Goal: Task Accomplishment & Management: Manage account settings

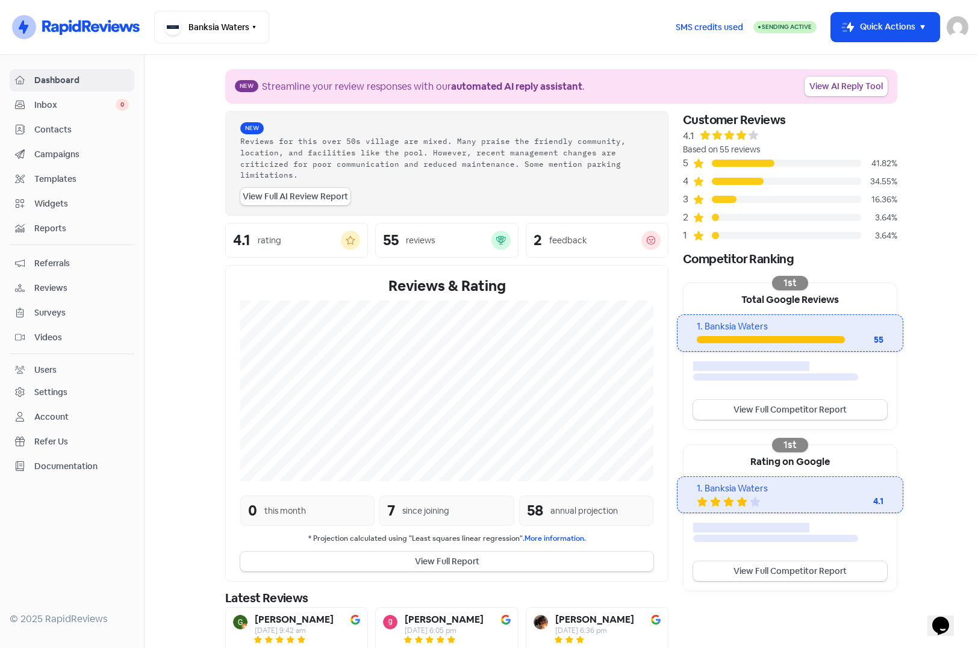
click at [960, 28] on img at bounding box center [958, 27] width 22 height 22
click at [863, 109] on link "Sign out" at bounding box center [892, 110] width 152 height 19
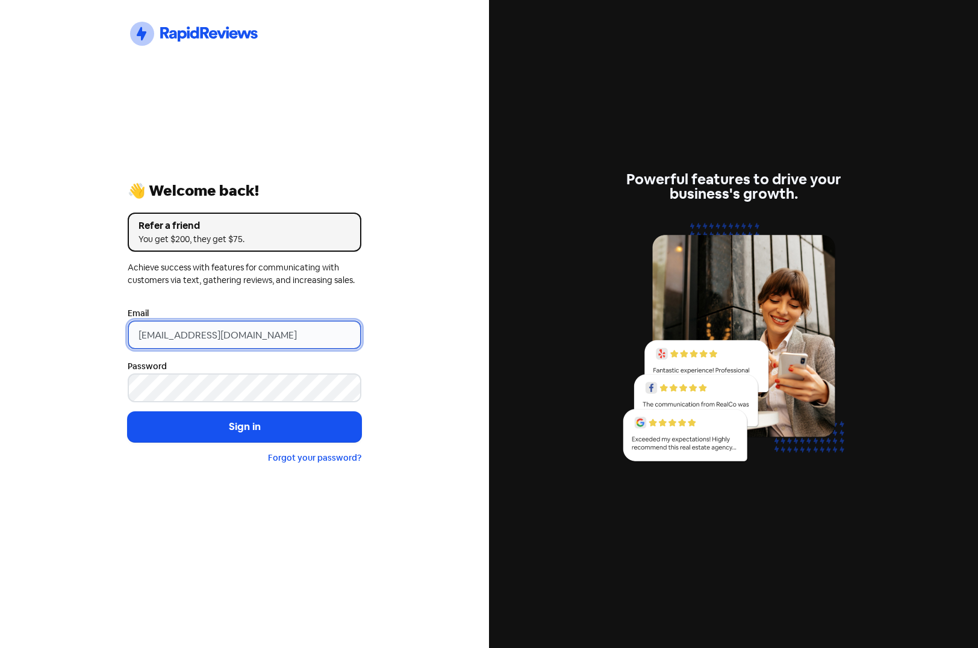
drag, startPoint x: 315, startPoint y: 337, endPoint x: 52, endPoint y: 337, distance: 262.6
click at [59, 337] on div "Icon For Thunder-circle 👋 Welcome back! Refer a friend You get $200, they get $…" at bounding box center [244, 324] width 489 height 648
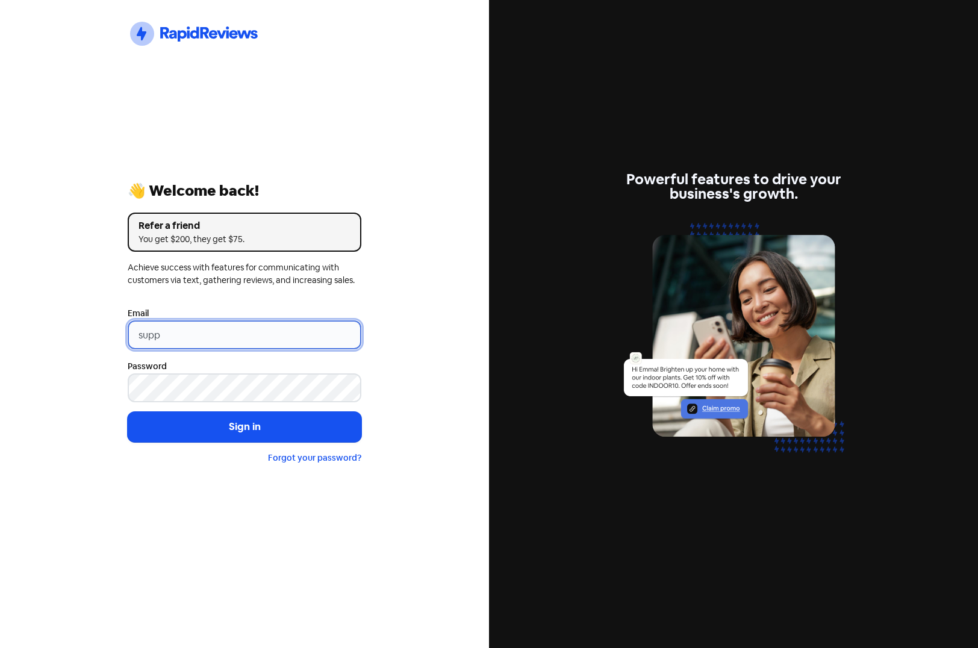
type input "support@xmarket.com.au"
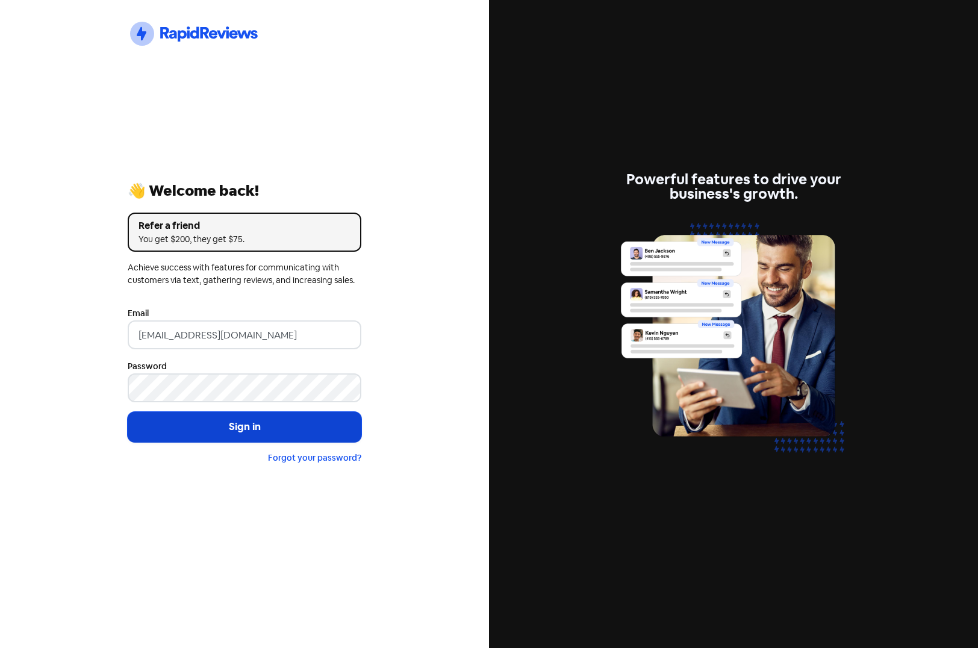
click at [240, 425] on button "Sign in" at bounding box center [245, 427] width 234 height 30
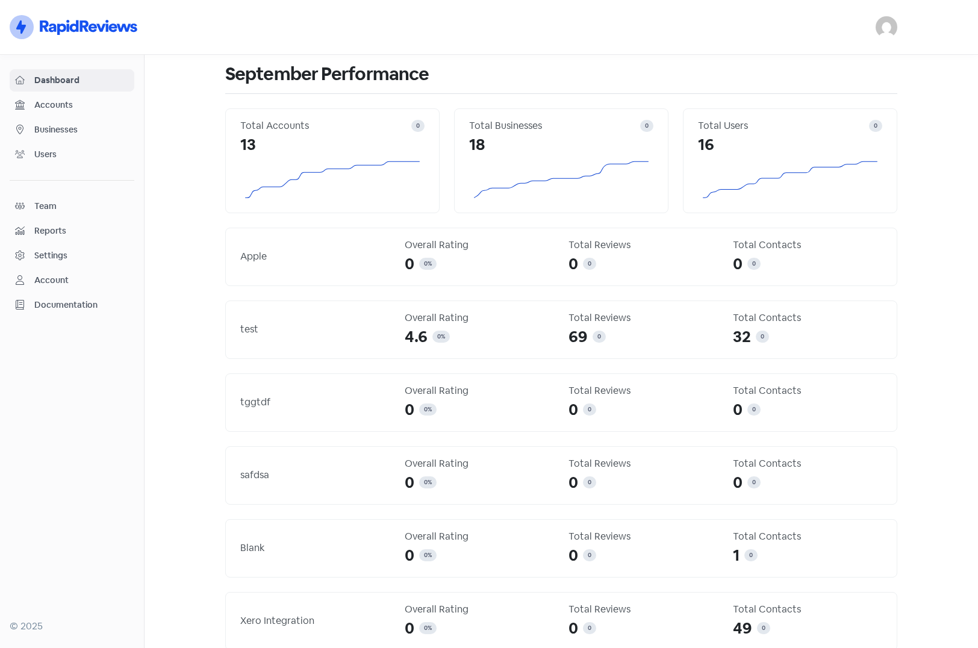
click at [52, 126] on span "Businesses" at bounding box center [81, 129] width 95 height 13
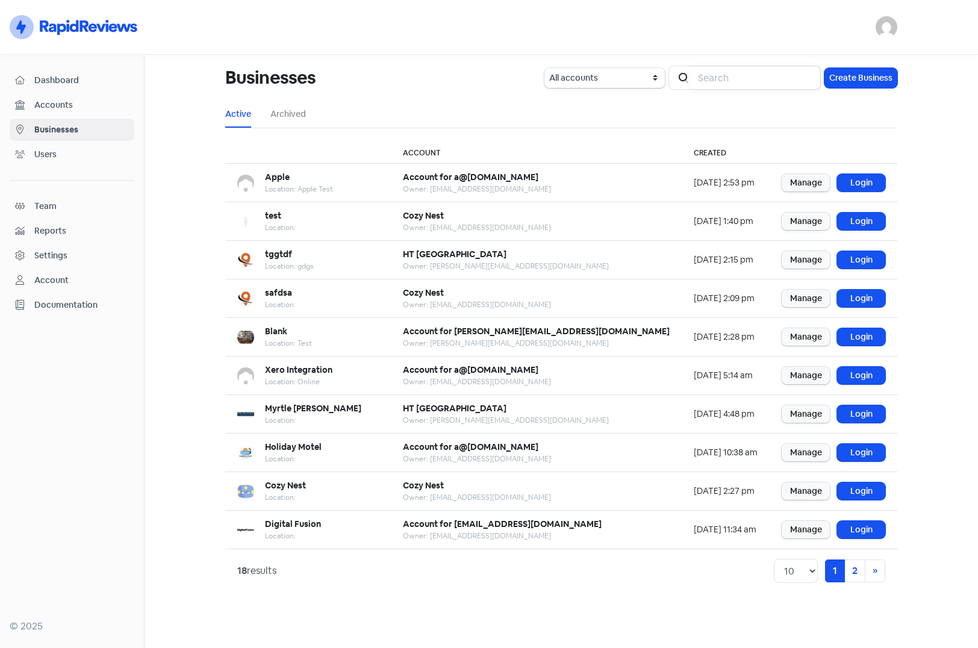
click at [764, 75] on input "search" at bounding box center [756, 78] width 130 height 24
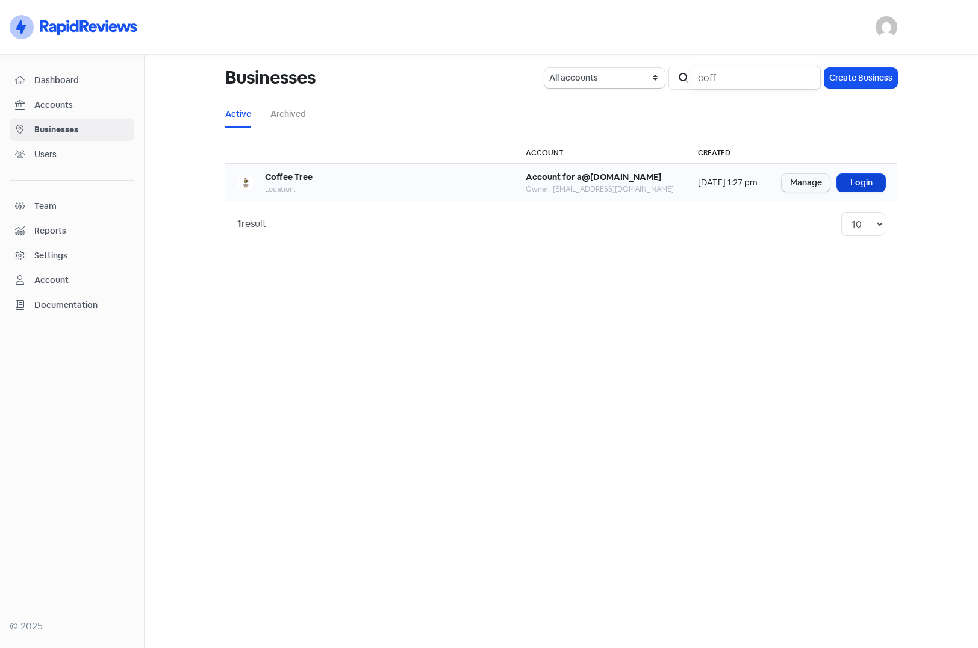
type input "coff"
click at [876, 183] on link "Login" at bounding box center [861, 182] width 48 height 17
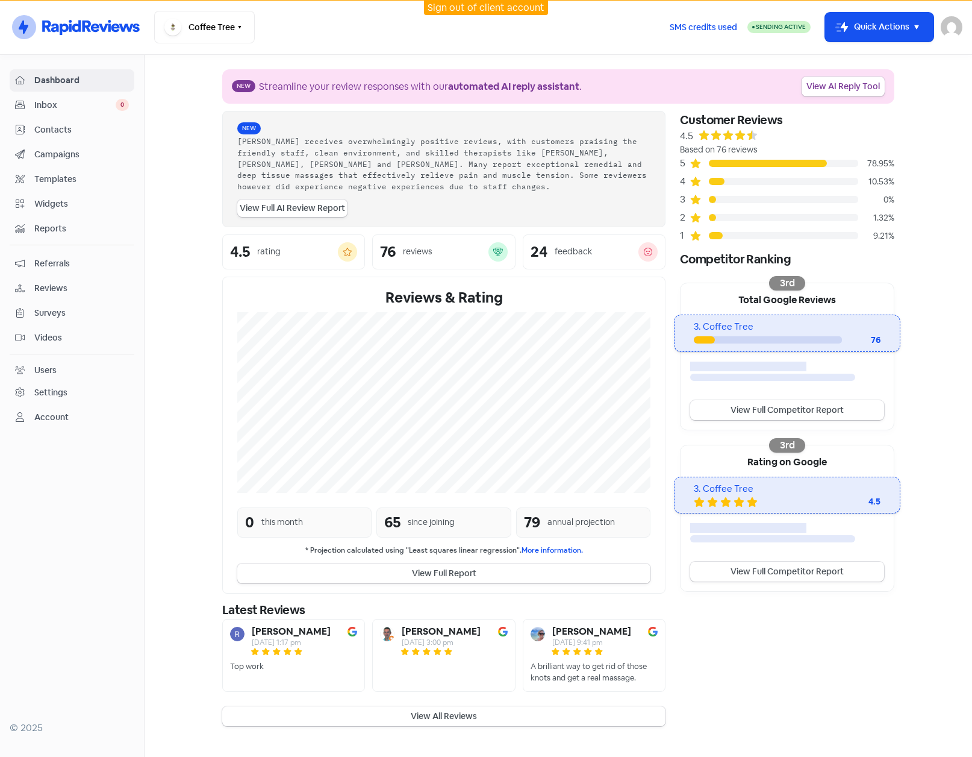
click at [181, 185] on section "New Streamline your review responses with our automated AI reply assistant . Vi…" at bounding box center [559, 398] width 828 height 686
click at [45, 391] on div "Settings" at bounding box center [50, 392] width 33 height 13
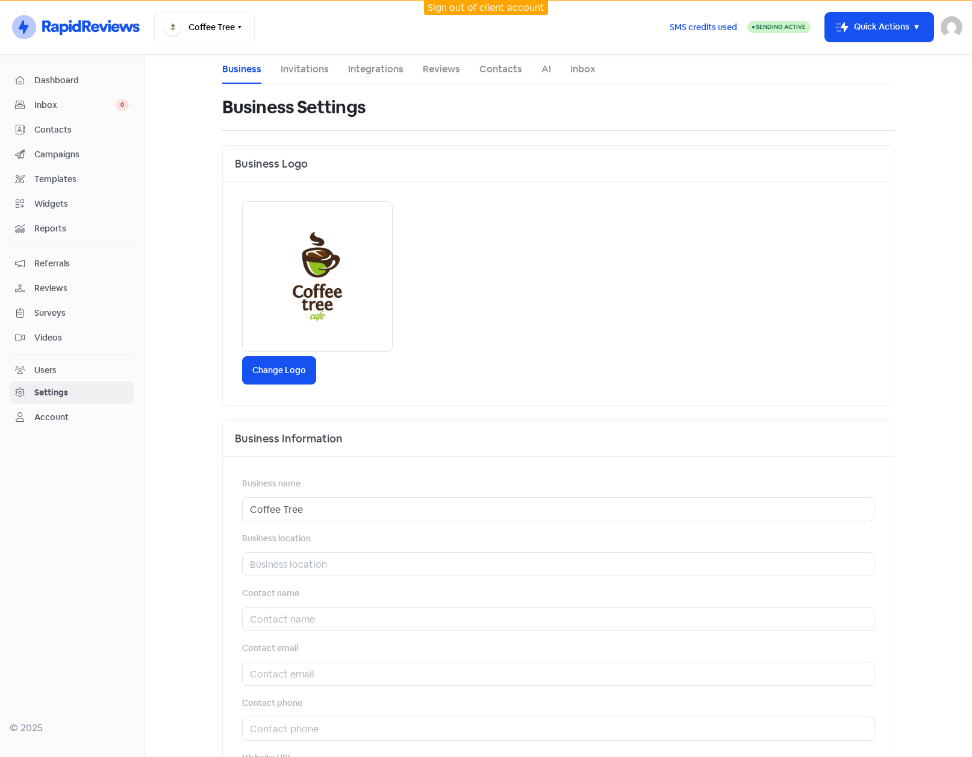
click at [353, 72] on link "Integrations" at bounding box center [375, 69] width 55 height 14
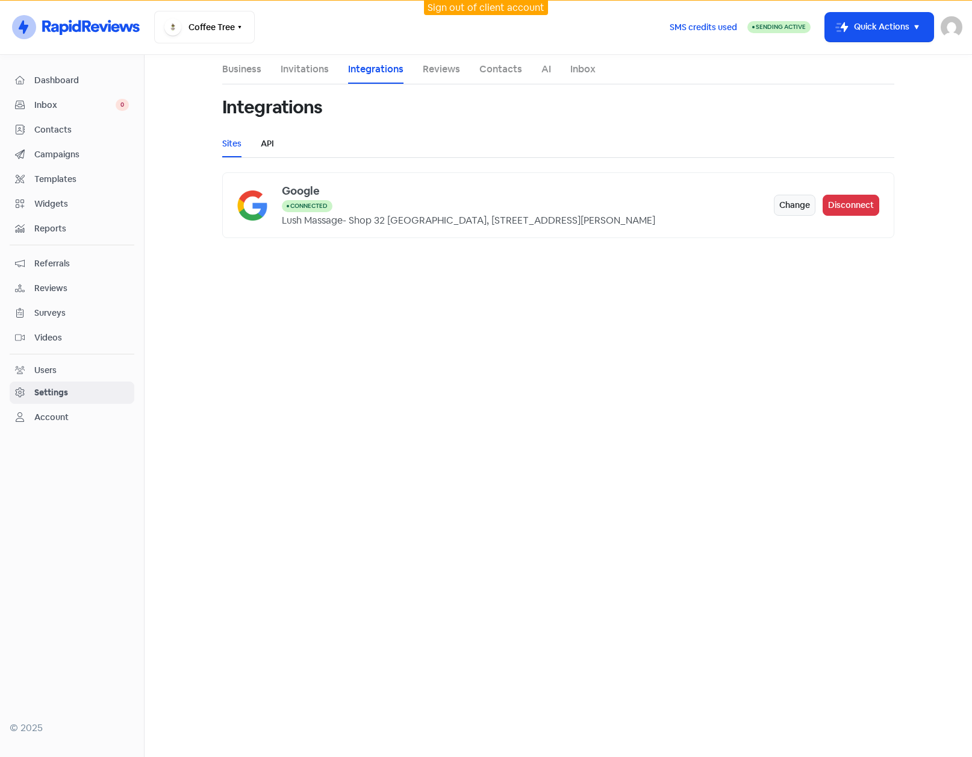
click at [263, 139] on link "API" at bounding box center [267, 143] width 13 height 13
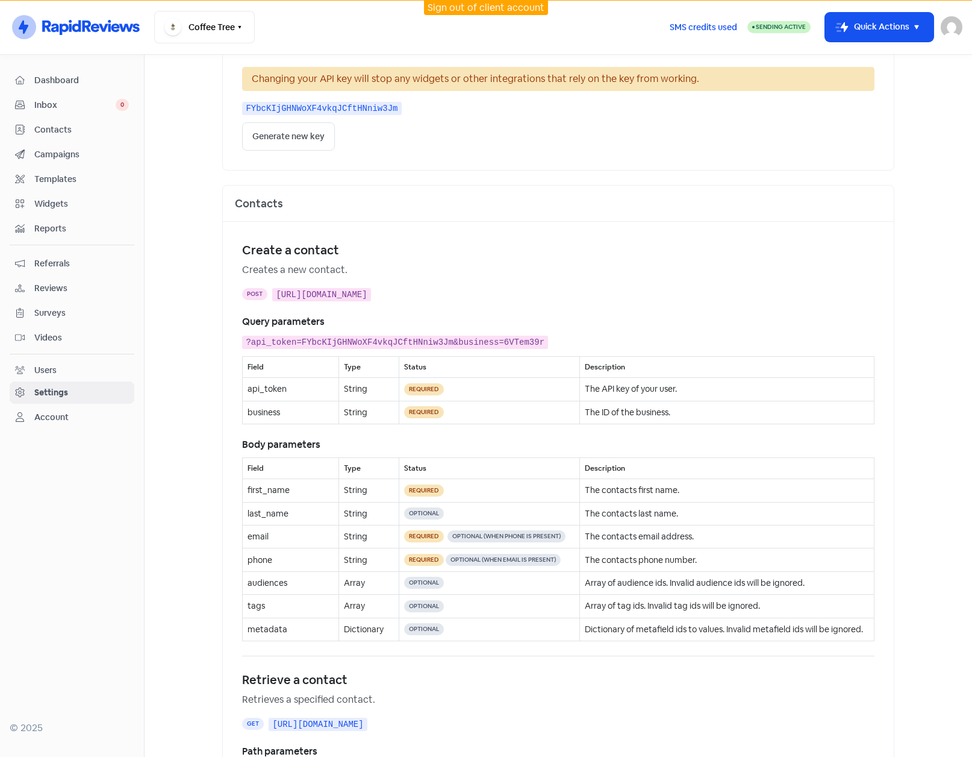
scroll to position [181, 0]
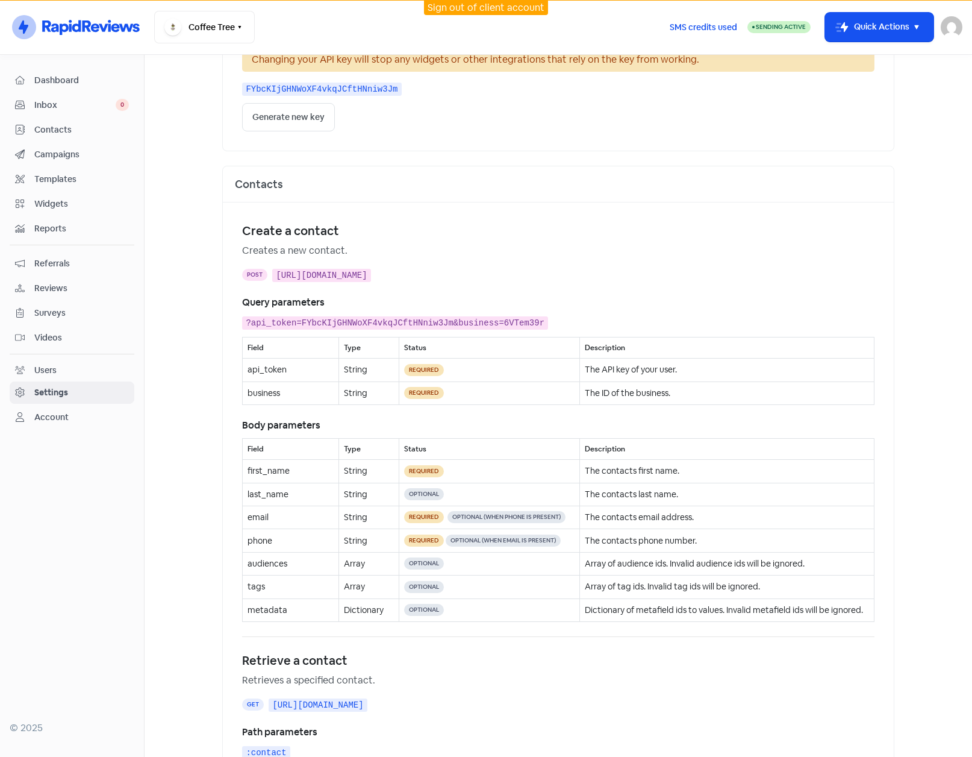
drag, startPoint x: 275, startPoint y: 273, endPoint x: 775, endPoint y: 276, distance: 499.4
click at [775, 276] on div "POST https://api.xmarket.com.au/v1/contacts?api_token=FYbcKIjGHNWoXF4vkqJCftHNn…" at bounding box center [558, 274] width 632 height 14
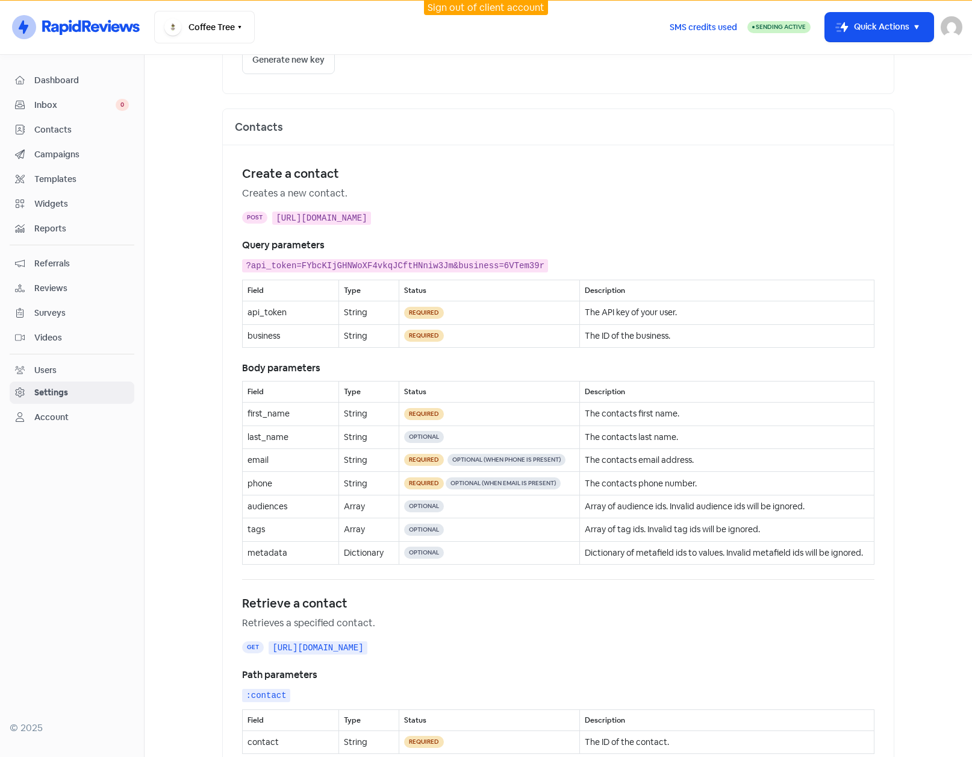
scroll to position [241, 0]
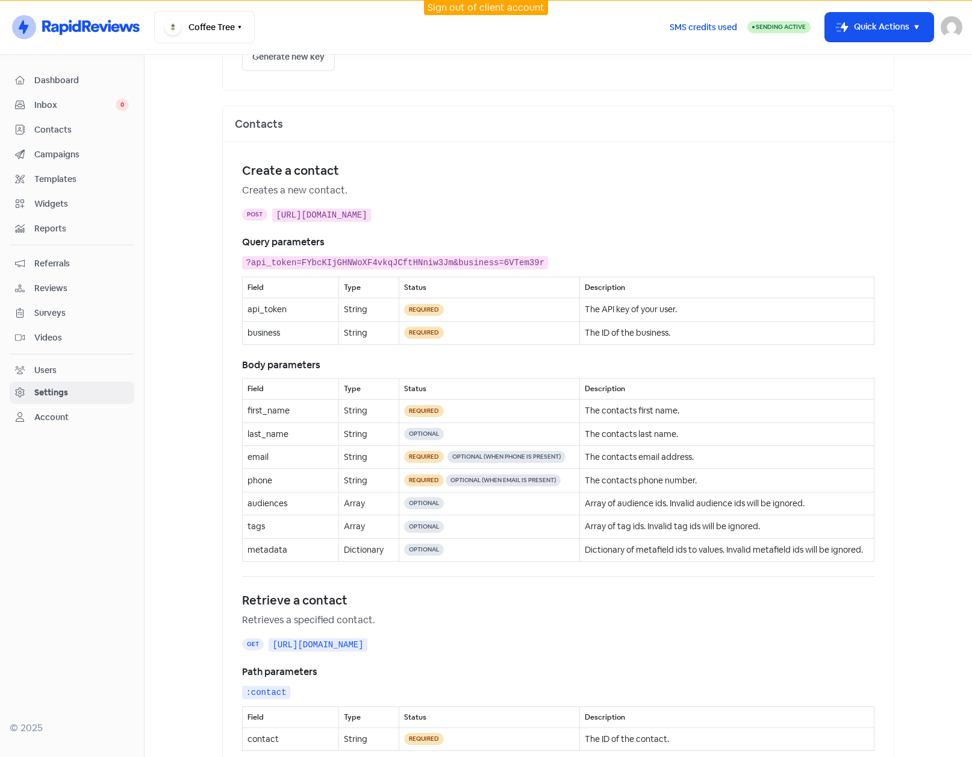
click at [425, 169] on div "Create a contact" at bounding box center [558, 170] width 632 height 18
click at [191, 116] on main "Business Invitations Integrations Reviews Contacts AI Inbox Integrations Sites …" at bounding box center [559, 406] width 828 height 702
click at [52, 160] on span "Campaigns" at bounding box center [81, 154] width 95 height 13
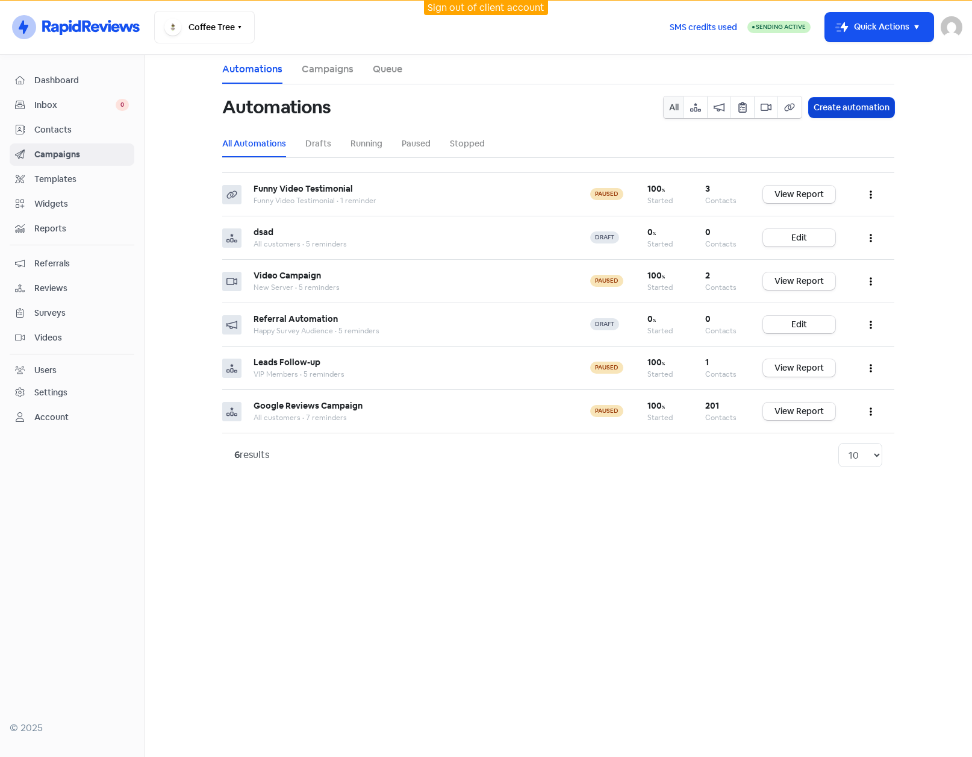
click at [862, 108] on button "Create automation" at bounding box center [852, 108] width 86 height 20
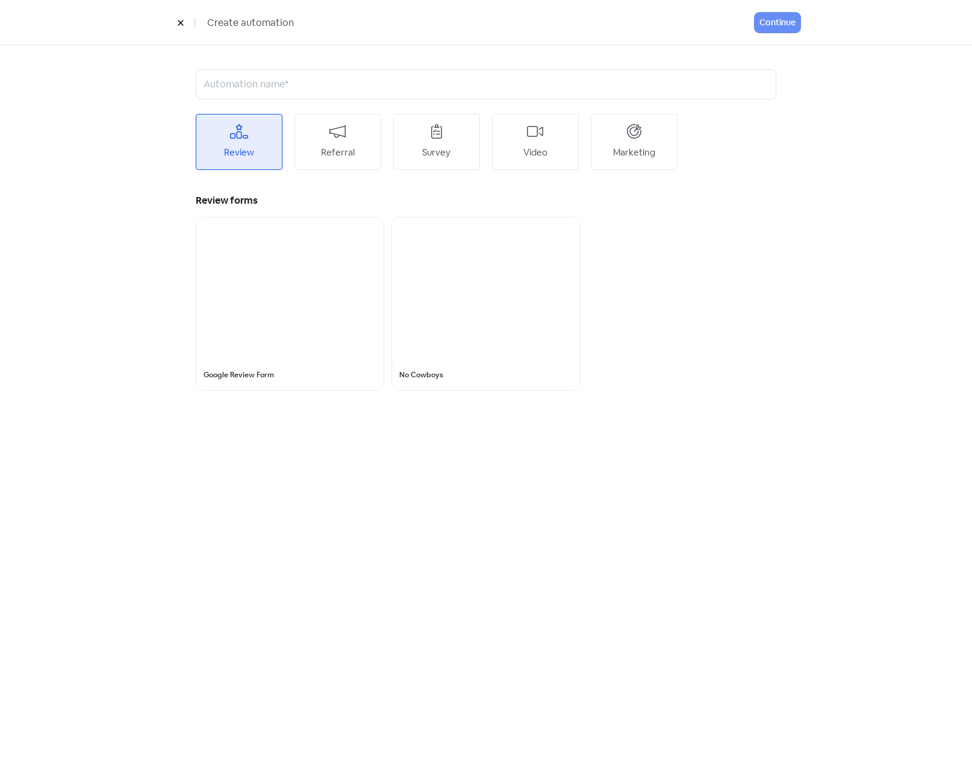
click at [649, 148] on div "Marketing" at bounding box center [634, 153] width 42 height 14
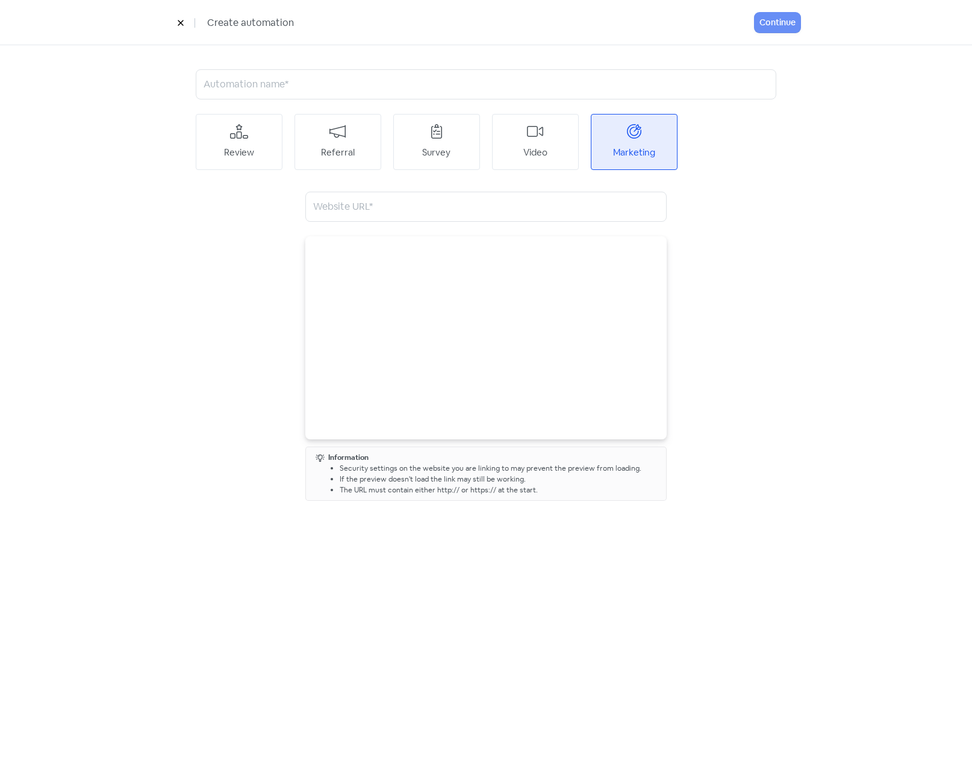
click at [183, 20] on icon at bounding box center [180, 22] width 7 height 7
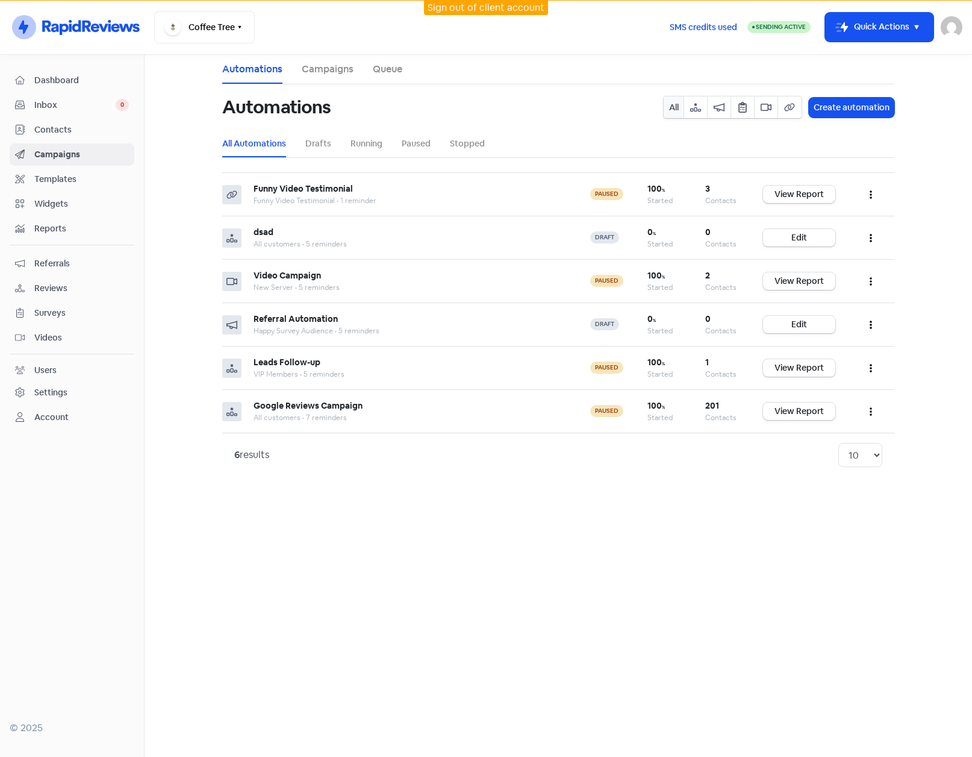
click at [316, 61] on li "Campaigns" at bounding box center [328, 69] width 52 height 29
click at [318, 68] on link "Campaigns" at bounding box center [328, 69] width 52 height 14
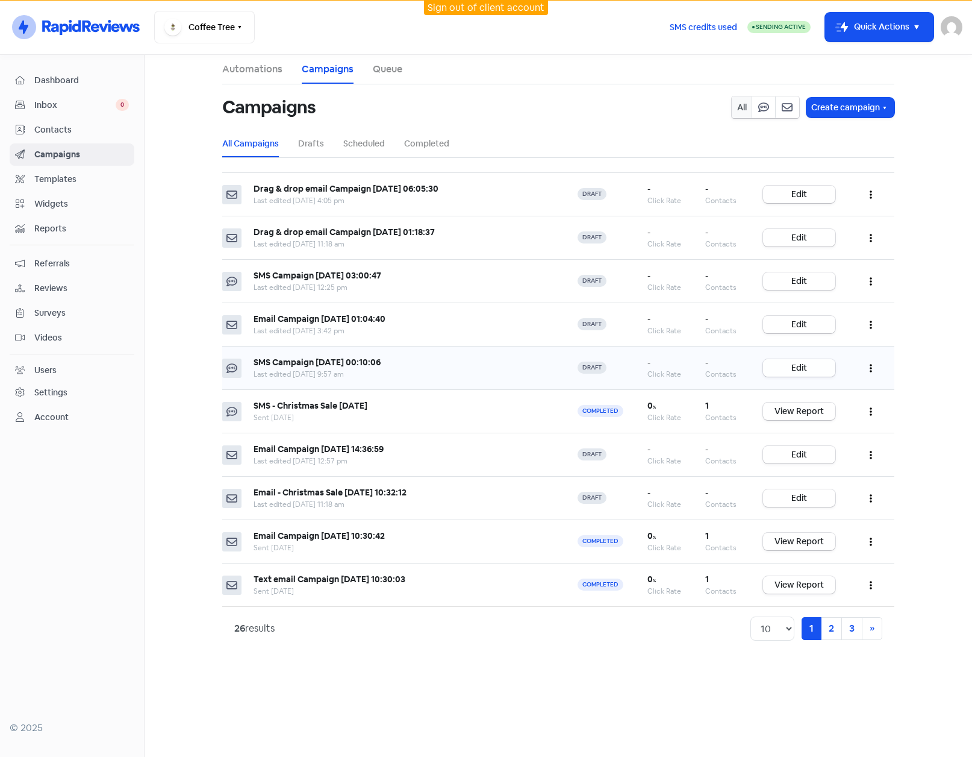
click at [814, 363] on link "Edit" at bounding box center [799, 367] width 72 height 17
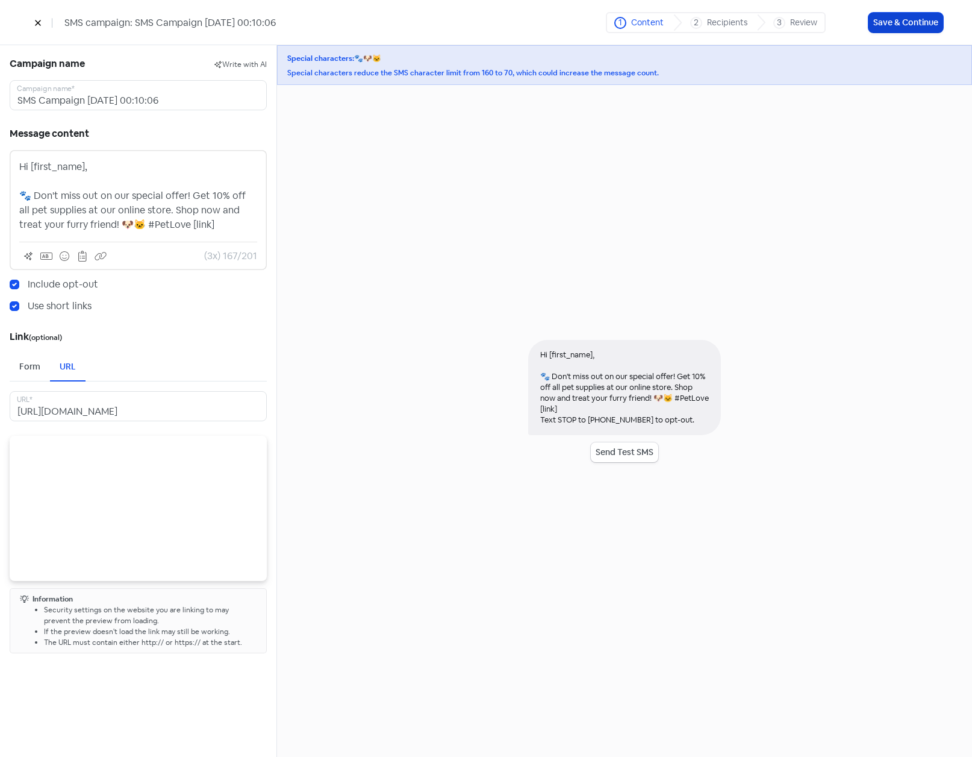
click at [905, 19] on button "Save & Continue" at bounding box center [906, 23] width 75 height 20
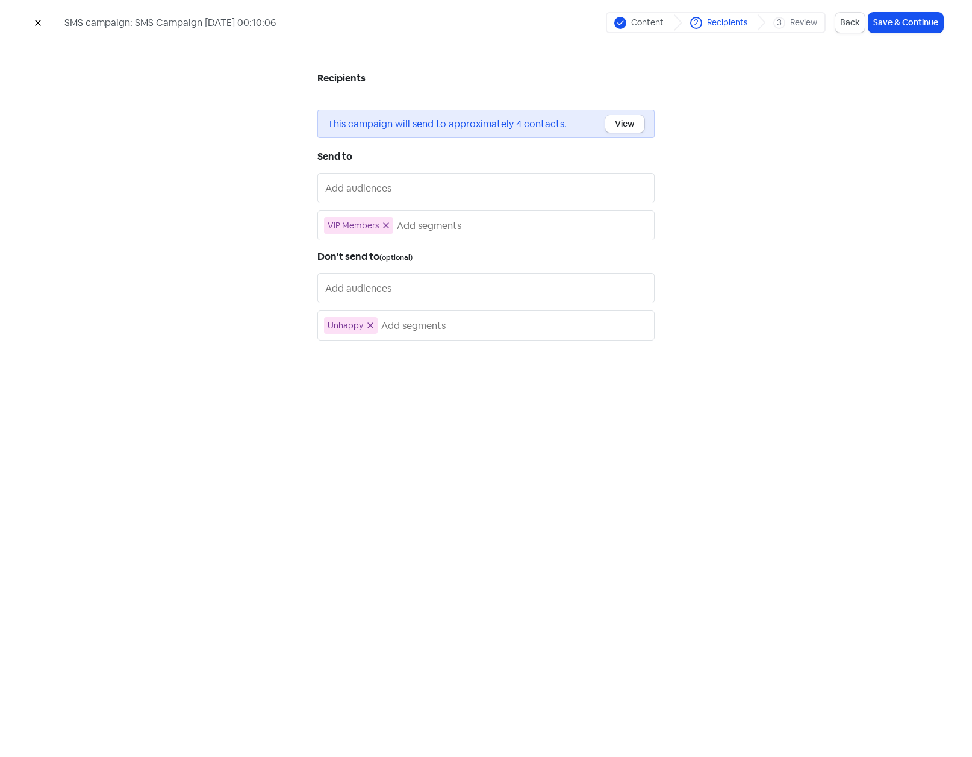
click at [38, 27] on button at bounding box center [38, 22] width 18 height 21
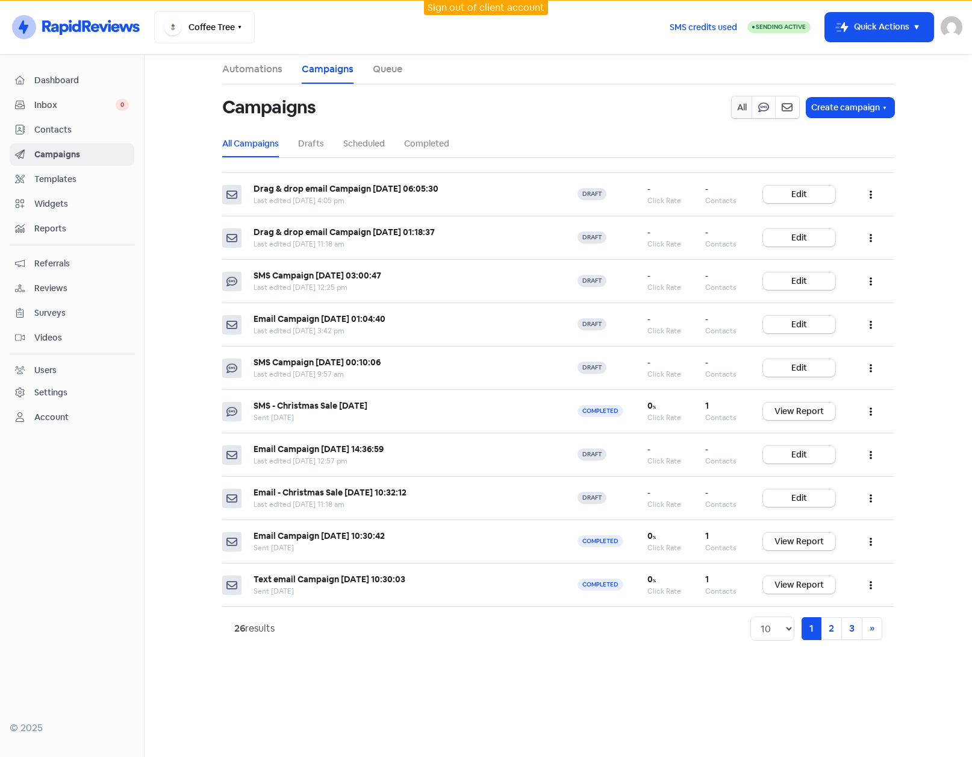
click at [171, 151] on main "Automations Campaigns Queue Campaigns All Create campaign All Campaigns Drafts …" at bounding box center [559, 406] width 828 height 702
click at [256, 62] on link "Automations" at bounding box center [252, 69] width 60 height 14
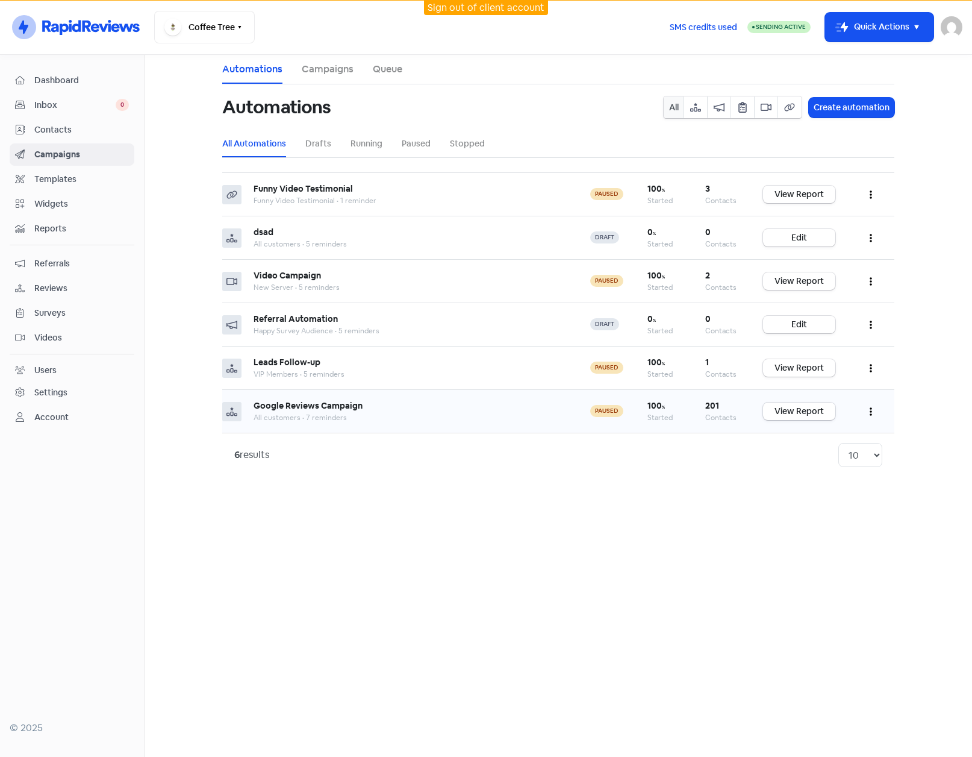
click at [873, 408] on button "button" at bounding box center [871, 411] width 23 height 28
click at [819, 451] on button "Edit" at bounding box center [834, 441] width 95 height 24
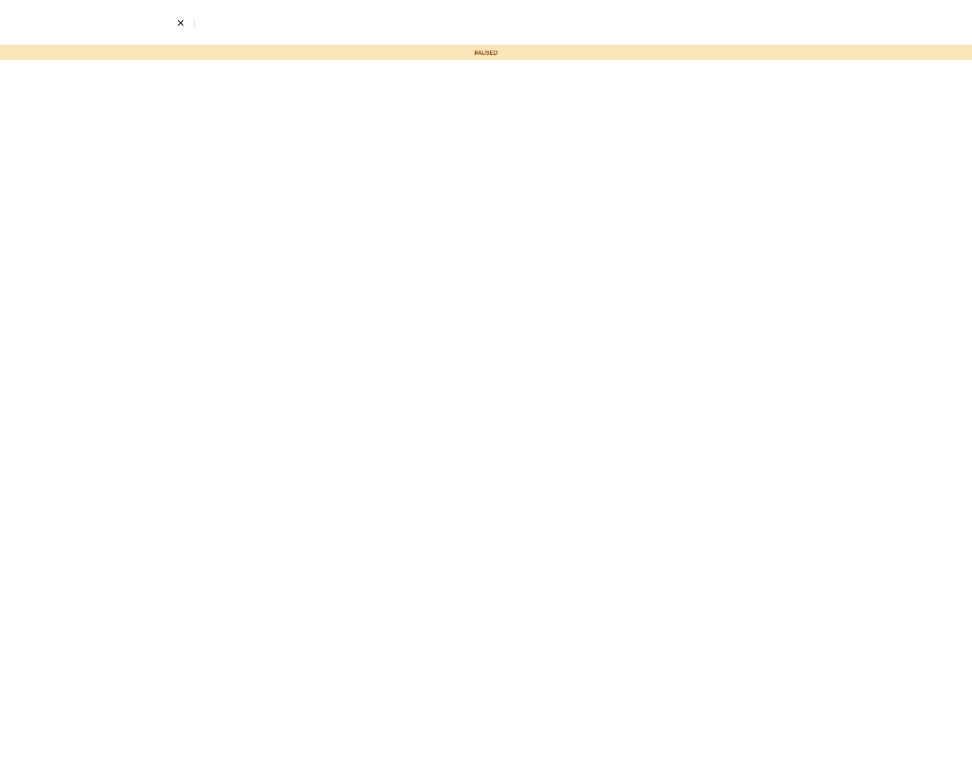
select select "959"
select select "3"
select select "9"
select select "10"
select select "11"
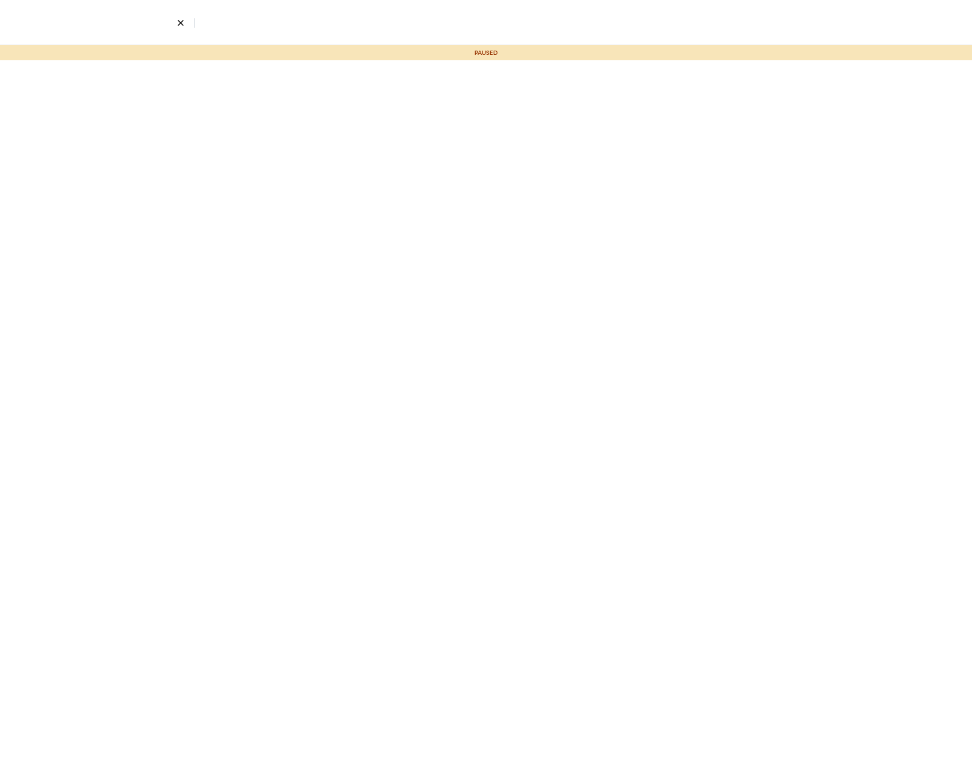
select select "12"
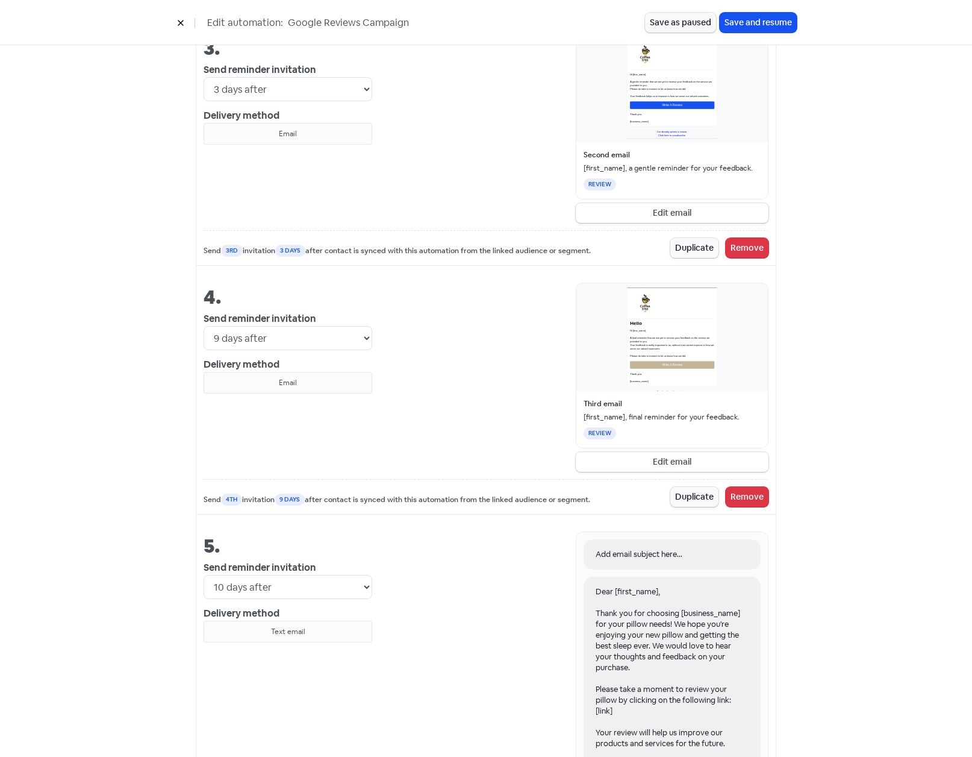
scroll to position [783, 0]
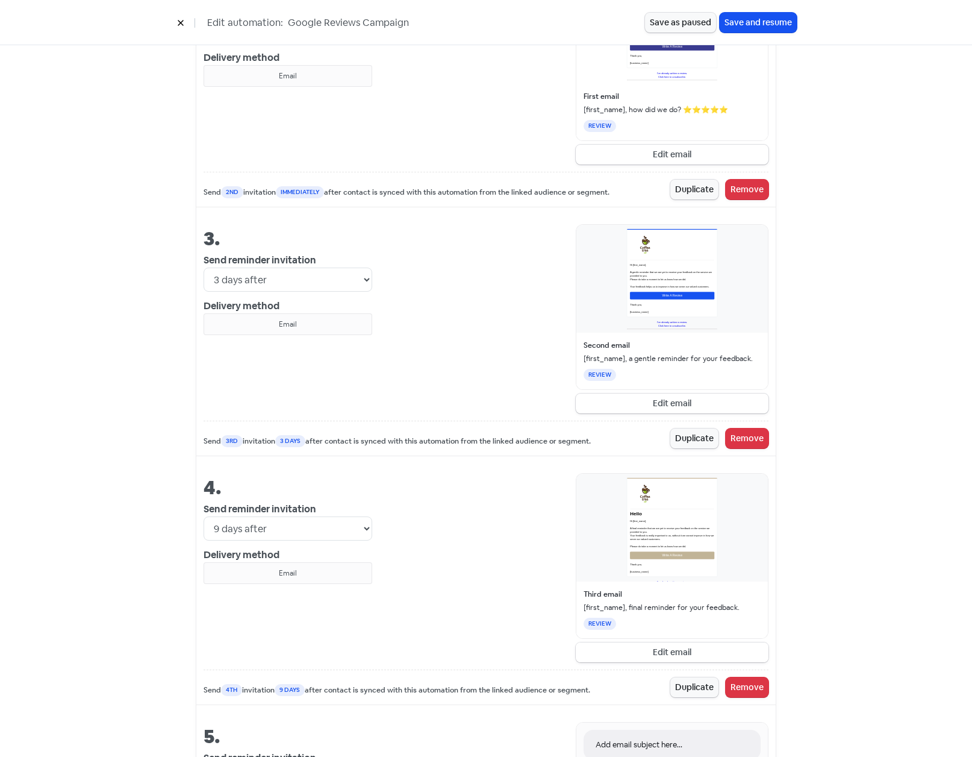
click at [687, 644] on button "Edit email" at bounding box center [672, 652] width 193 height 20
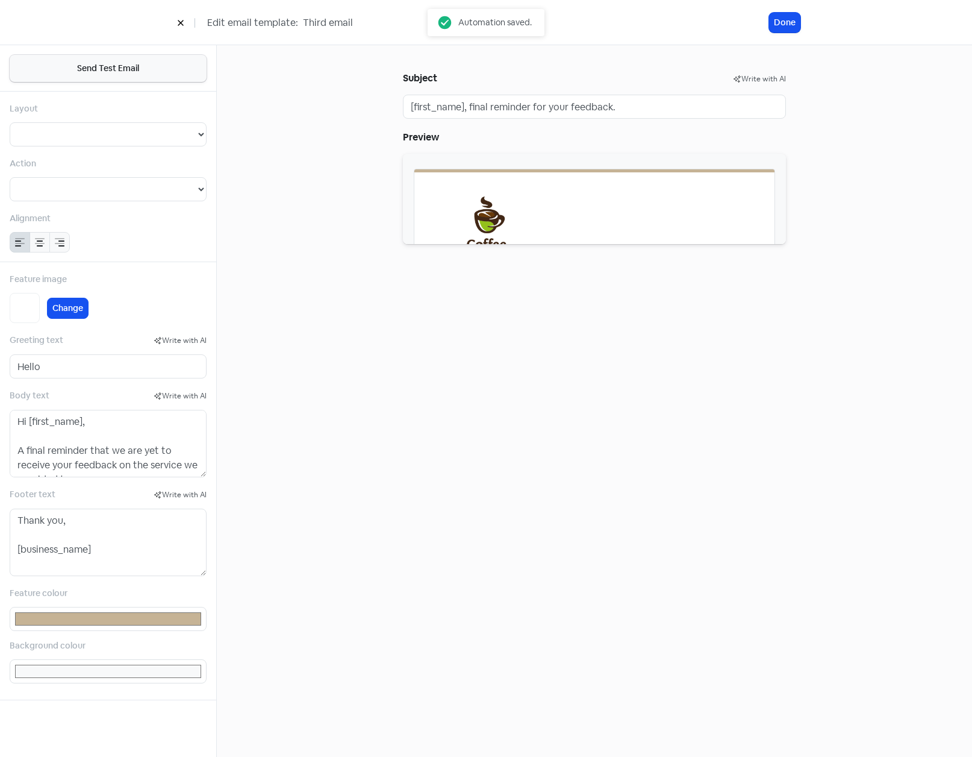
select select "2"
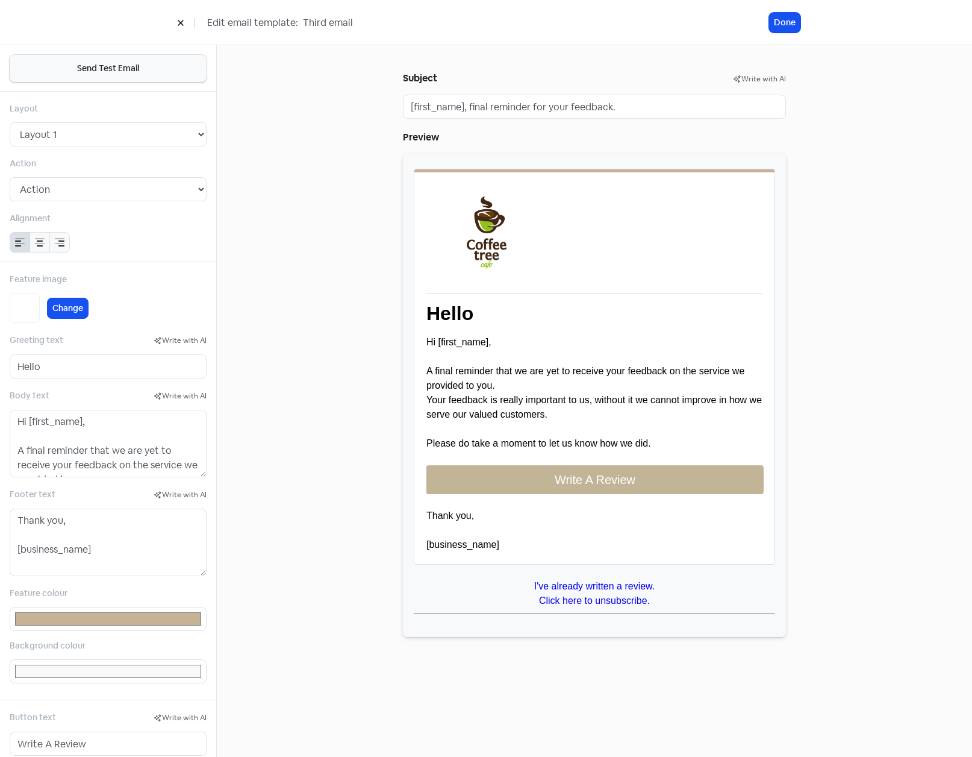
click at [180, 25] on icon at bounding box center [180, 22] width 5 height 5
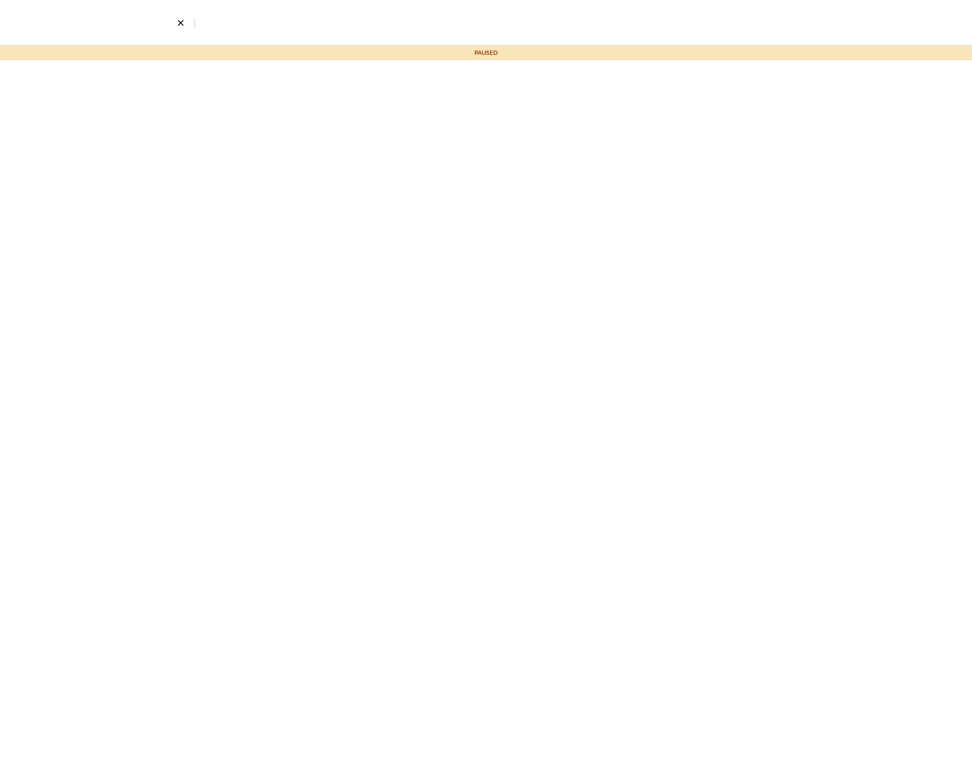
select select "959"
select select "3"
select select "9"
select select "10"
select select "11"
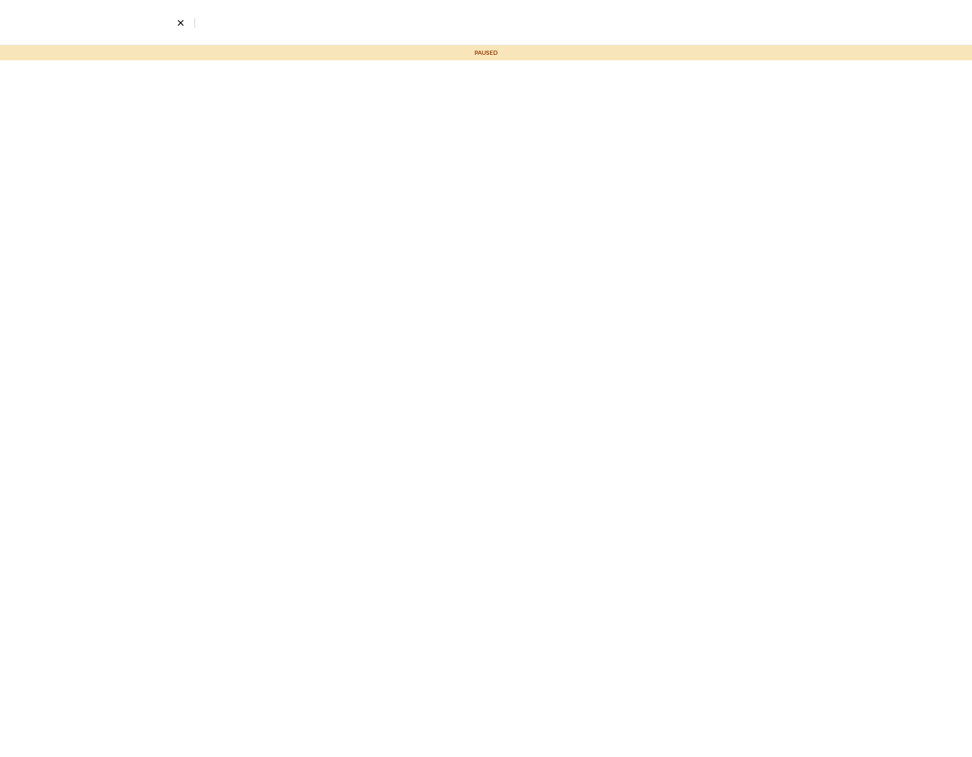
select select "12"
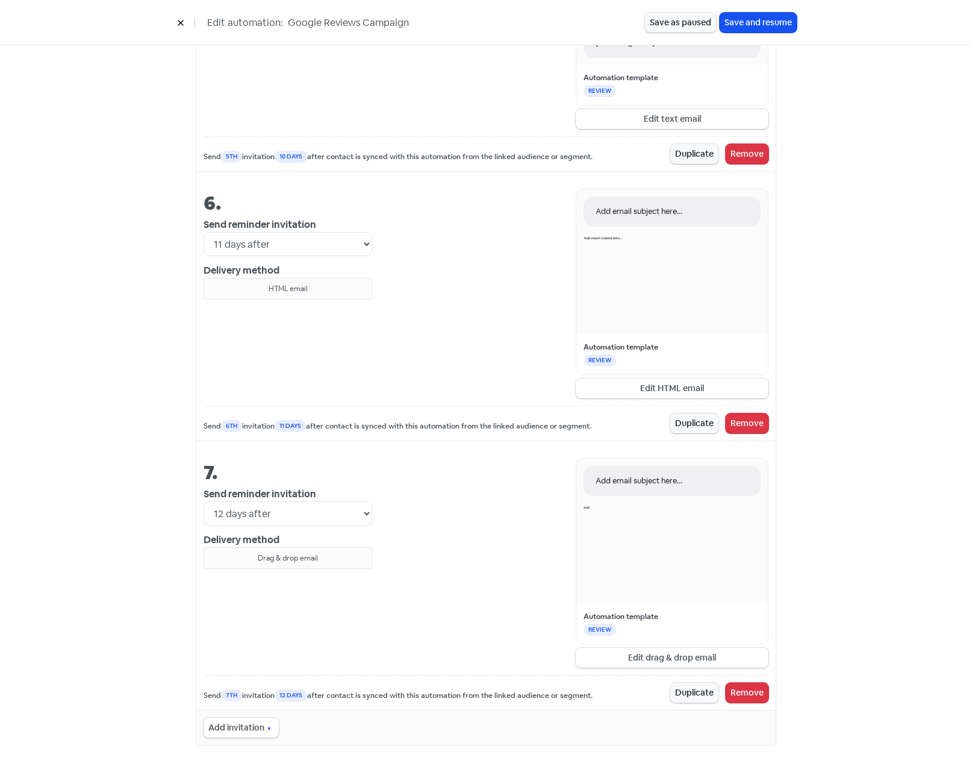
scroll to position [1752, 0]
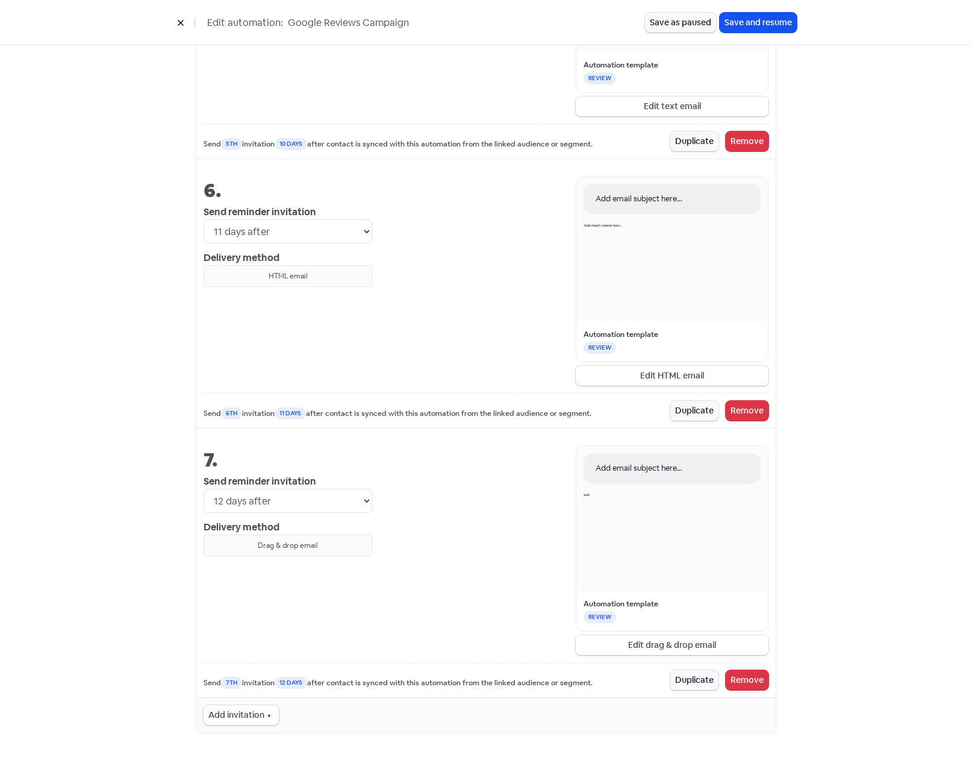
click at [670, 646] on button "Edit drag & drop email" at bounding box center [672, 645] width 193 height 20
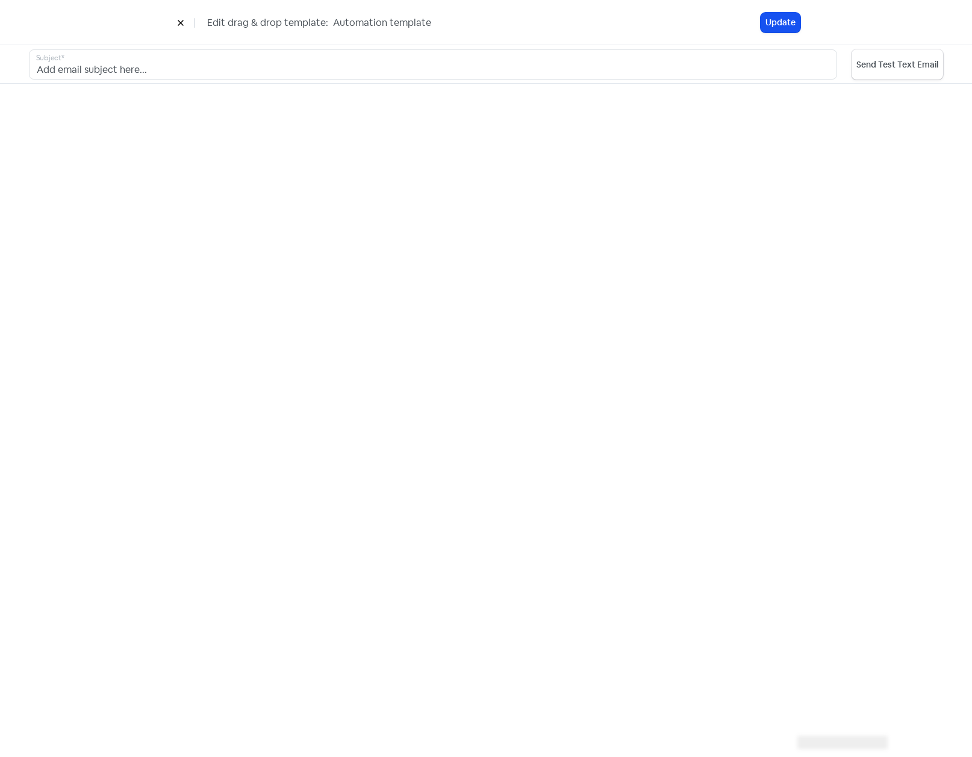
click at [183, 20] on icon at bounding box center [180, 22] width 7 height 7
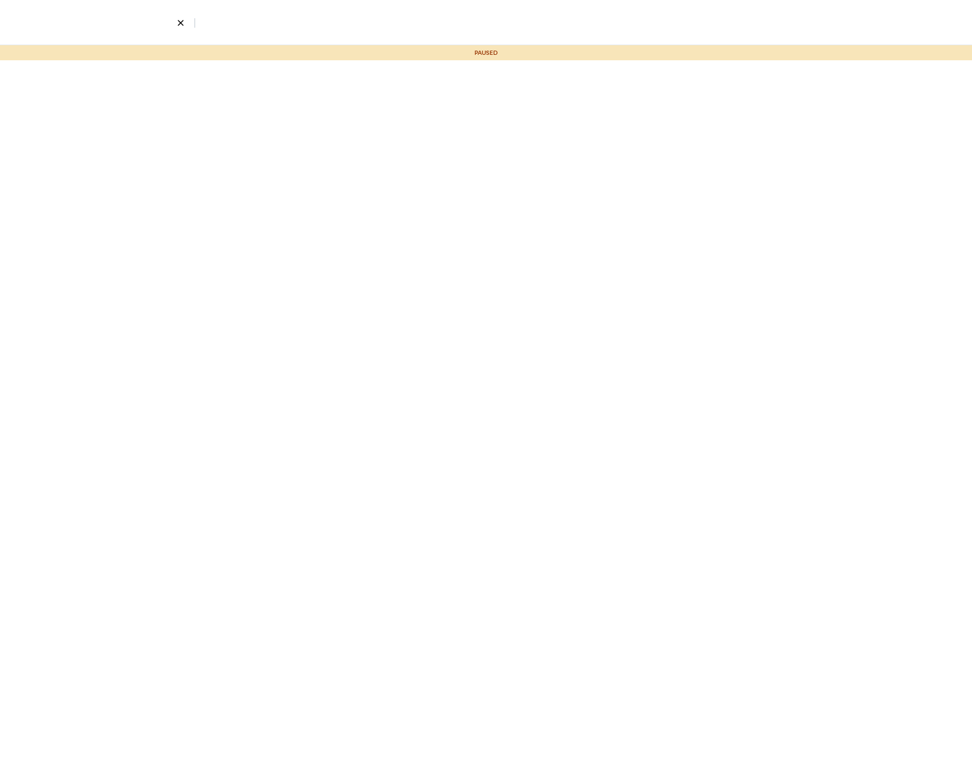
select select "959"
select select "3"
select select "9"
select select "10"
select select "11"
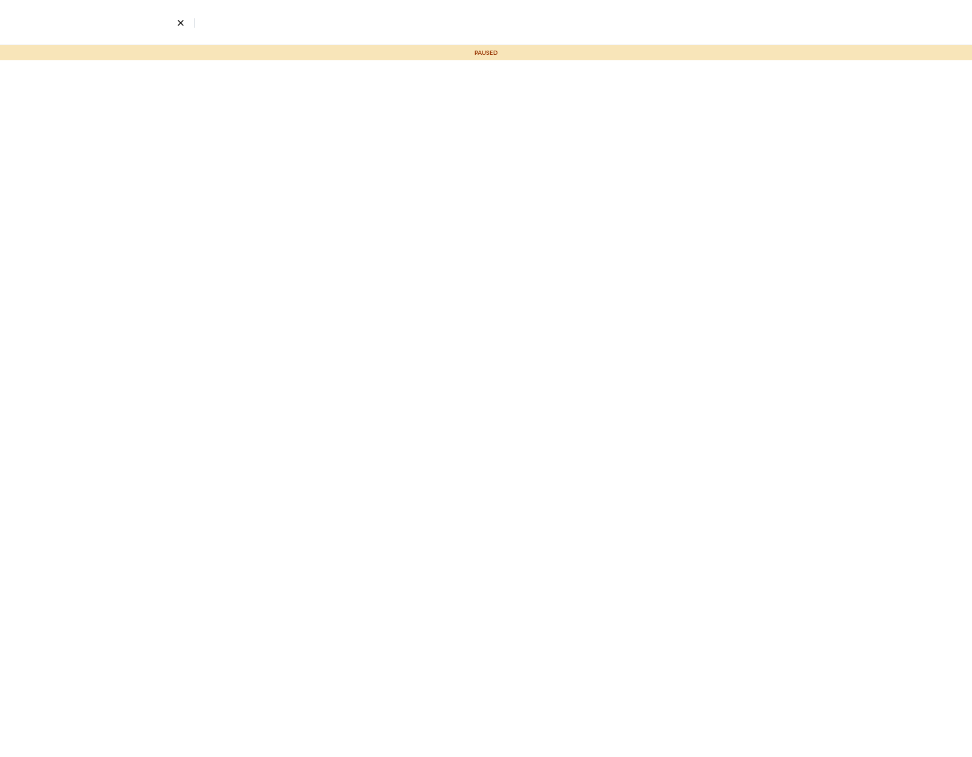
select select "12"
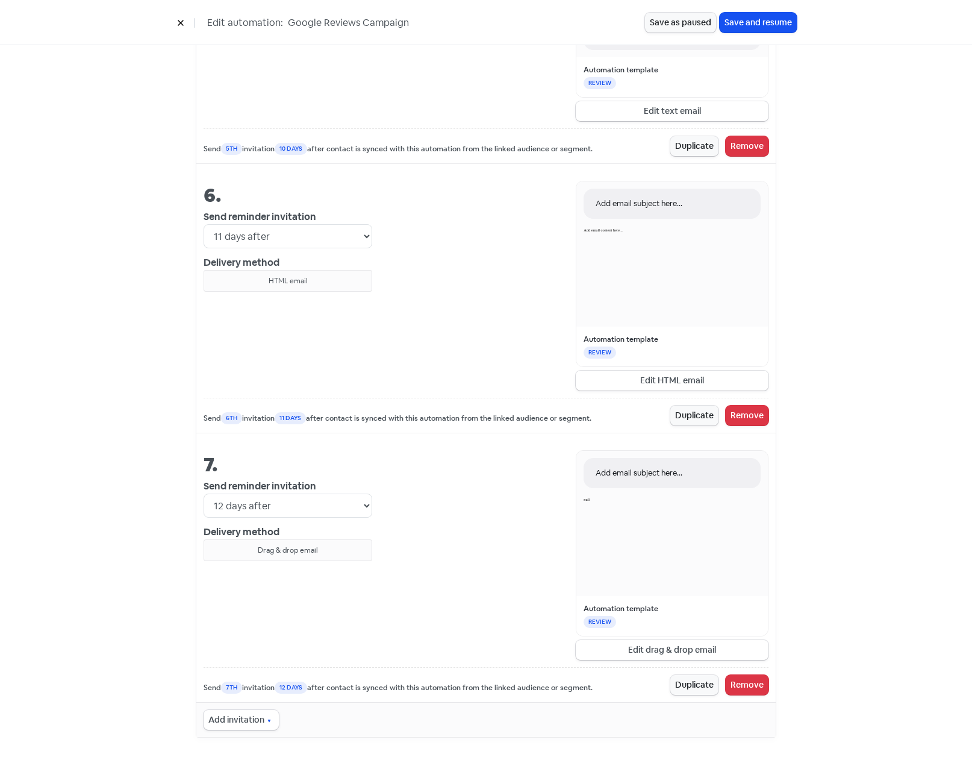
scroll to position [1752, 0]
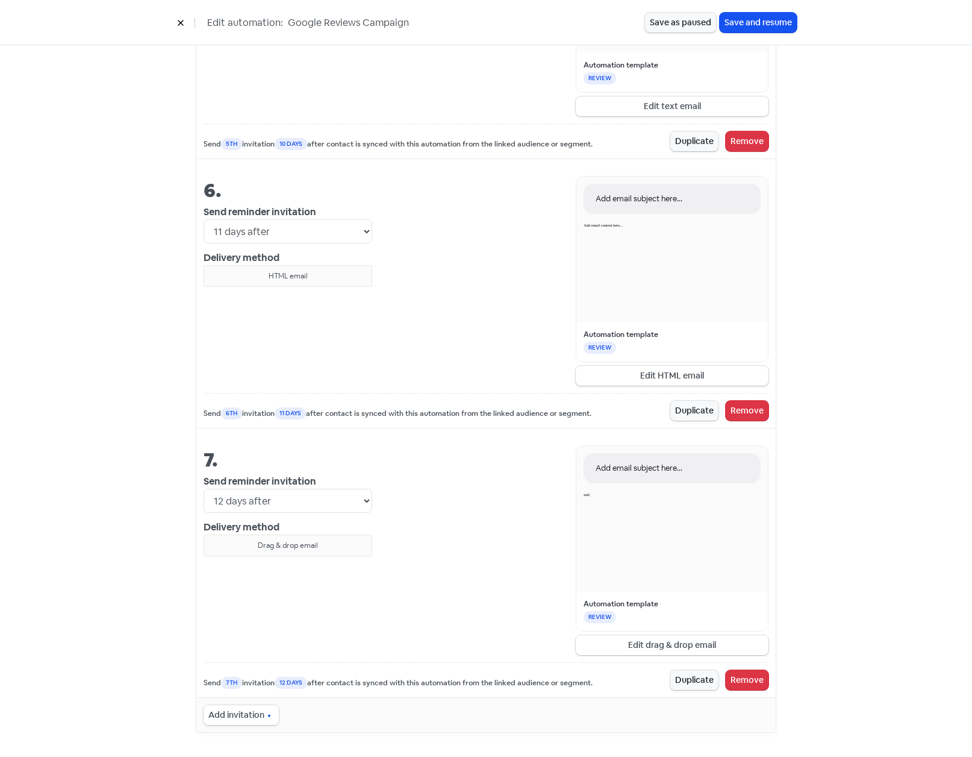
click at [264, 648] on icon "button" at bounding box center [269, 716] width 10 height 10
click at [266, 648] on span "HTML email" at bounding box center [264, 655] width 52 height 14
select select "13"
click at [646, 643] on button "Edit HTML email" at bounding box center [672, 645] width 193 height 20
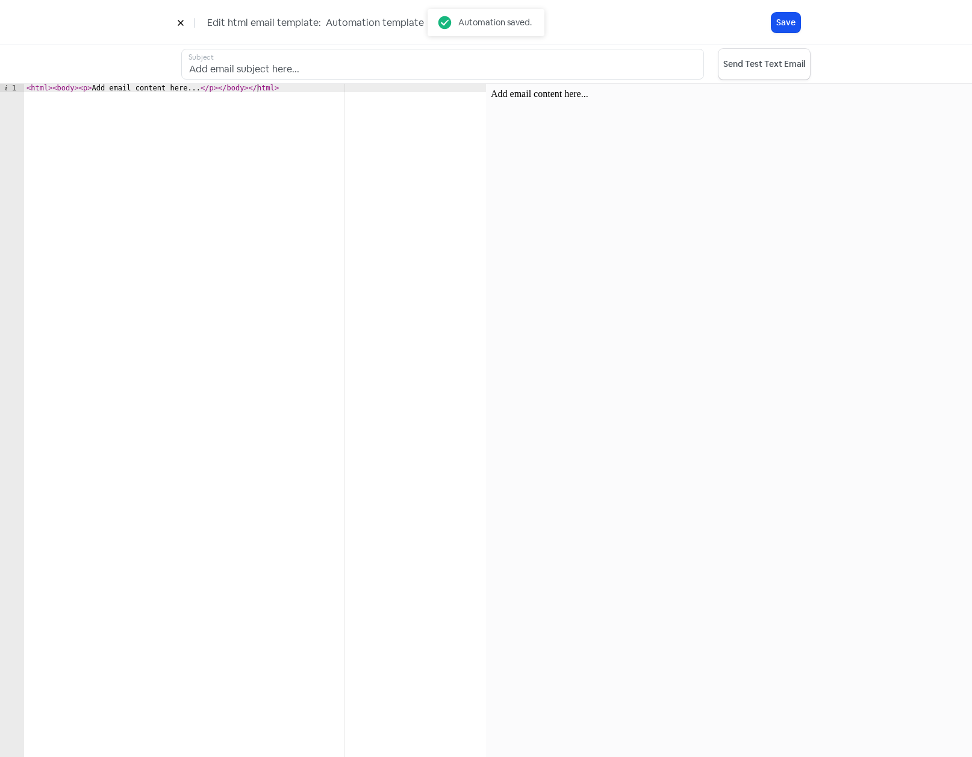
click at [131, 96] on div "< html > < body > < p > Add email content here... </ p > </ body > </ html >" at bounding box center [255, 429] width 462 height 690
click at [136, 85] on div "< html > < body > < p > Add email content here... </ p > </ body > </ html >" at bounding box center [255, 429] width 462 height 690
drag, startPoint x: 50, startPoint y: 88, endPoint x: 231, endPoint y: 87, distance: 180.7
click at [231, 87] on div "< html > < body > < p > Add email content here... </ p > </ body > </ html >" at bounding box center [255, 429] width 462 height 690
click at [270, 88] on div "< html > < body > < p > Add email content here... </ p > </ body > </ html >" at bounding box center [255, 429] width 462 height 690
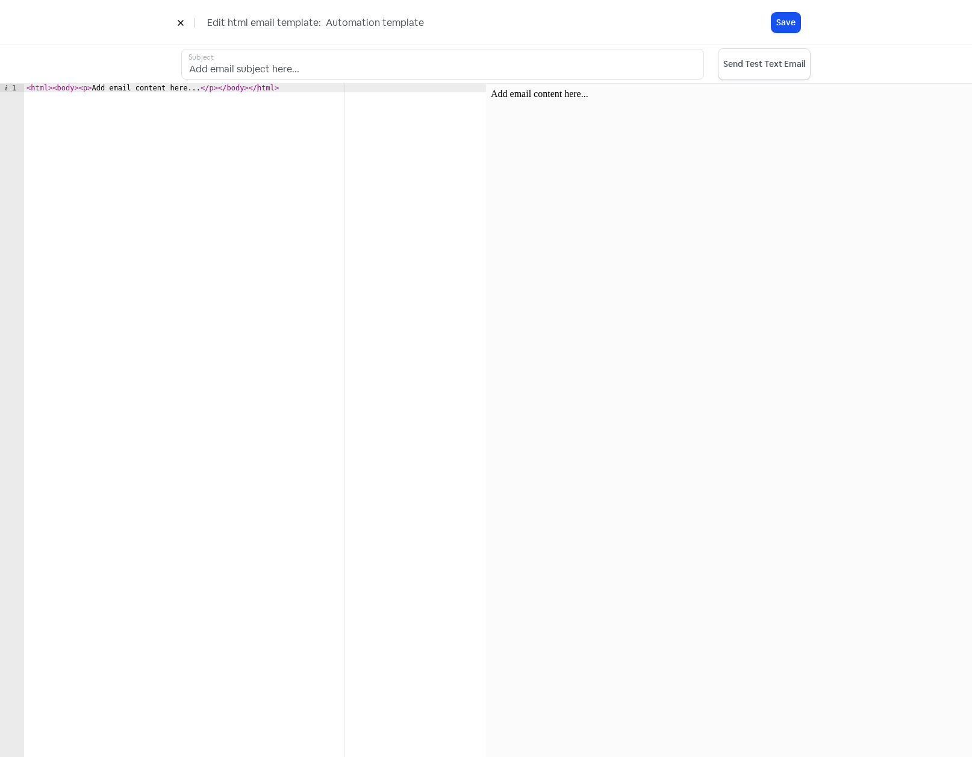
click at [176, 19] on button at bounding box center [181, 22] width 18 height 21
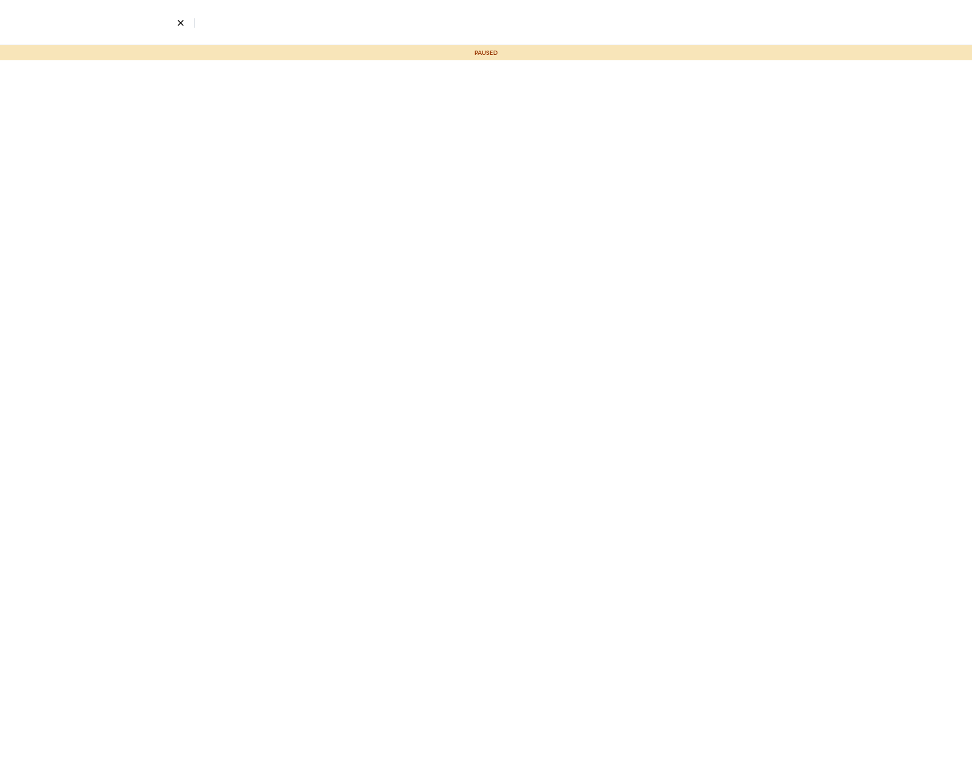
select select "959"
select select "3"
select select "9"
select select "10"
select select "11"
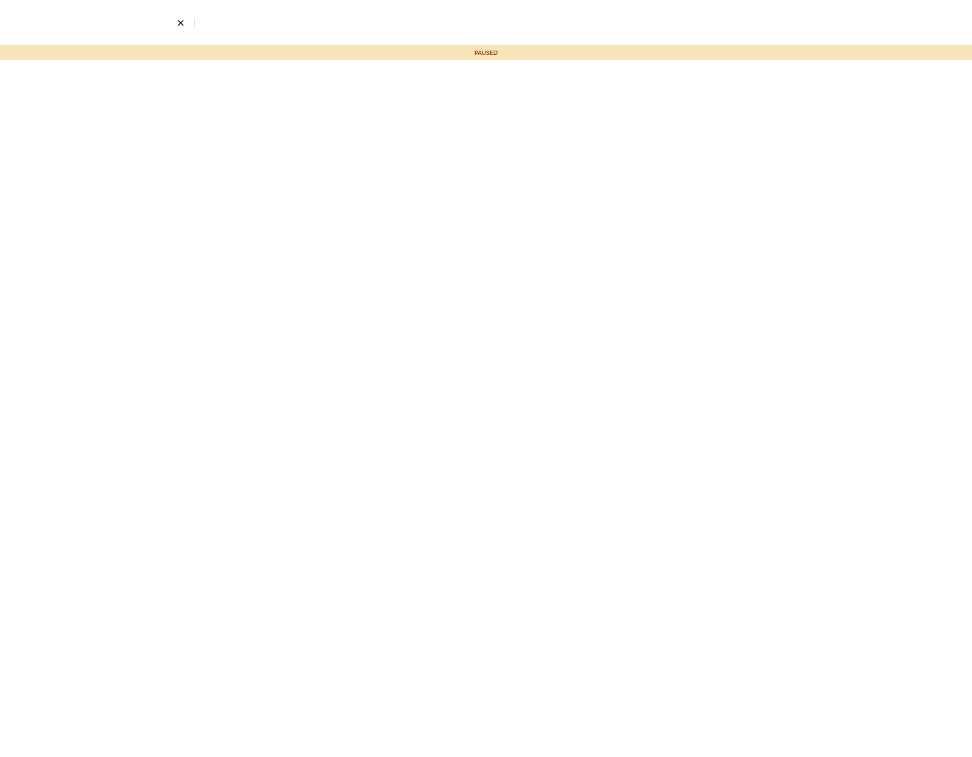
select select "12"
select select "13"
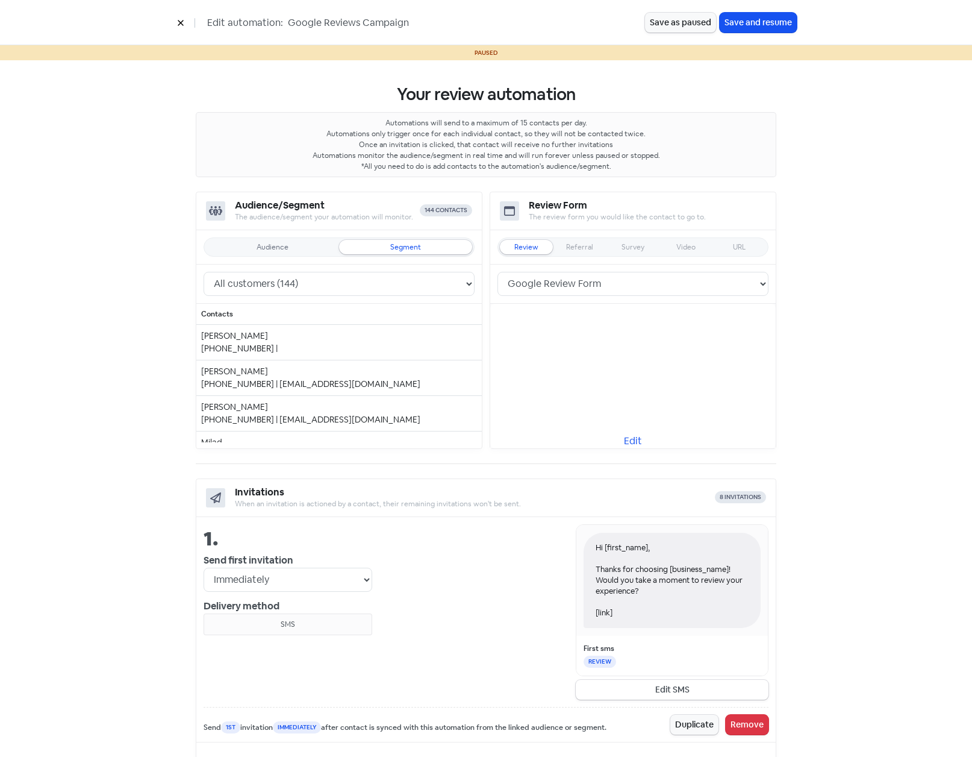
click at [181, 24] on icon at bounding box center [180, 22] width 7 height 7
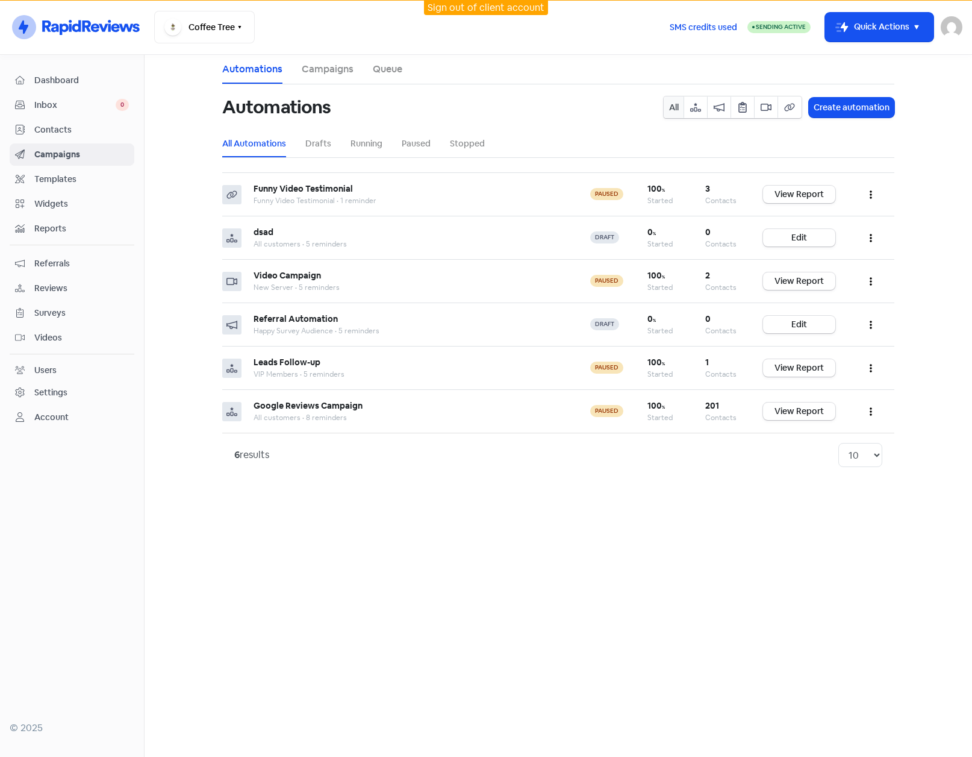
click at [61, 131] on span "Contacts" at bounding box center [81, 129] width 95 height 13
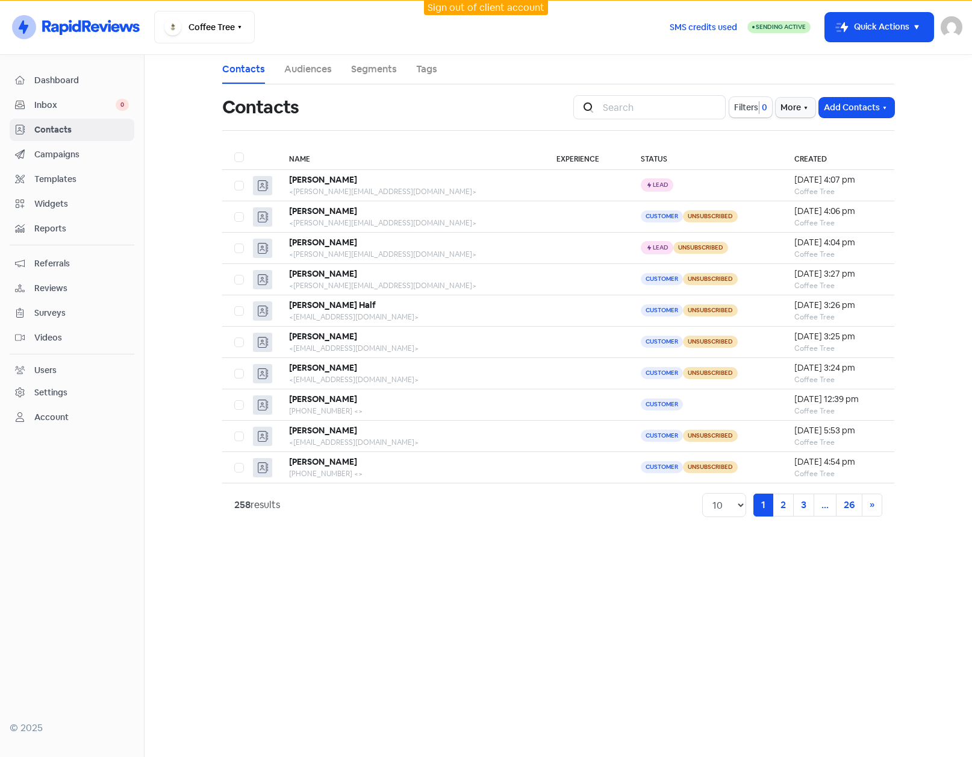
click at [188, 446] on main "Contacts Audiences Segments Tags Contacts Icon For Search Filters 0 More Add Co…" at bounding box center [559, 406] width 828 height 702
click at [57, 104] on span "Inbox" at bounding box center [74, 105] width 81 height 13
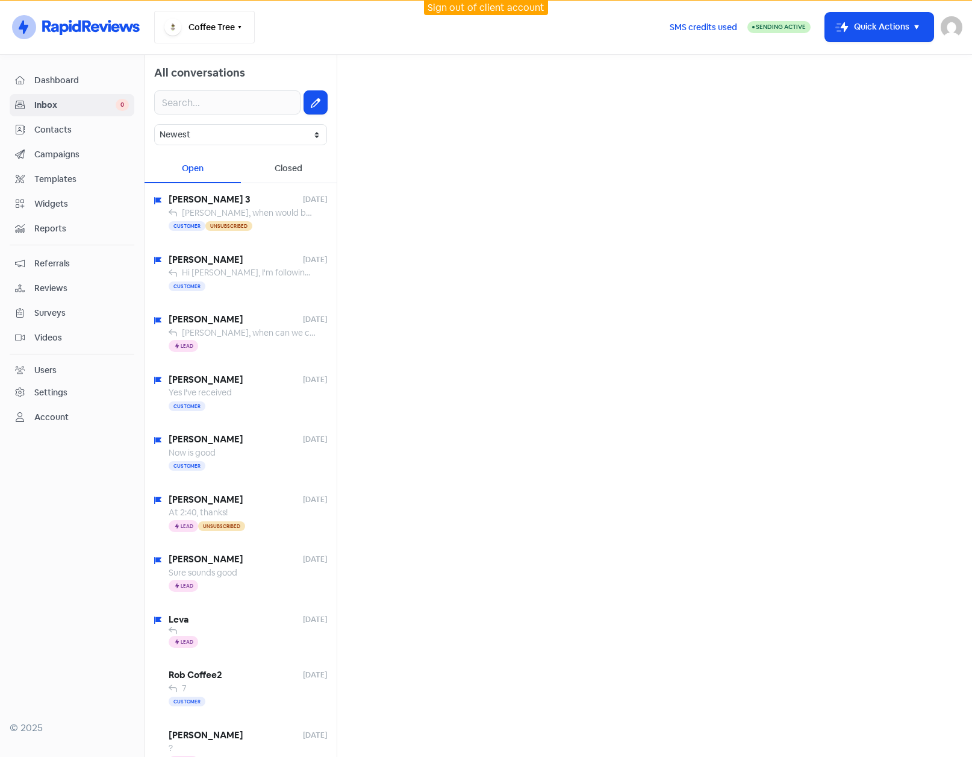
click at [239, 24] on icon "button" at bounding box center [240, 27] width 10 height 10
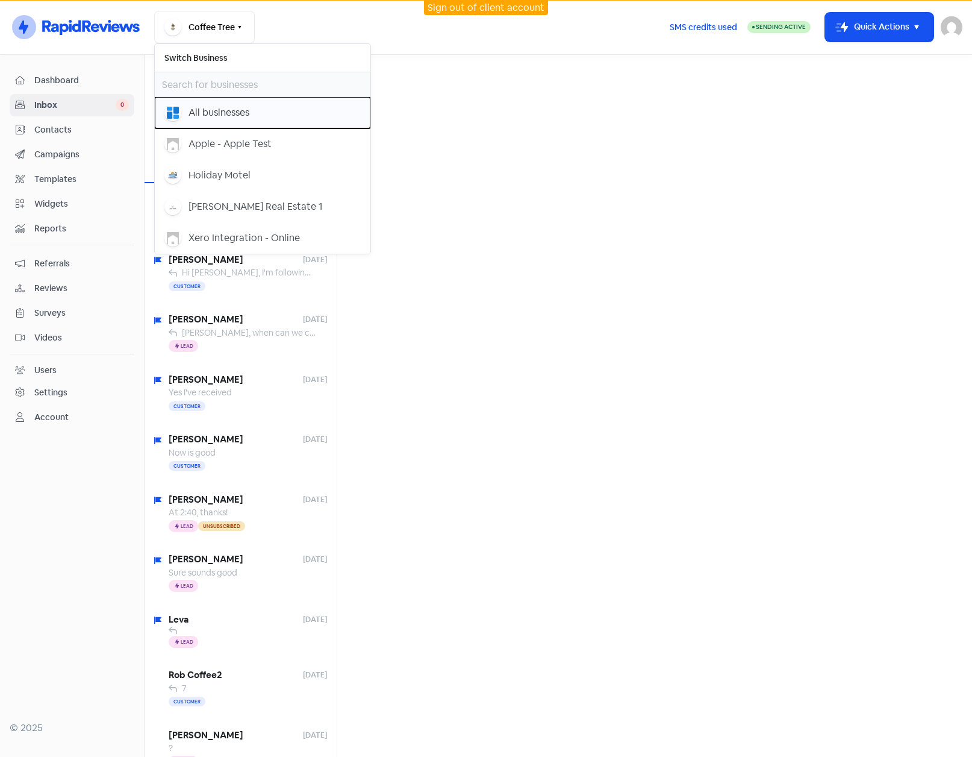
click at [231, 111] on div "All businesses" at bounding box center [219, 112] width 61 height 14
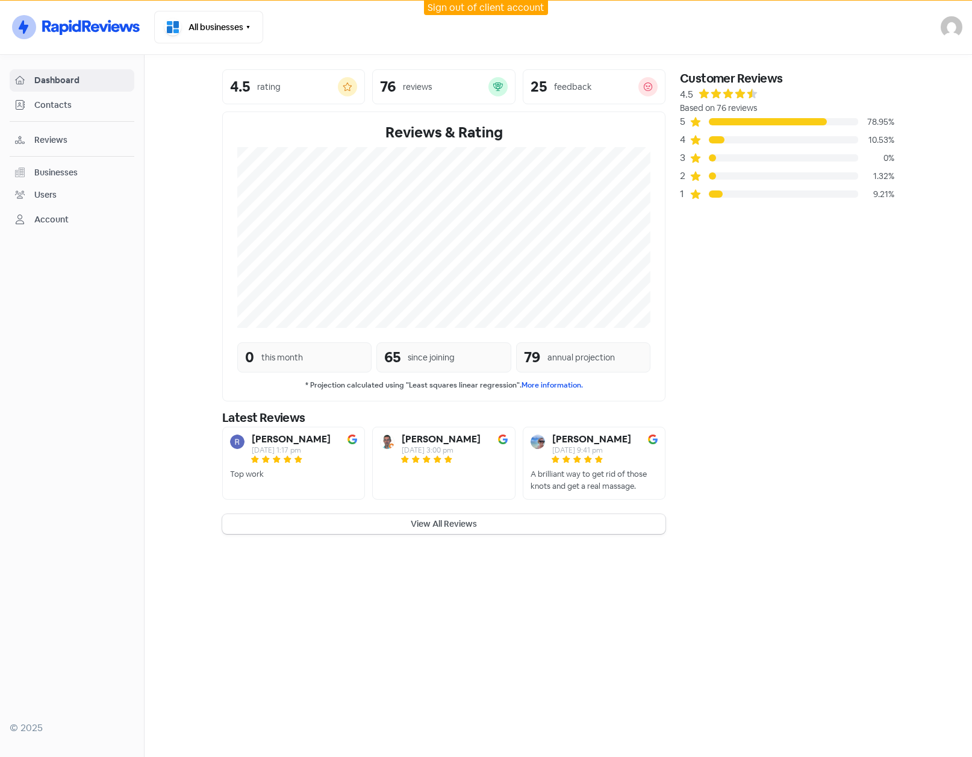
click at [51, 142] on span "Reviews" at bounding box center [81, 140] width 95 height 13
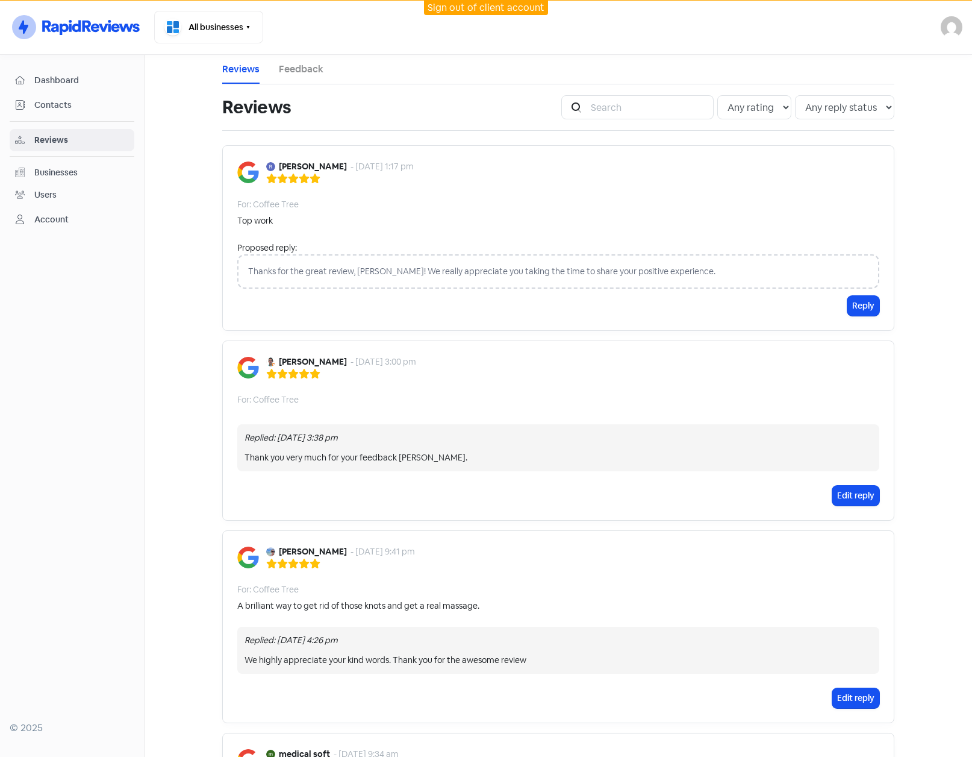
click at [36, 167] on div "Businesses" at bounding box center [55, 172] width 43 height 13
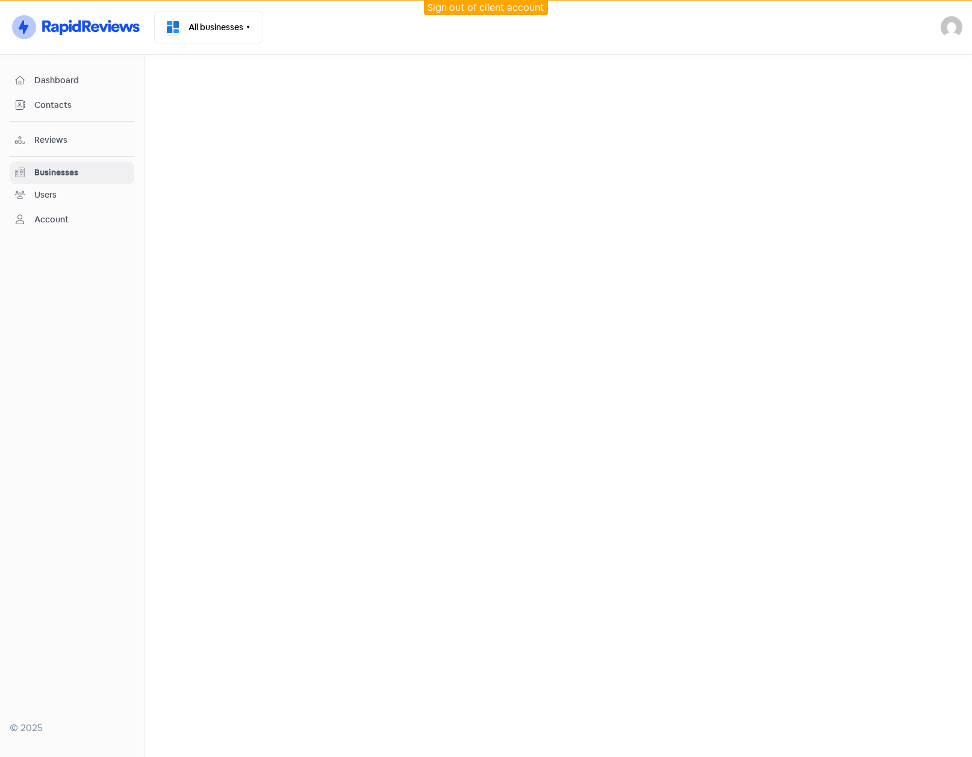
select select "12_months"
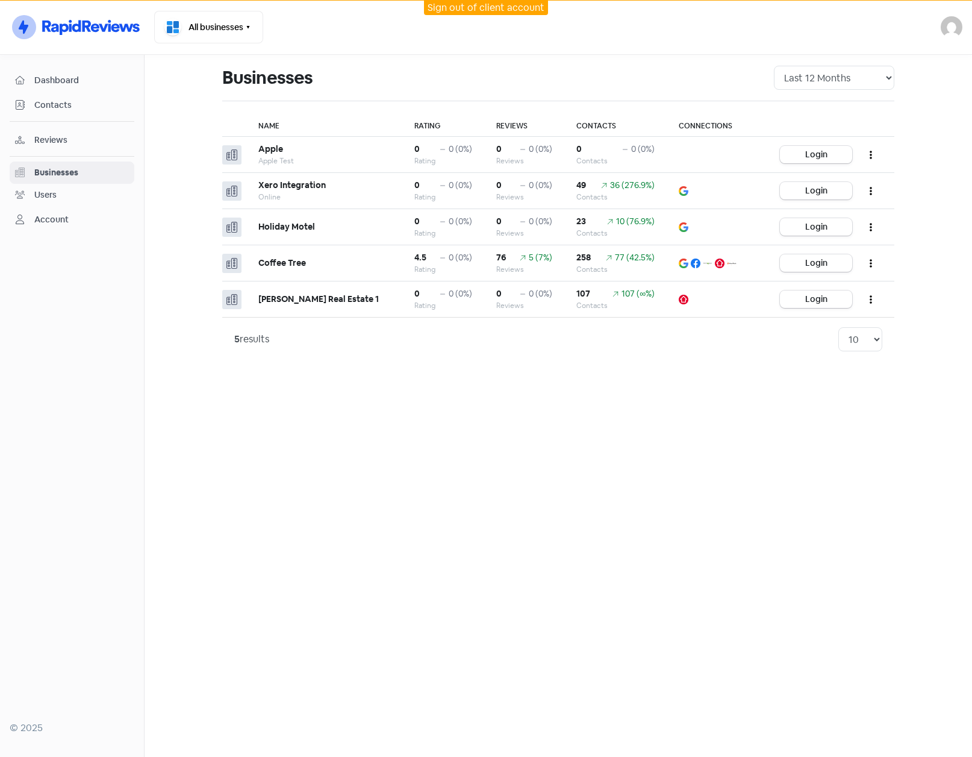
click at [826, 65] on div "All Time Last 12 Months Last 6 Months Last 3 Months" at bounding box center [834, 77] width 135 height 39
click at [826, 77] on select "All Time Last 12 Months Last 6 Months Last 3 Months" at bounding box center [834, 78] width 120 height 24
click at [716, 469] on main "Businesses All Time Last 12 Months Last 6 Months Last 3 Months Name Rating Revi…" at bounding box center [559, 406] width 828 height 702
click at [879, 252] on button "button" at bounding box center [871, 263] width 23 height 28
click at [829, 316] on button "AI Review Report" at bounding box center [834, 317] width 95 height 24
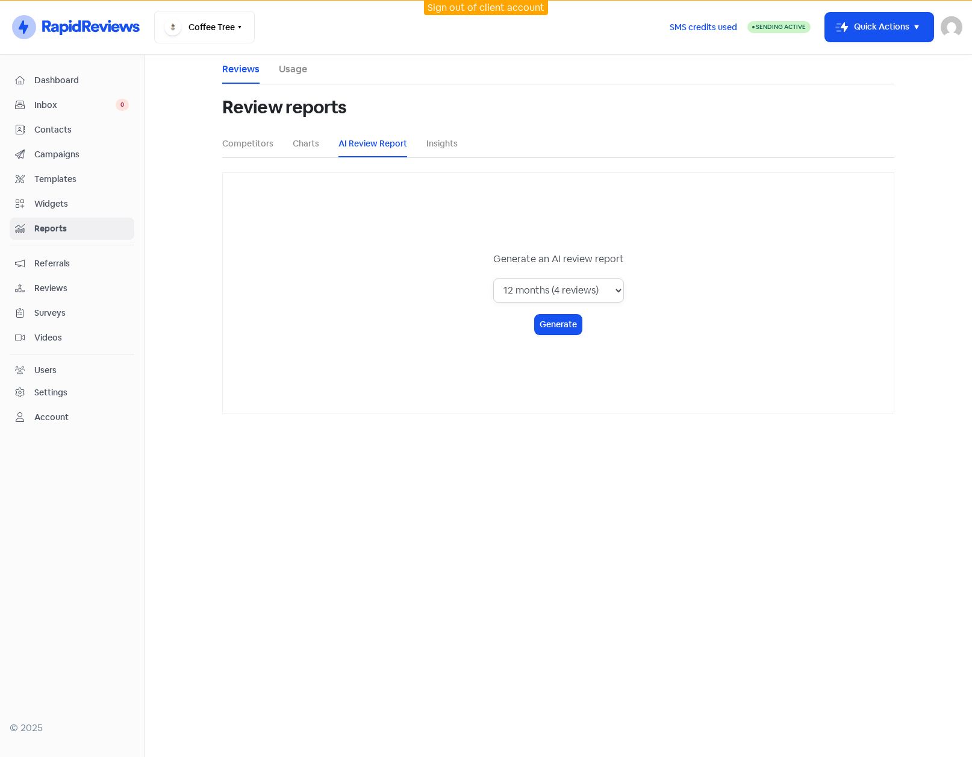
click at [586, 293] on select "1 month (0 reviews) 3 months (1 reviews) 6 months (1 reviews) 12 months (4 revi…" at bounding box center [558, 290] width 131 height 24
select select "all_time"
click at [494, 278] on select "1 month (0 reviews) 3 months (1 reviews) 6 months (1 reviews) 12 months (4 revi…" at bounding box center [558, 290] width 131 height 24
click at [545, 325] on button "Generate" at bounding box center [558, 324] width 47 height 20
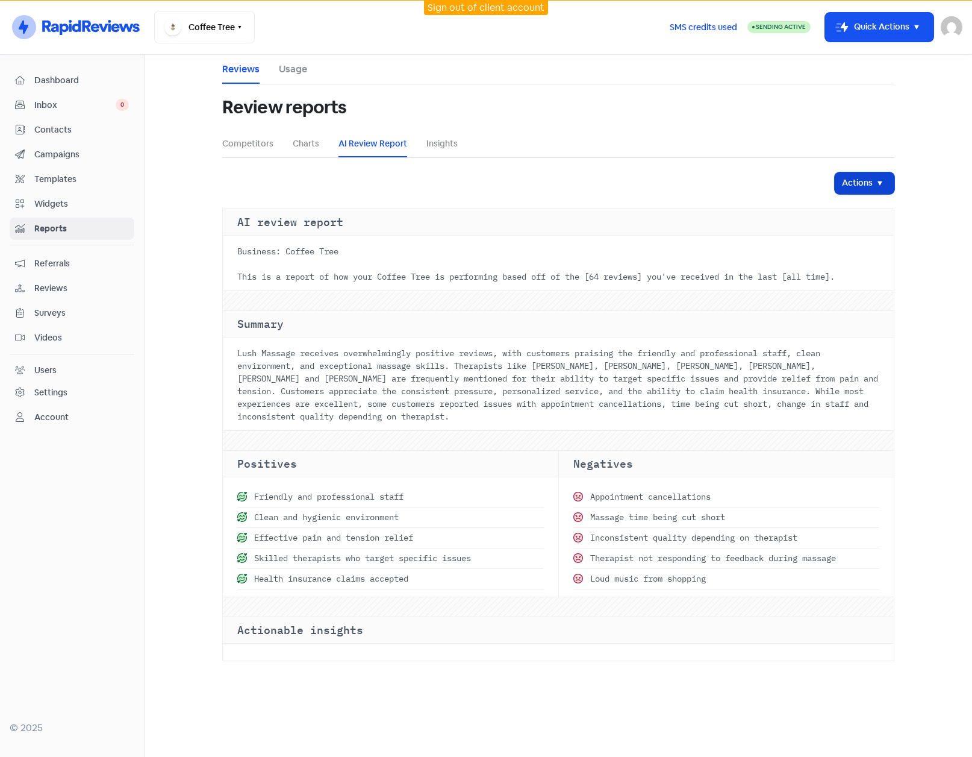
click at [884, 185] on icon "button" at bounding box center [880, 183] width 14 height 14
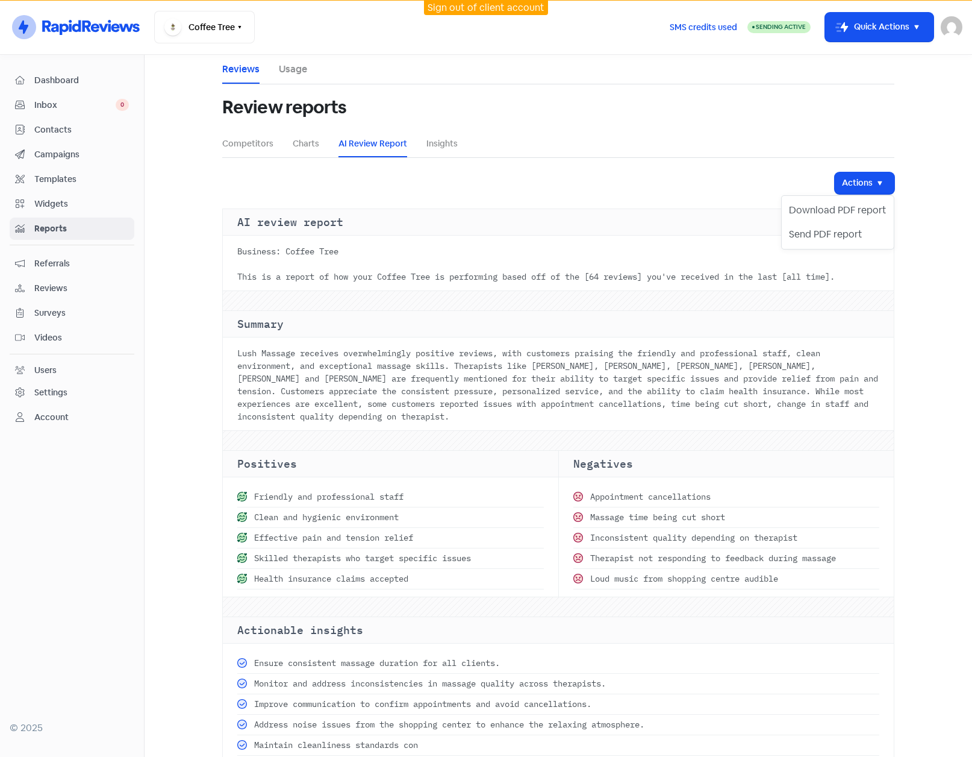
click at [937, 214] on main "Reviews Usage Review reports Competitors Charts AI Review Report Insights Actio…" at bounding box center [559, 406] width 828 height 702
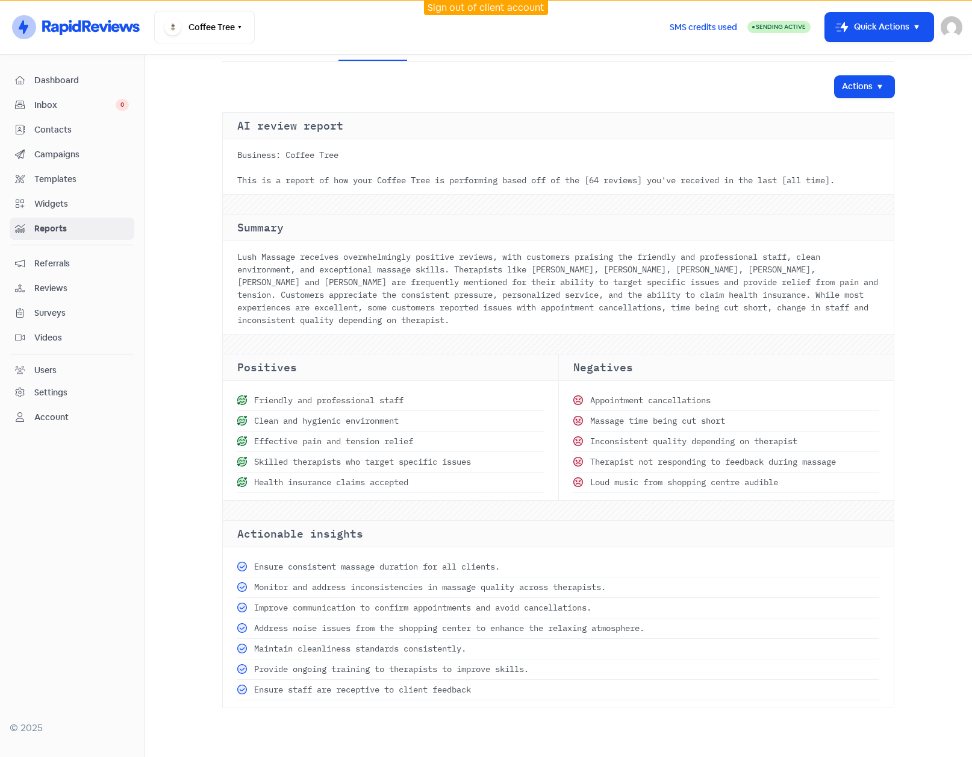
scroll to position [120, 0]
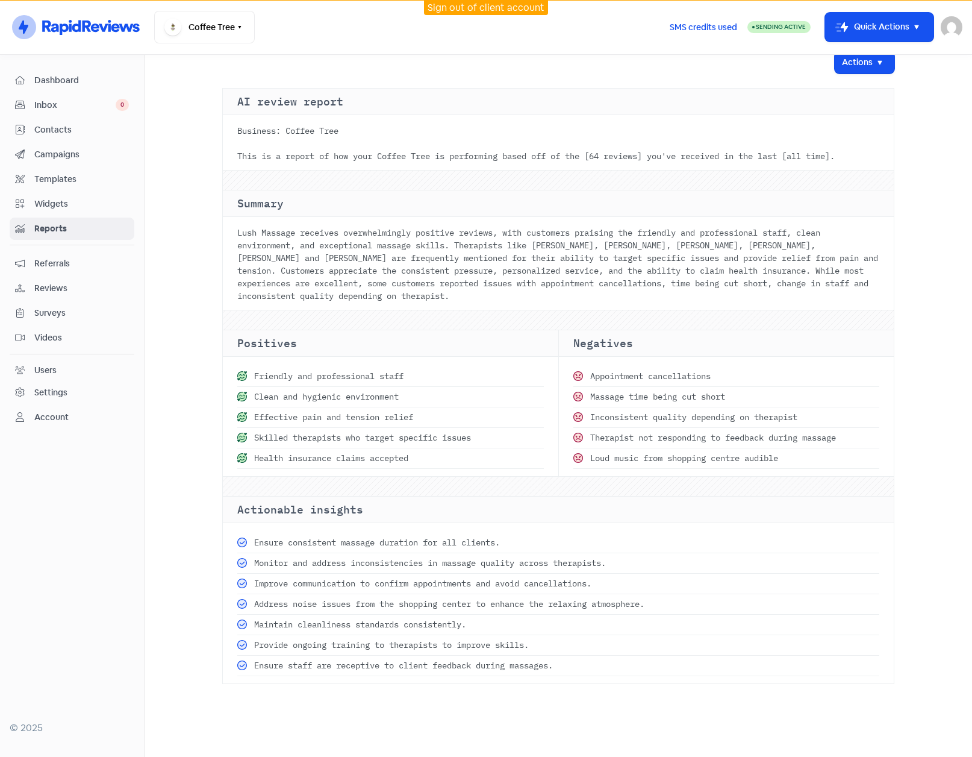
click at [48, 260] on span "Referrals" at bounding box center [81, 263] width 95 height 13
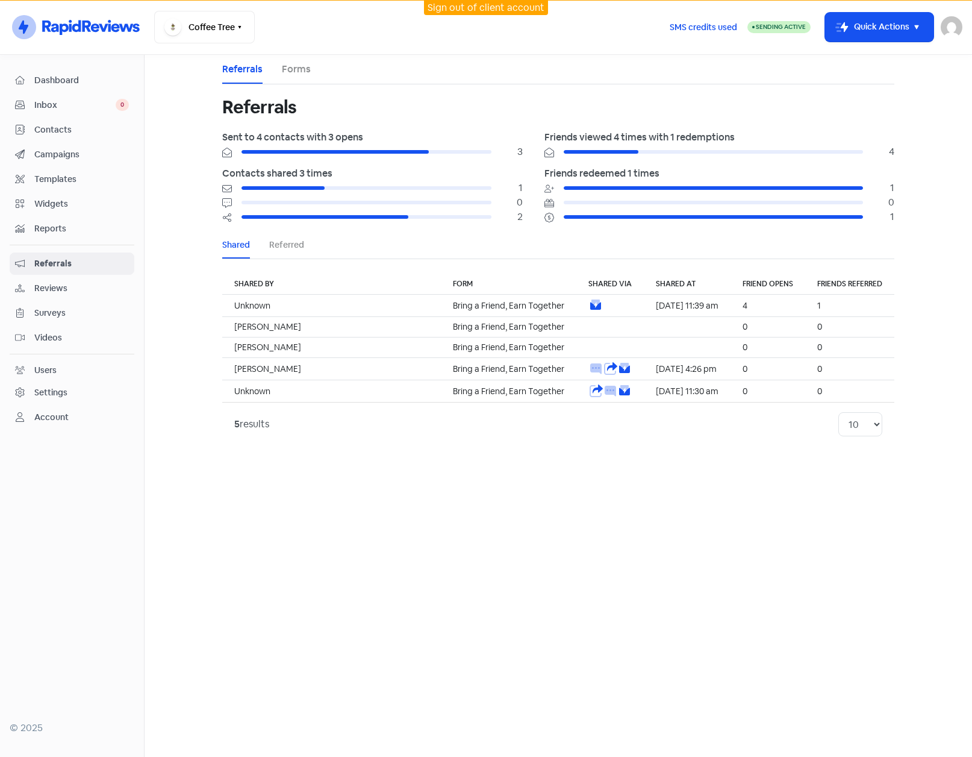
click at [49, 309] on span "Surveys" at bounding box center [81, 313] width 95 height 13
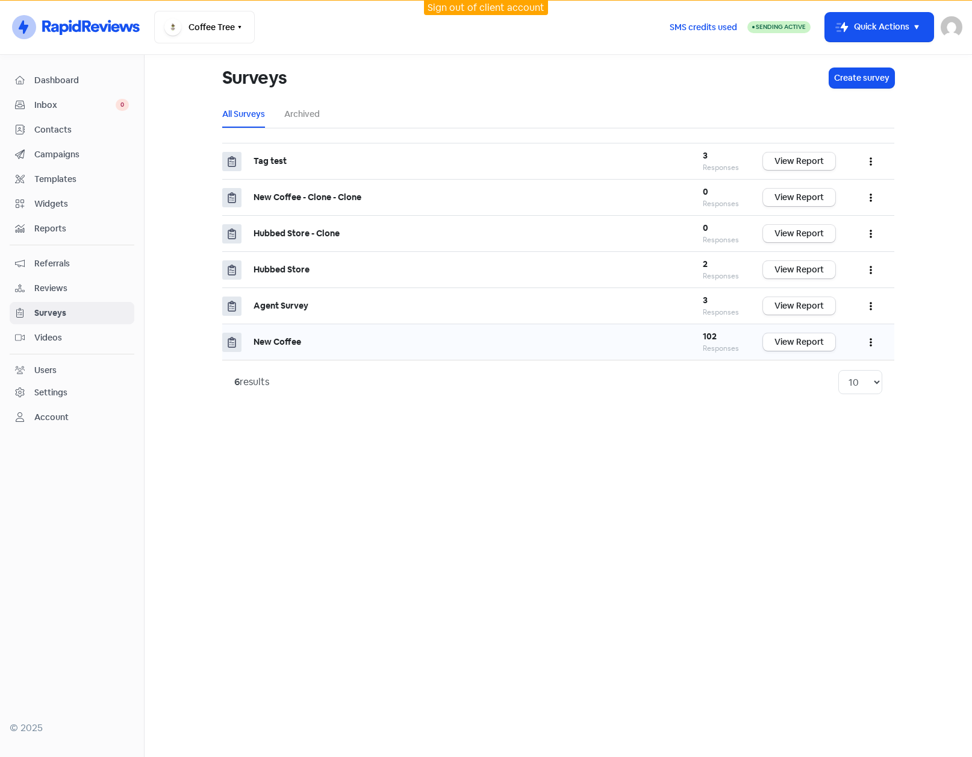
click at [341, 342] on div "New Coffee" at bounding box center [466, 342] width 425 height 13
click at [872, 343] on button "button" at bounding box center [871, 342] width 23 height 28
click at [811, 396] on link "Edit" at bounding box center [834, 396] width 95 height 24
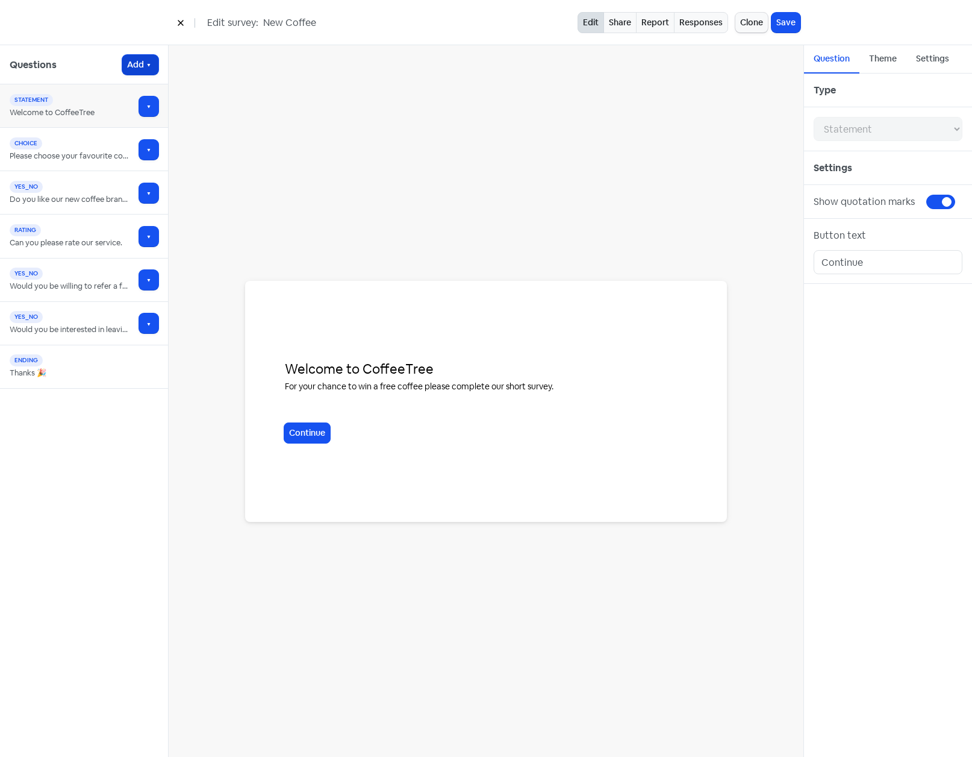
click at [143, 65] on button "Add" at bounding box center [140, 65] width 36 height 20
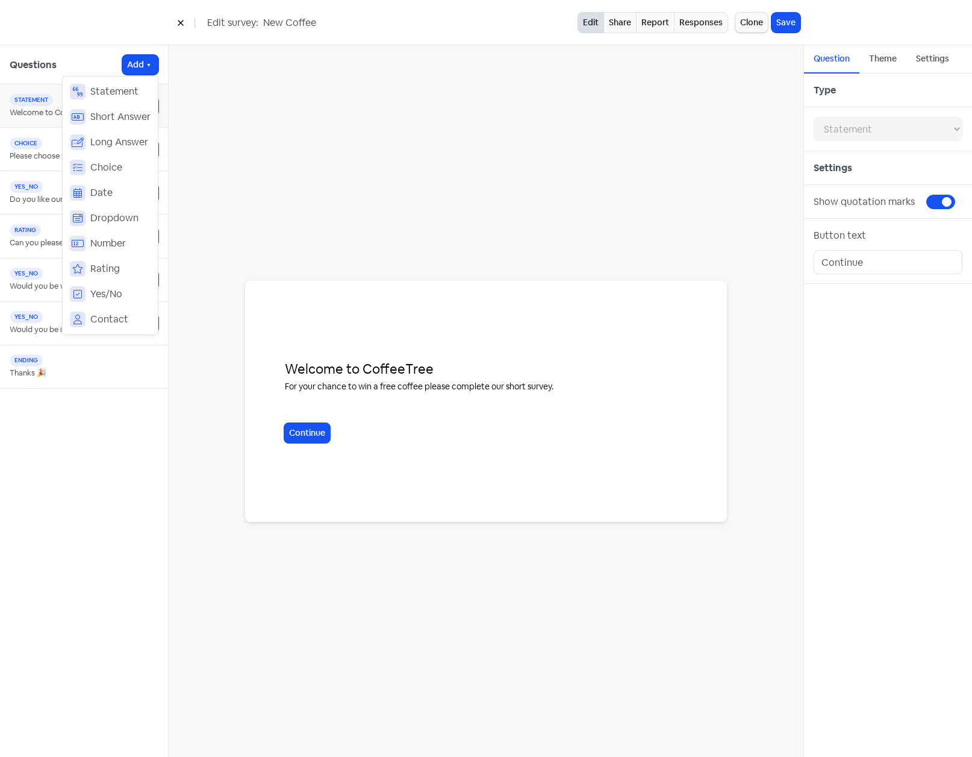
click at [360, 119] on div "Welcome to CoffeeTree For your chance to win a free coffee please complete our …" at bounding box center [486, 400] width 635 height 711
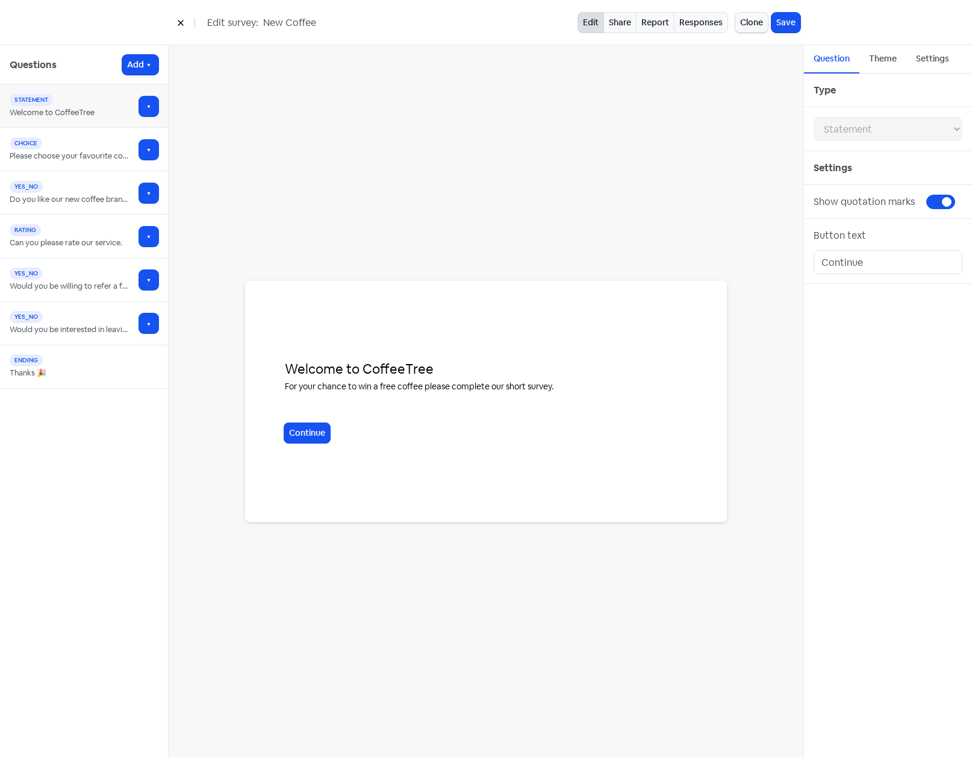
click at [88, 307] on div "yes_no Would you be interested in leaving a video testimonial for a chance to w…" at bounding box center [84, 323] width 168 height 43
select select "yes_no"
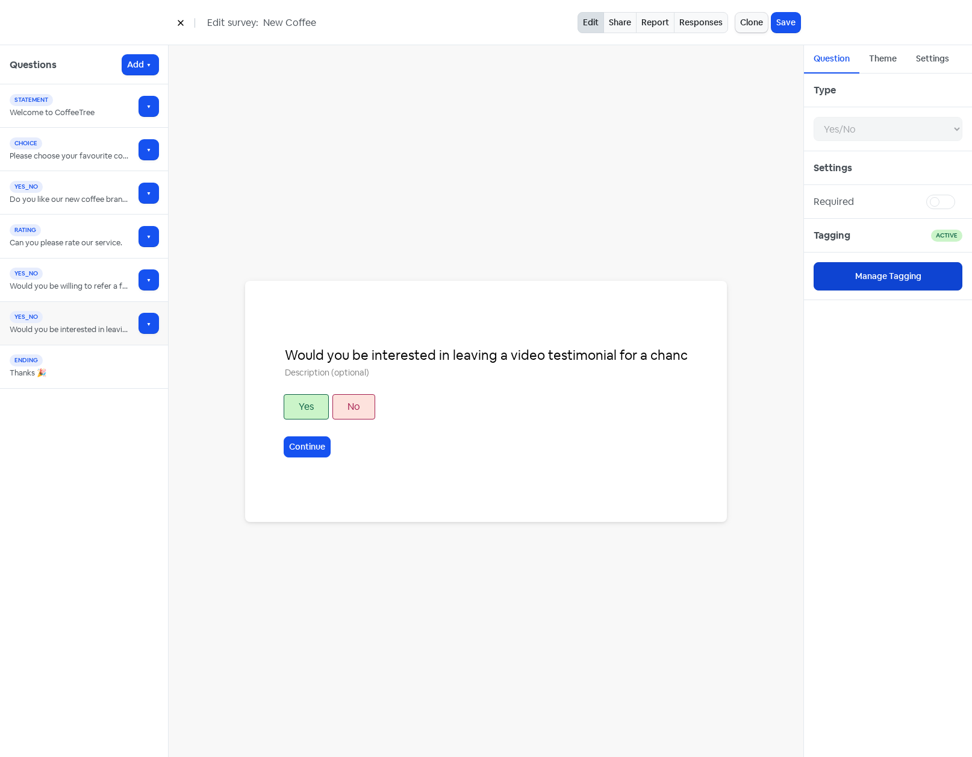
click at [851, 281] on button "Manage Tagging" at bounding box center [888, 276] width 149 height 28
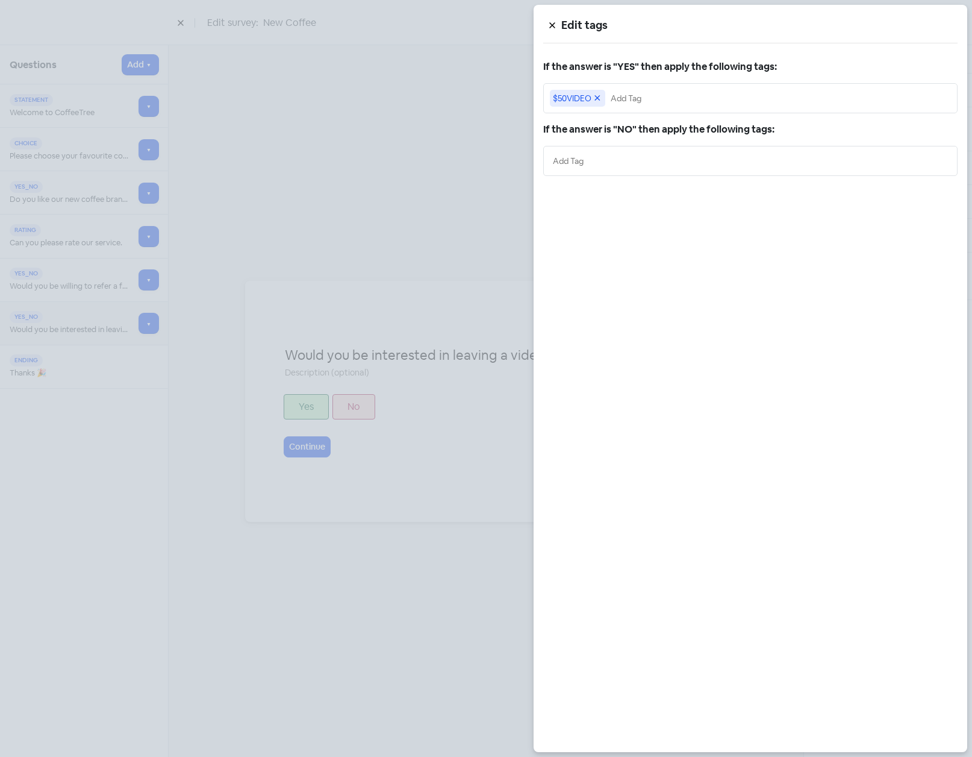
click at [511, 167] on div at bounding box center [486, 378] width 972 height 757
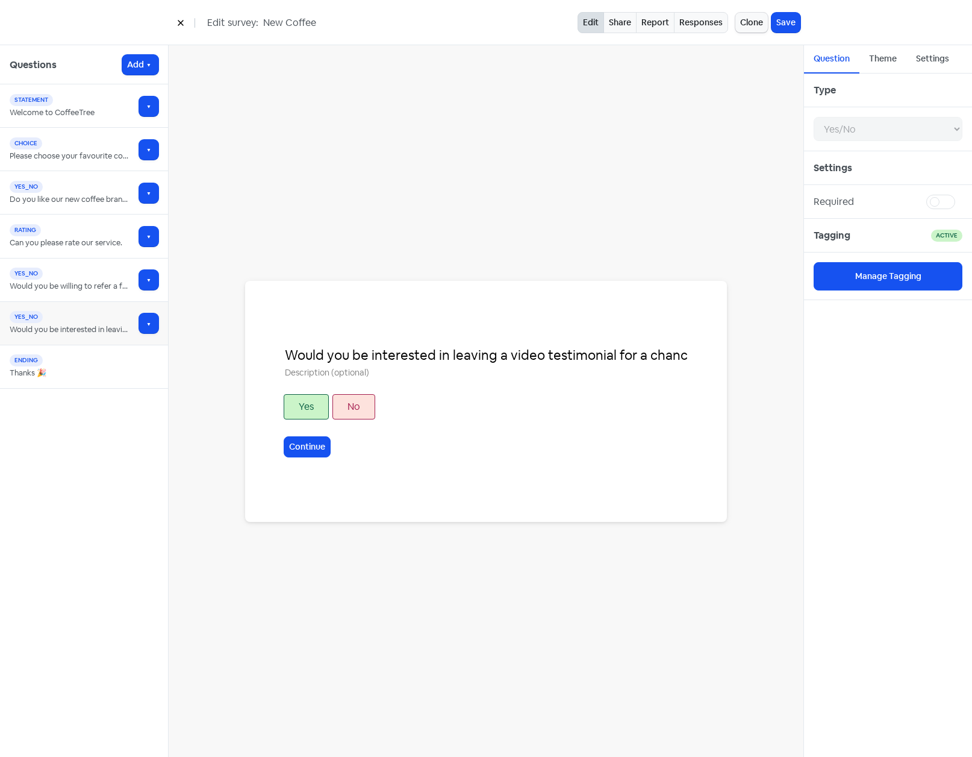
click at [183, 23] on icon at bounding box center [180, 22] width 7 height 7
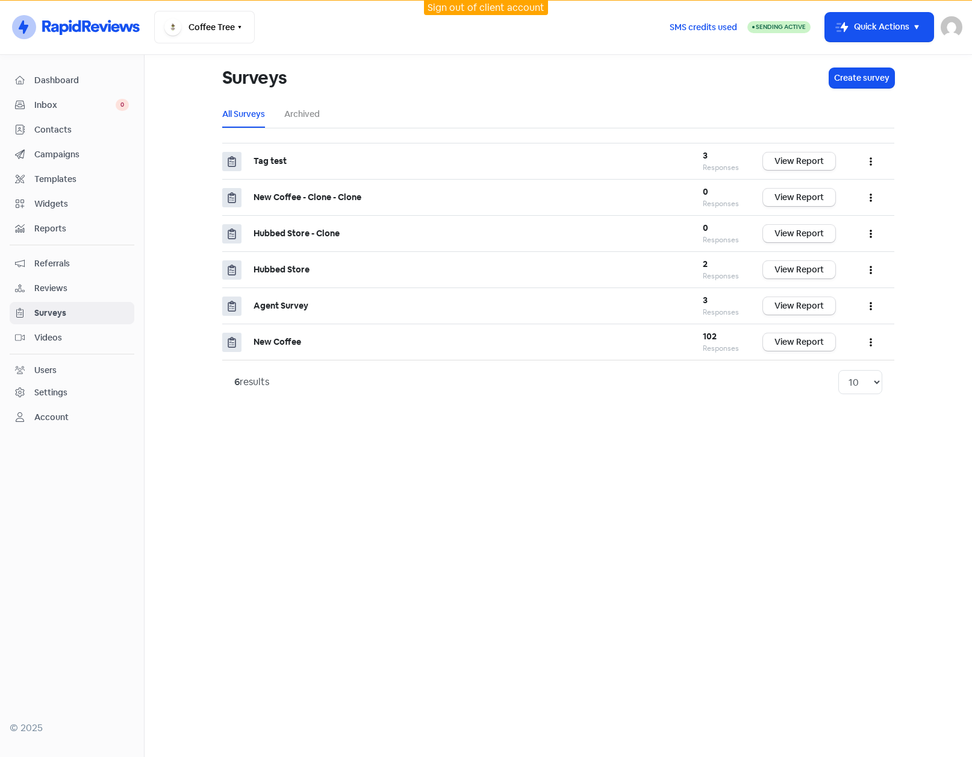
click at [44, 343] on span "Videos" at bounding box center [81, 337] width 95 height 13
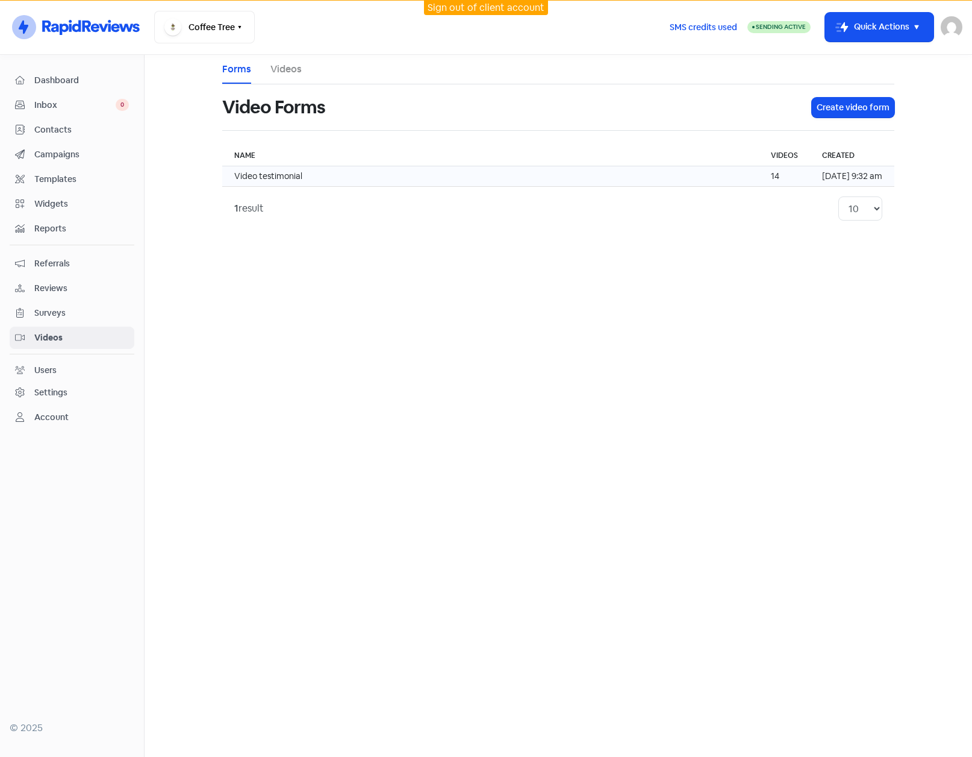
click at [285, 175] on td "Video testimonial" at bounding box center [490, 176] width 537 height 20
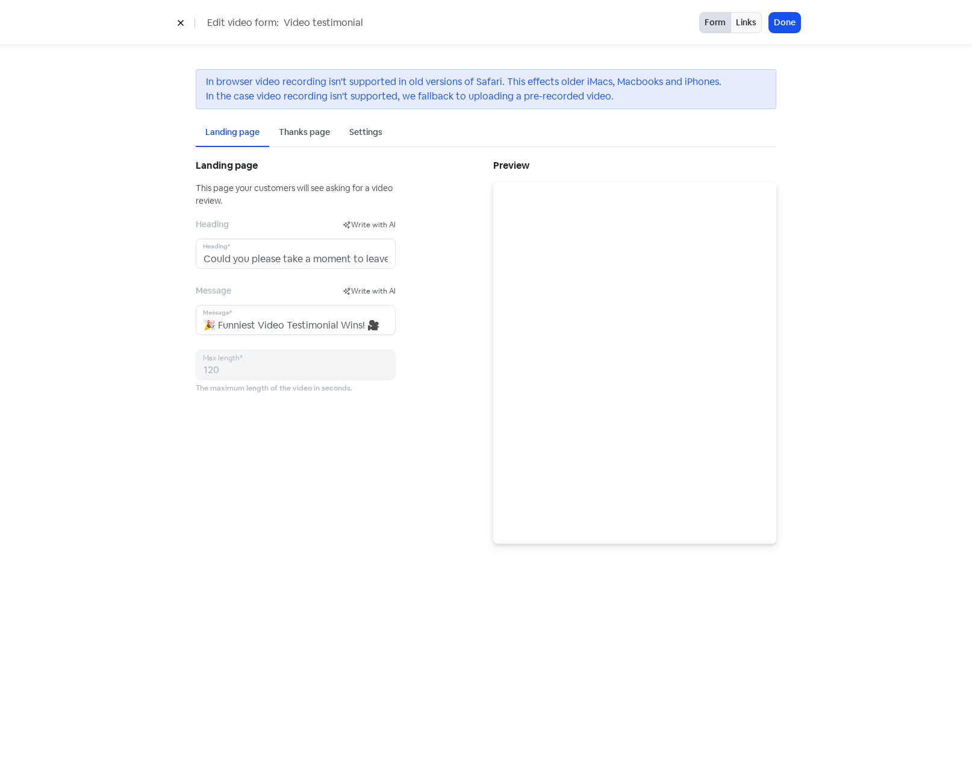
click at [353, 133] on div "Settings" at bounding box center [365, 132] width 33 height 13
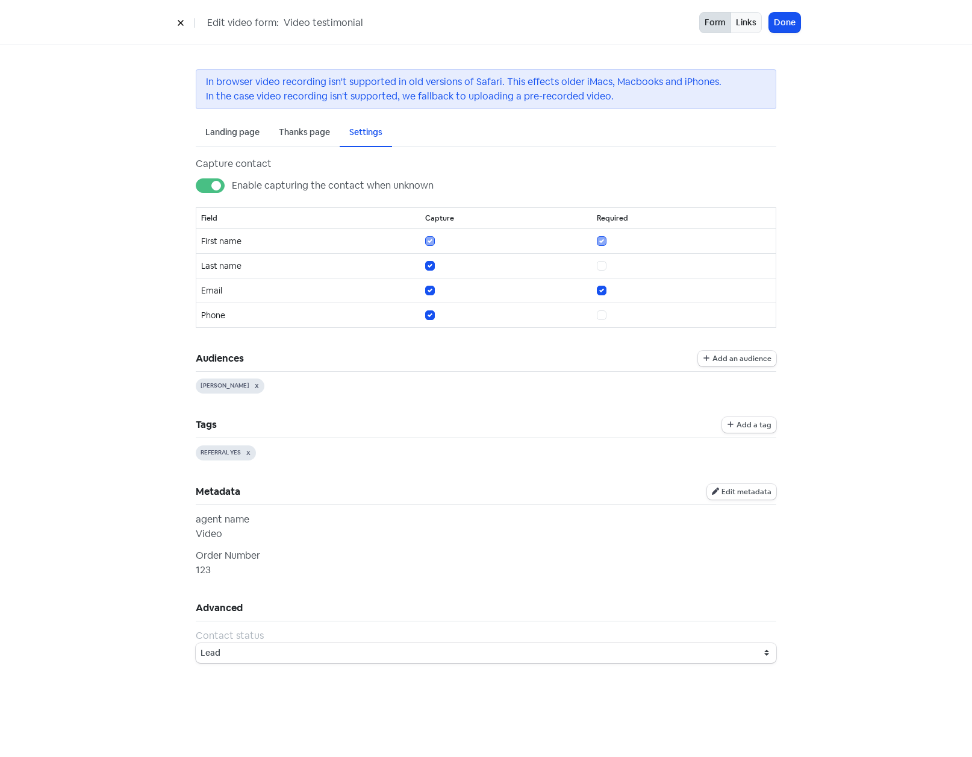
click at [232, 189] on label "Enable capturing the contact when unknown" at bounding box center [333, 185] width 202 height 14
click at [232, 186] on input "Enable capturing the contact when unknown" at bounding box center [236, 182] width 8 height 8
checkbox input "false"
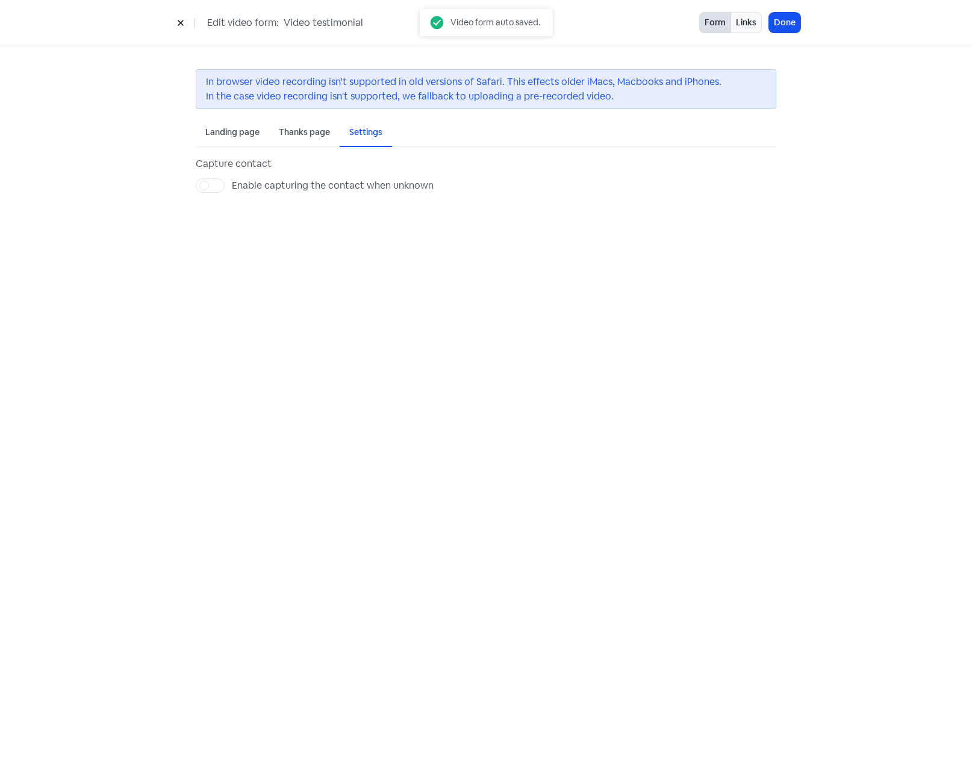
click at [248, 133] on div "Landing page" at bounding box center [232, 132] width 54 height 13
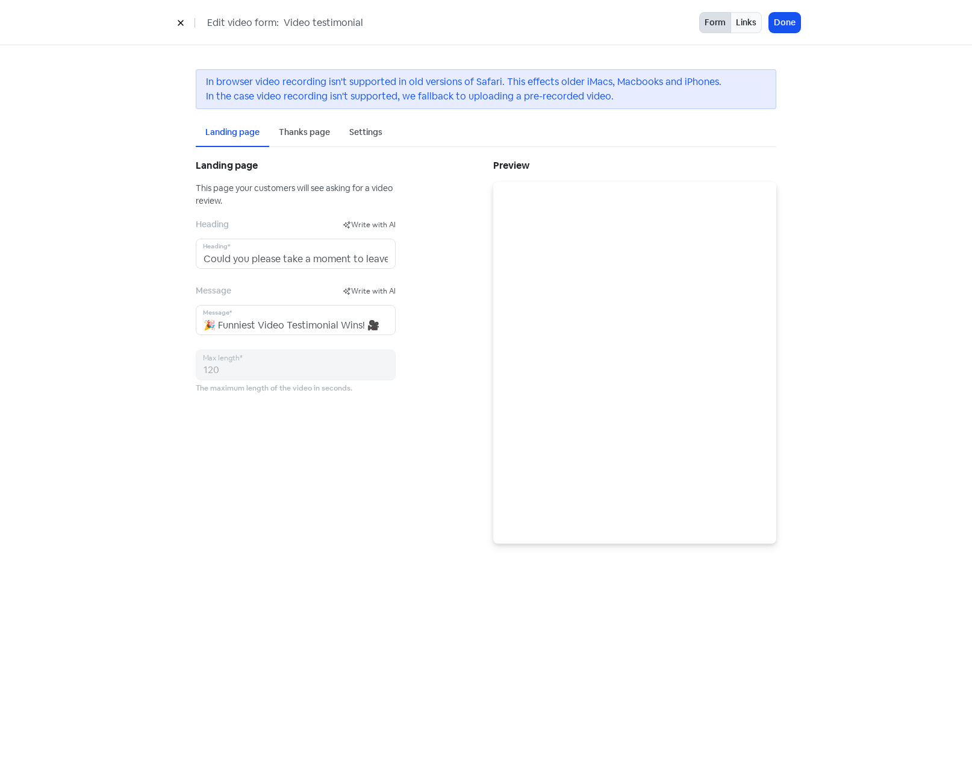
click at [183, 20] on icon at bounding box center [180, 22] width 7 height 7
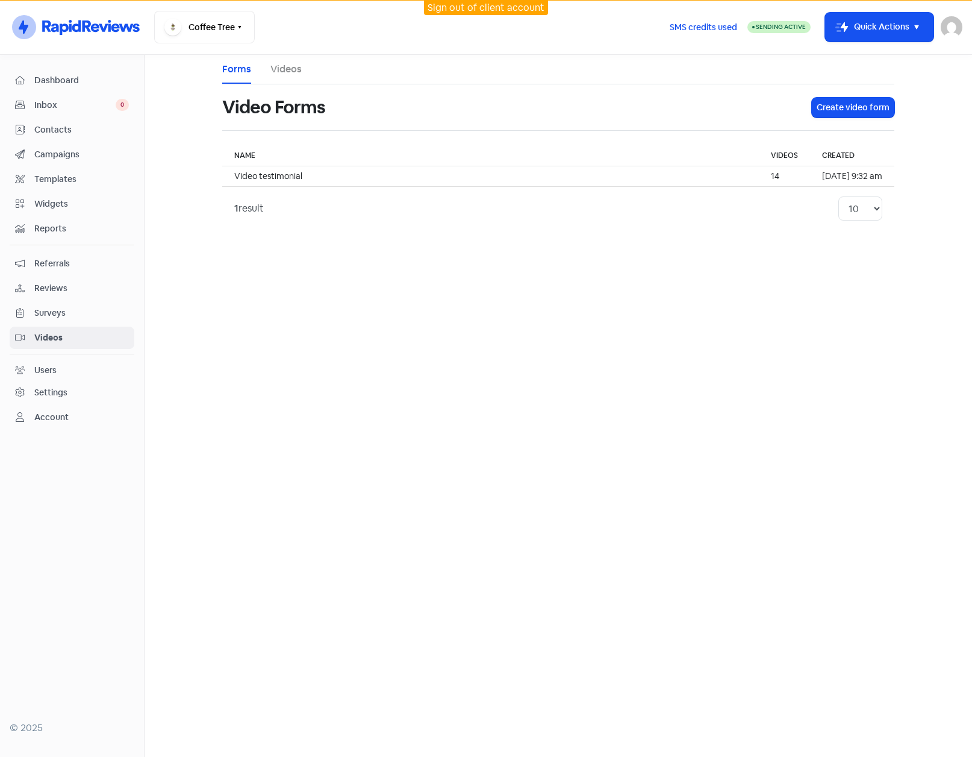
click at [49, 202] on span "Widgets" at bounding box center [81, 204] width 95 height 13
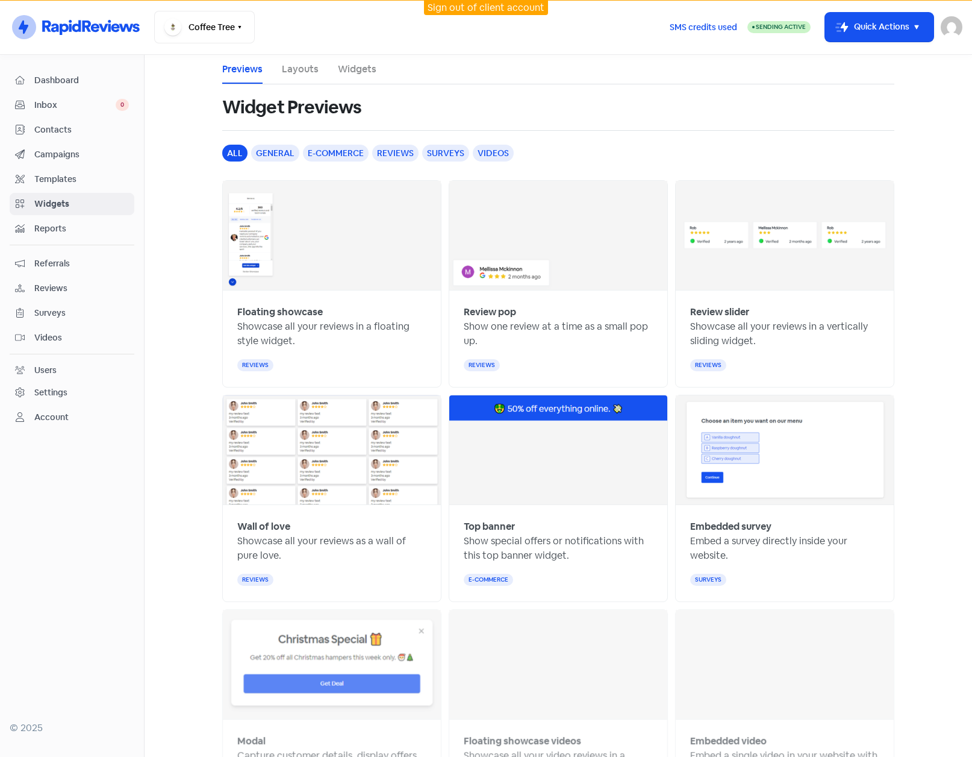
click at [61, 158] on span "Campaigns" at bounding box center [81, 154] width 95 height 13
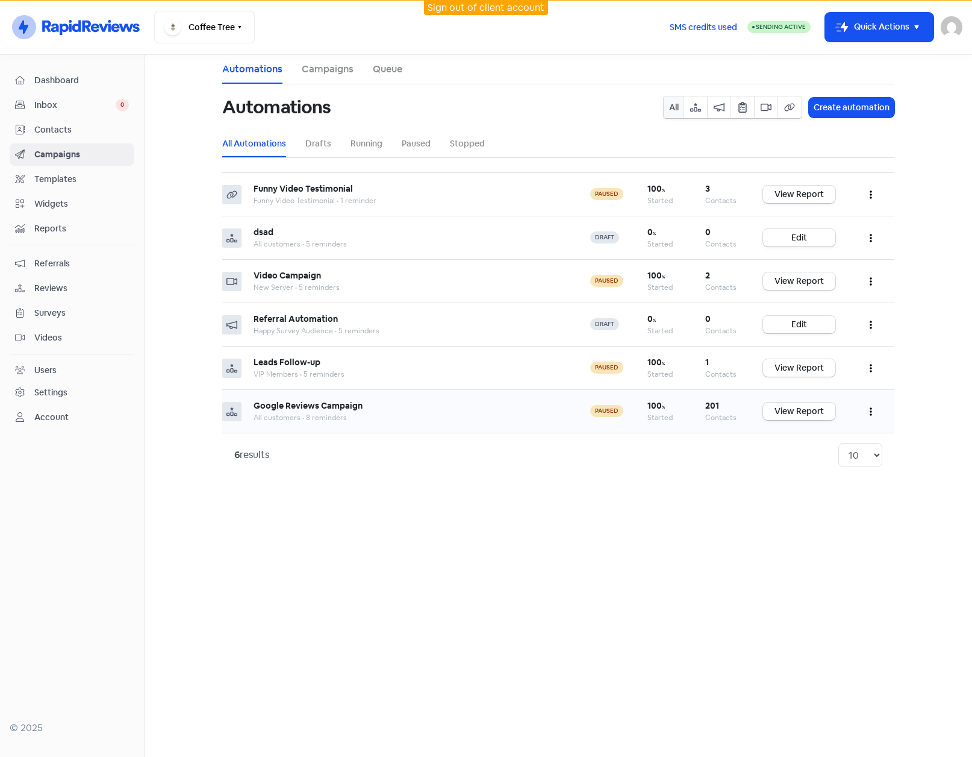
click at [872, 408] on button "button" at bounding box center [871, 411] width 23 height 28
click at [805, 439] on button "Edit" at bounding box center [834, 441] width 95 height 24
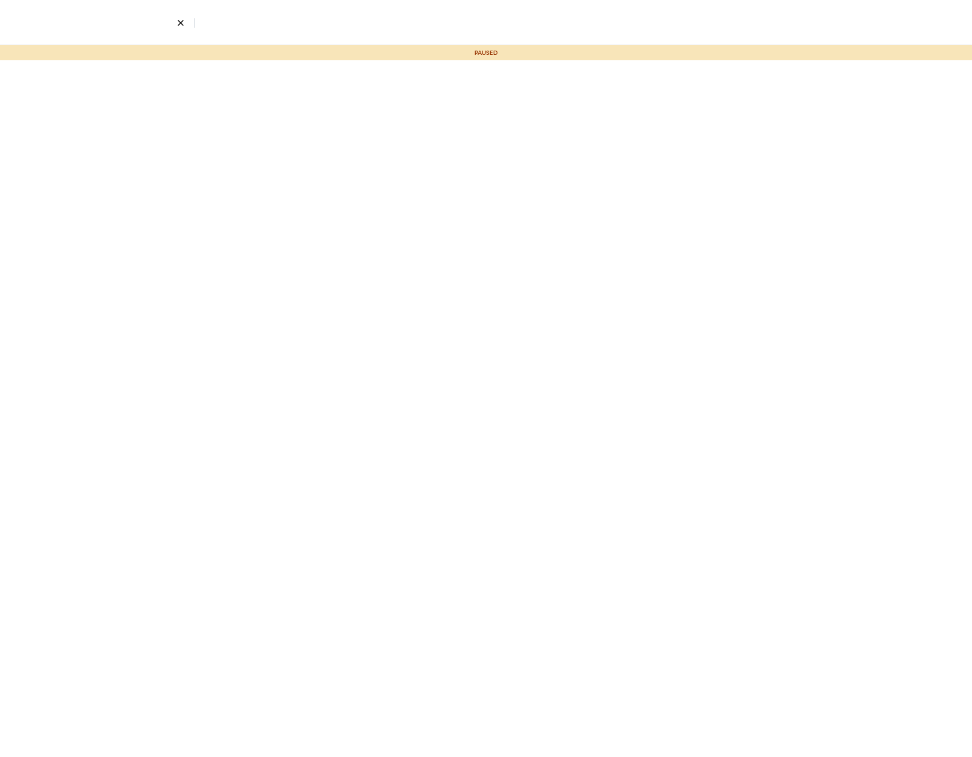
select select "959"
select select "3"
select select "9"
select select "10"
select select "11"
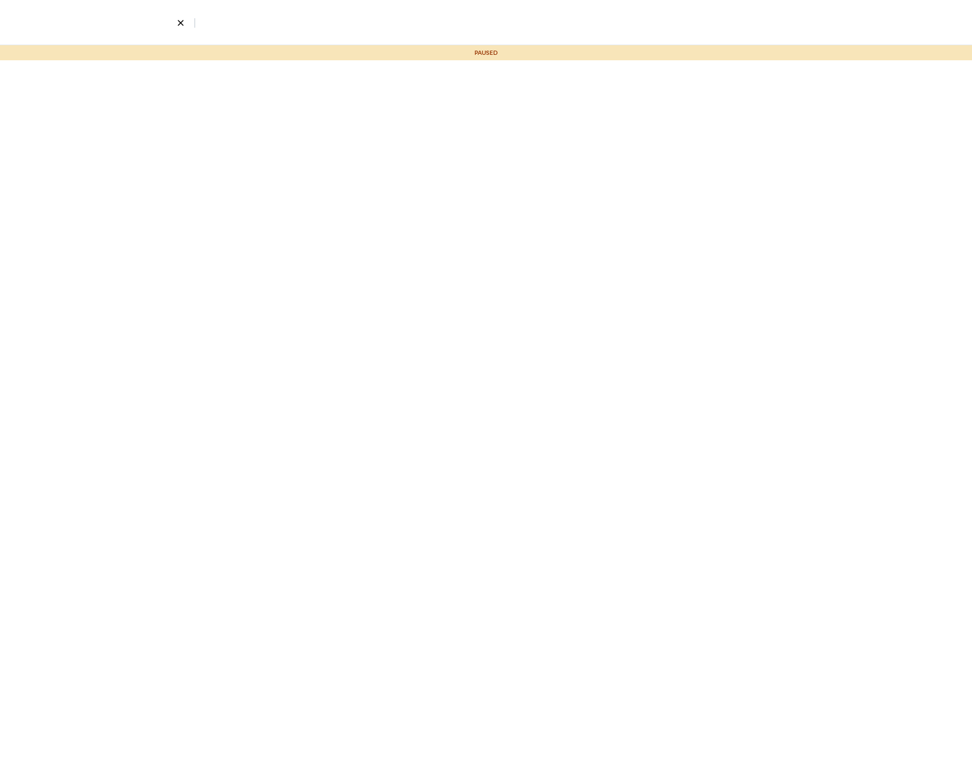
select select "12"
select select "13"
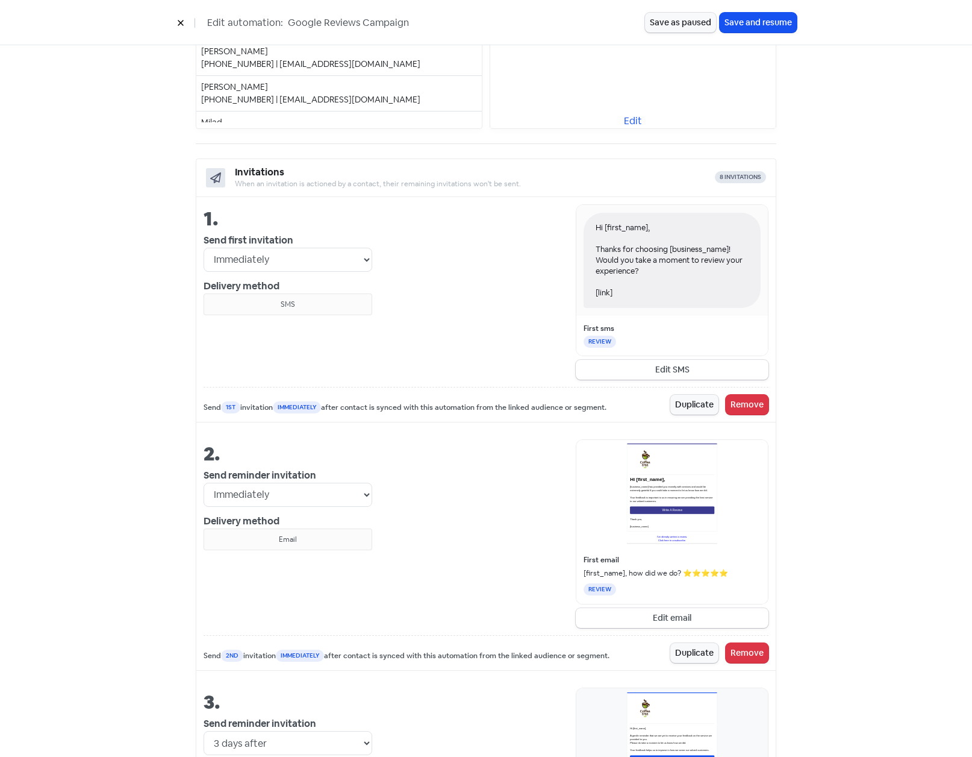
scroll to position [422, 0]
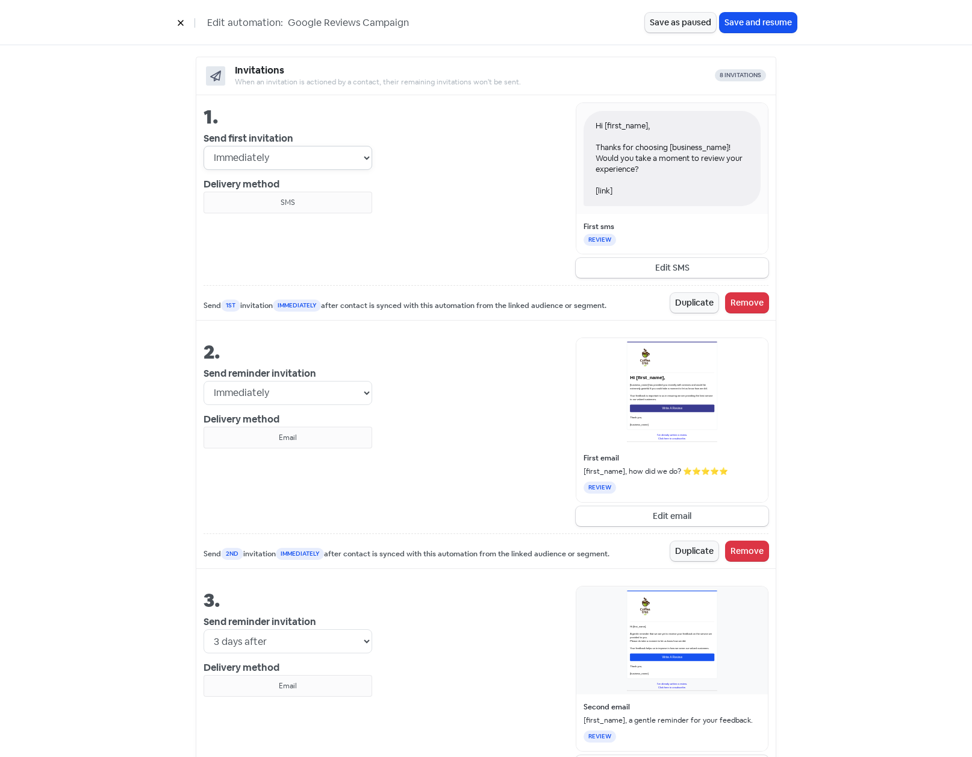
click at [352, 161] on select "Immediately 1 day after 2 days after 3 days after 4 days after 5 days after 6 d…" at bounding box center [288, 158] width 169 height 24
click at [470, 168] on div "Hi [first_name], Thanks for choosing [business_name]! Would you take a moment t…" at bounding box center [570, 189] width 396 height 175
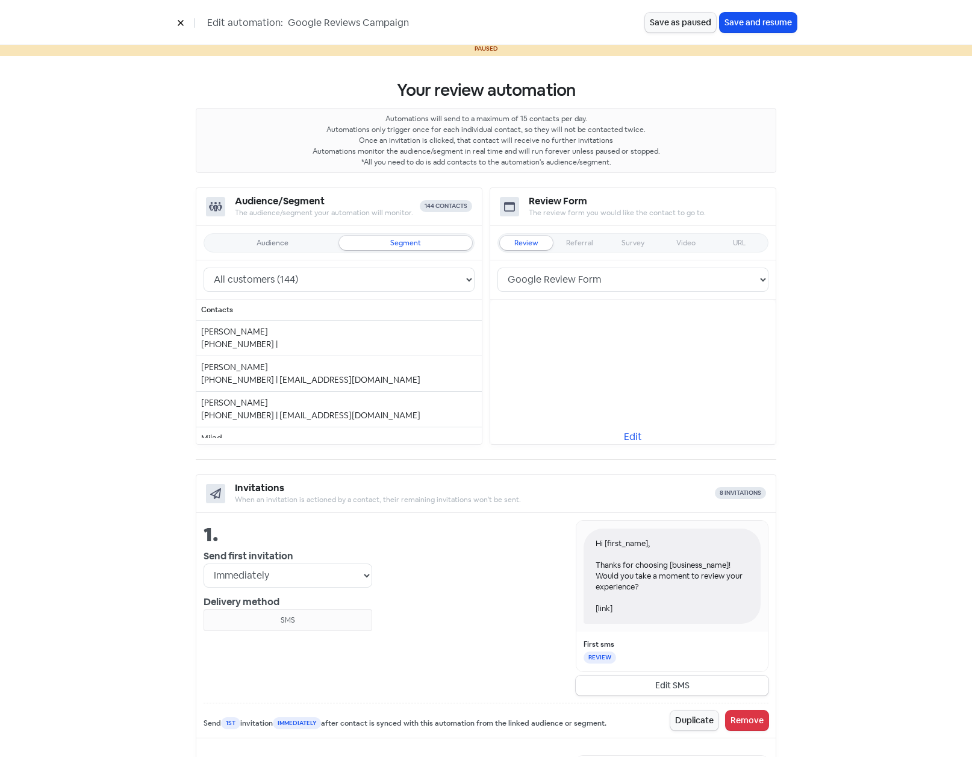
scroll to position [0, 0]
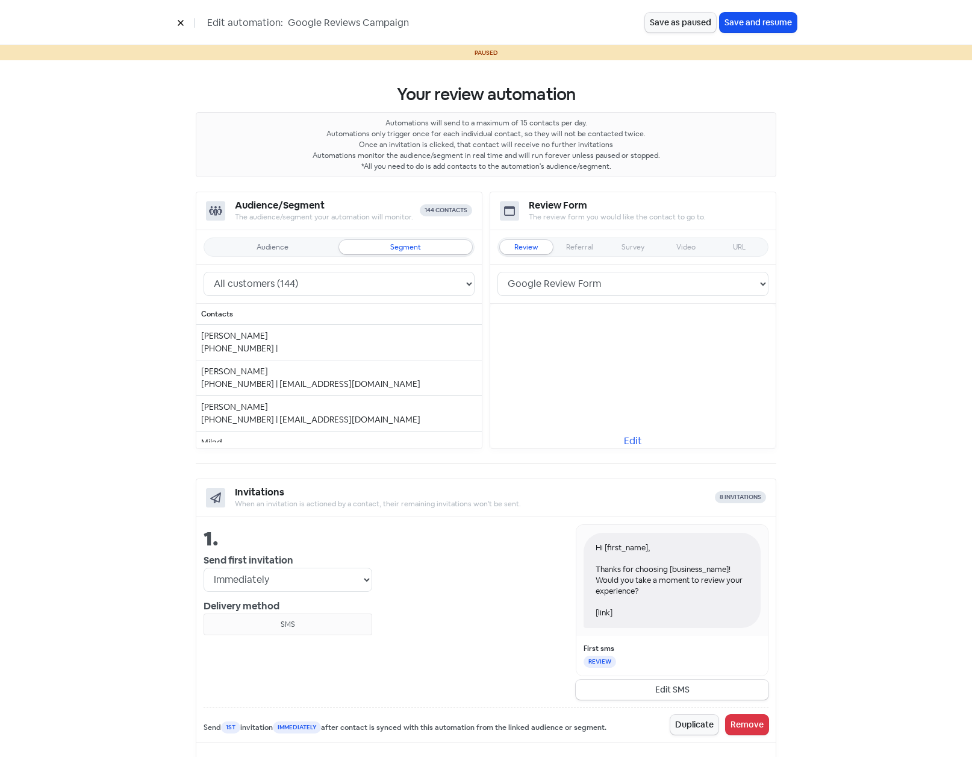
click at [179, 21] on icon at bounding box center [180, 22] width 5 height 5
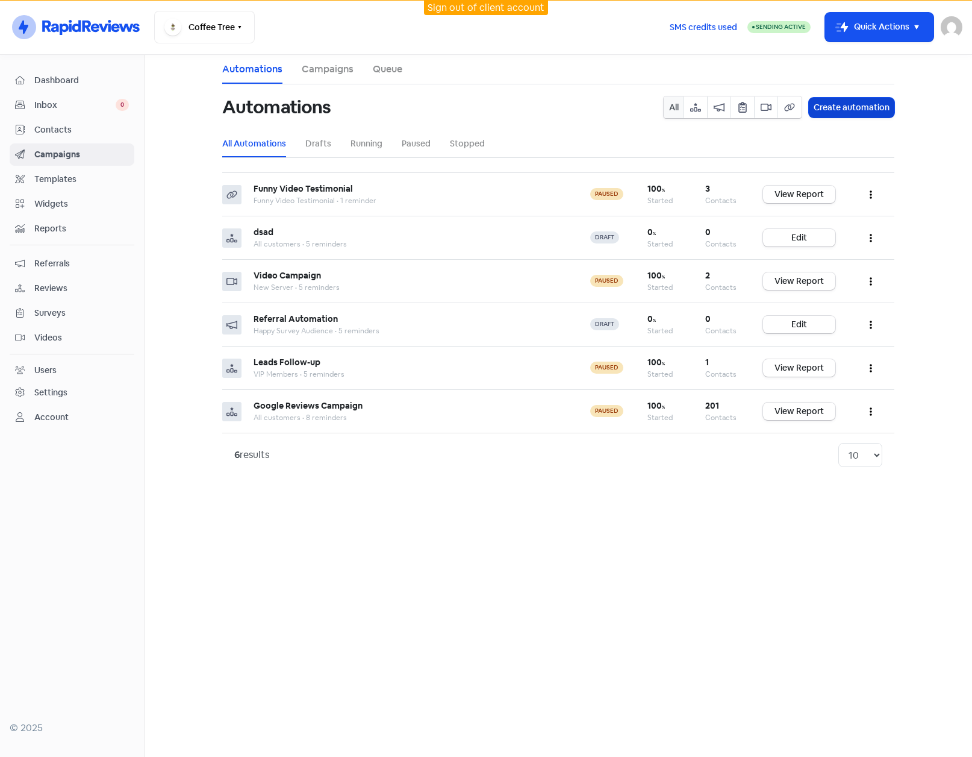
click at [871, 100] on button "Create automation" at bounding box center [852, 108] width 86 height 20
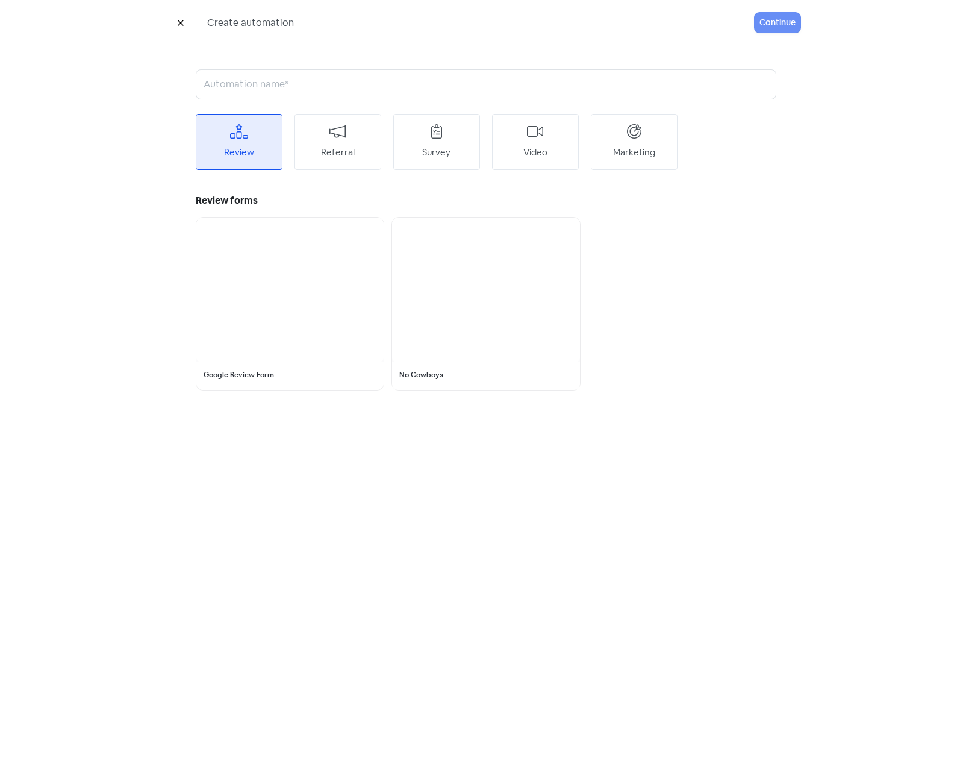
click at [181, 20] on icon at bounding box center [180, 22] width 7 height 7
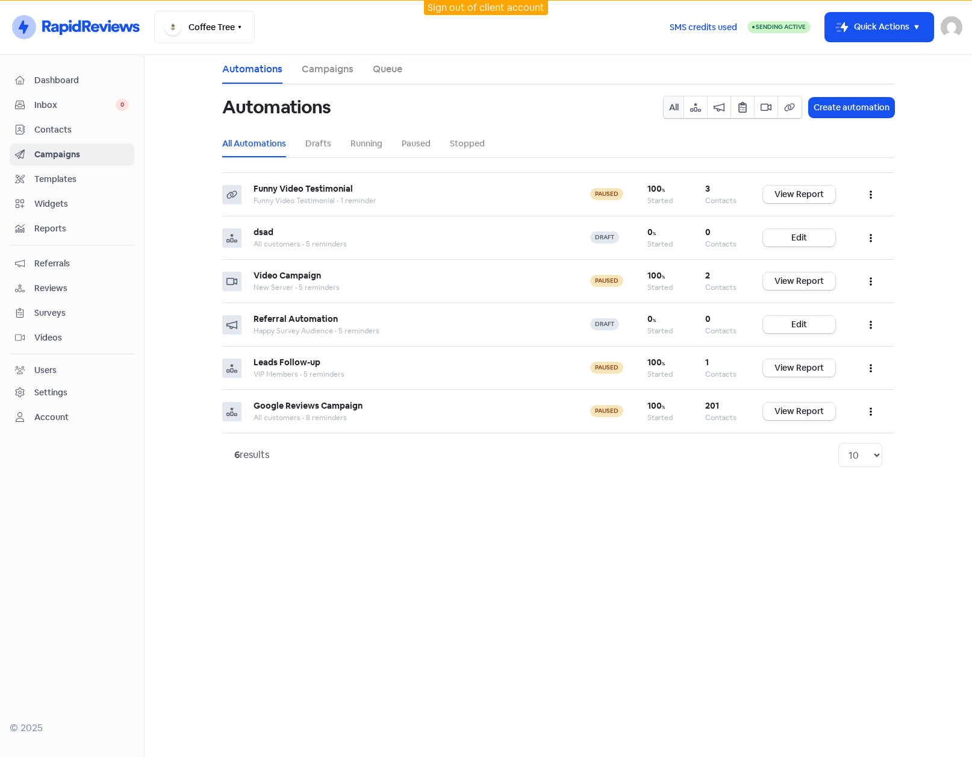
click at [81, 125] on span "Contacts" at bounding box center [81, 129] width 95 height 13
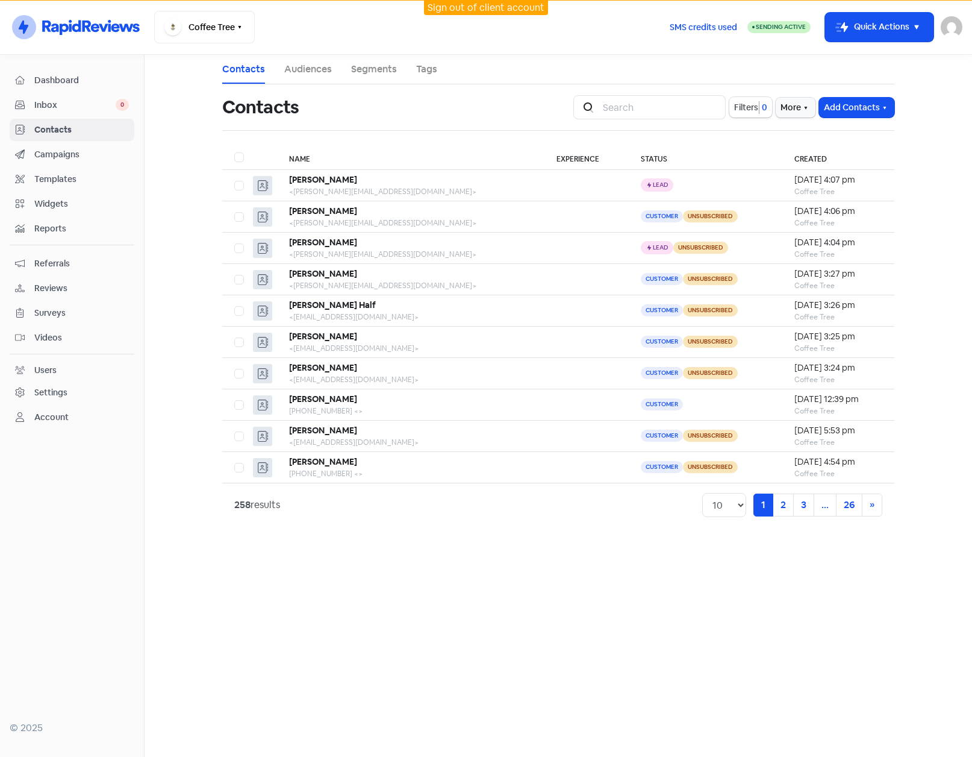
click at [58, 198] on span "Widgets" at bounding box center [81, 204] width 95 height 13
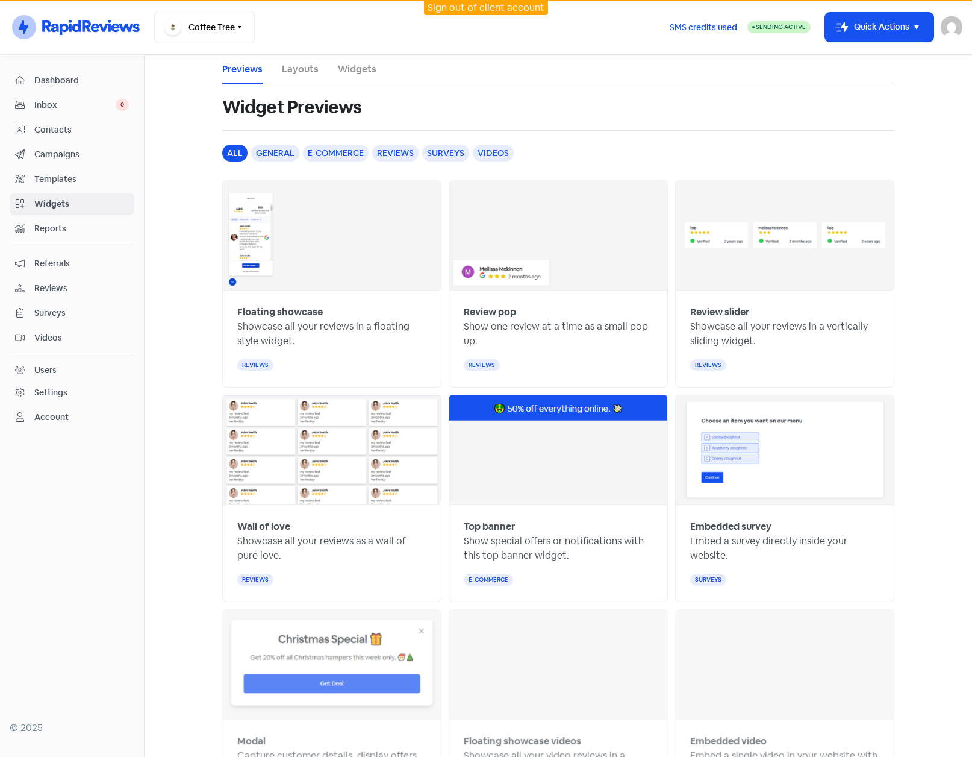
click at [298, 66] on link "Layouts" at bounding box center [300, 69] width 37 height 14
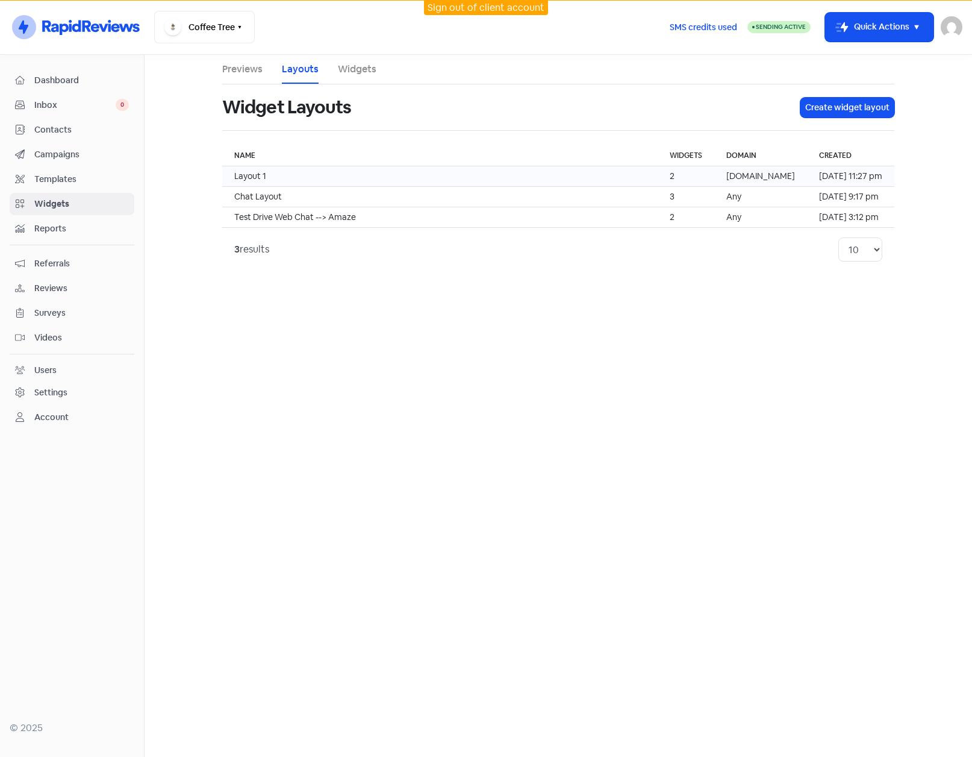
click at [322, 177] on td "Layout 1" at bounding box center [440, 176] width 436 height 20
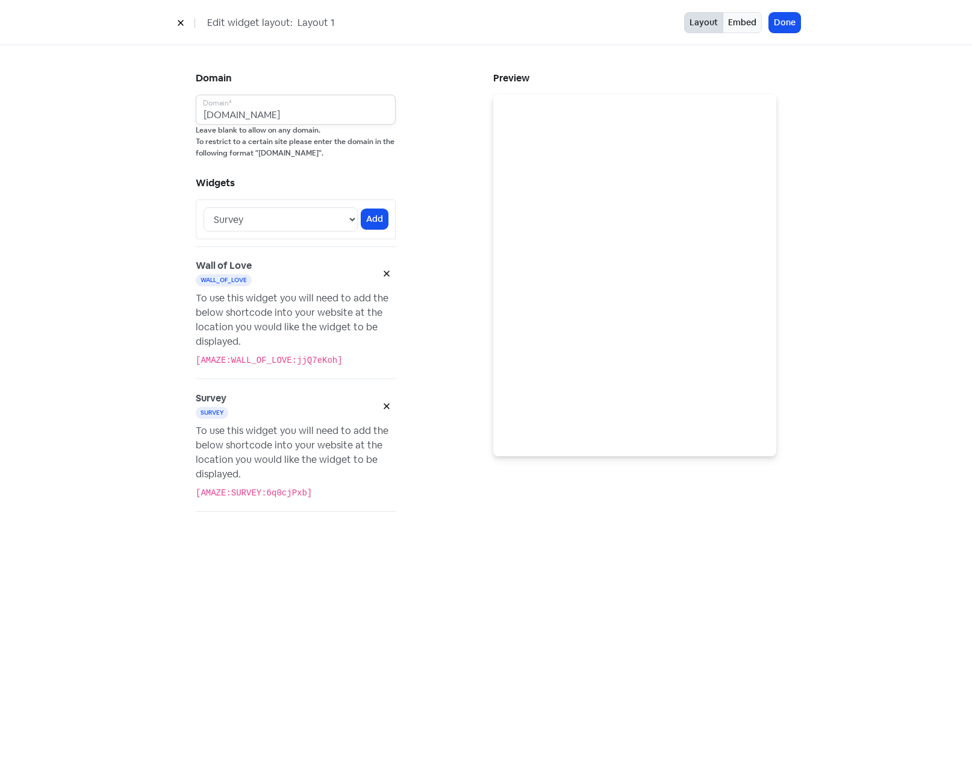
drag, startPoint x: 301, startPoint y: 108, endPoint x: 173, endPoint y: 98, distance: 128.7
click at [173, 98] on div "Domain [DOMAIN_NAME] Domain* Leave blank to allow on any domain. To restrict to…" at bounding box center [486, 307] width 629 height 524
click at [434, 158] on div "Domain [DOMAIN_NAME] Domain* Leave blank to allow on any domain. To restrict to…" at bounding box center [338, 307] width 298 height 476
click at [352, 220] on select "Survey My Chat Pop Wall of Love Floating Top Banner" at bounding box center [281, 219] width 154 height 24
click at [437, 210] on div "Domain [DOMAIN_NAME] Domain* Leave blank to allow on any domain. To restrict to…" at bounding box center [338, 307] width 298 height 476
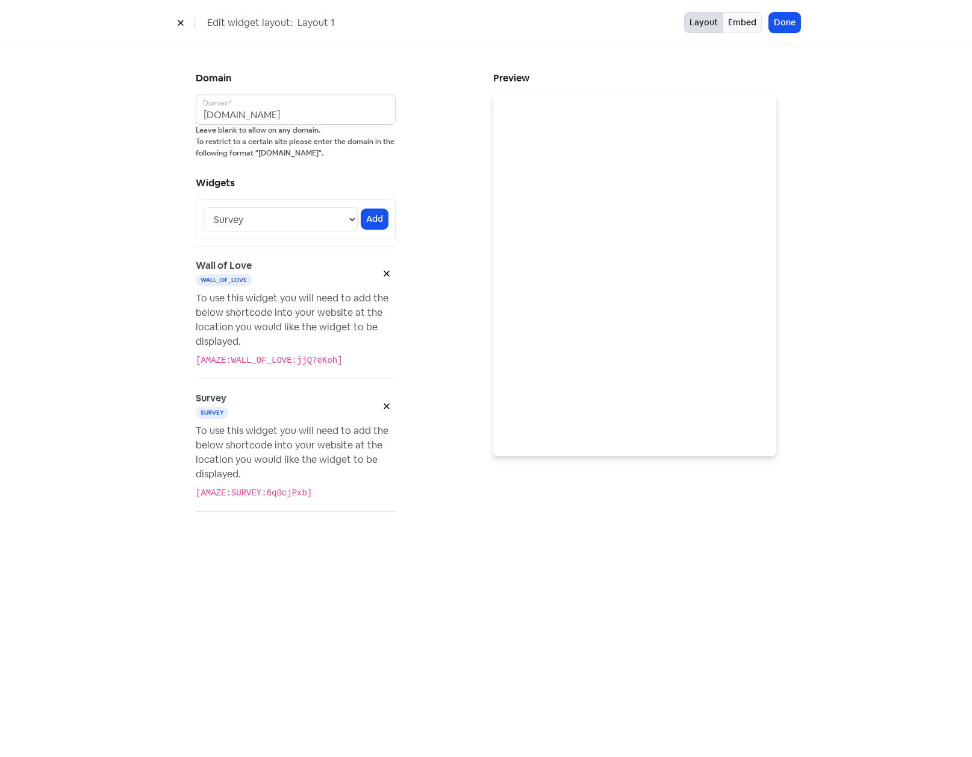
drag, startPoint x: 293, startPoint y: 114, endPoint x: 150, endPoint y: 105, distance: 143.0
click at [167, 105] on div "Domain [DOMAIN_NAME] Domain* Leave blank to allow on any domain. To restrict to…" at bounding box center [486, 307] width 687 height 524
click at [284, 61] on div "Domain [DOMAIN_NAME] Domain* Leave blank to allow on any domain. To restrict to…" at bounding box center [486, 307] width 629 height 524
drag, startPoint x: 298, startPoint y: 114, endPoint x: 70, endPoint y: 96, distance: 227.8
click at [101, 101] on div "Domain [DOMAIN_NAME] Domain* Leave blank to allow on any domain. To restrict to…" at bounding box center [486, 307] width 972 height 524
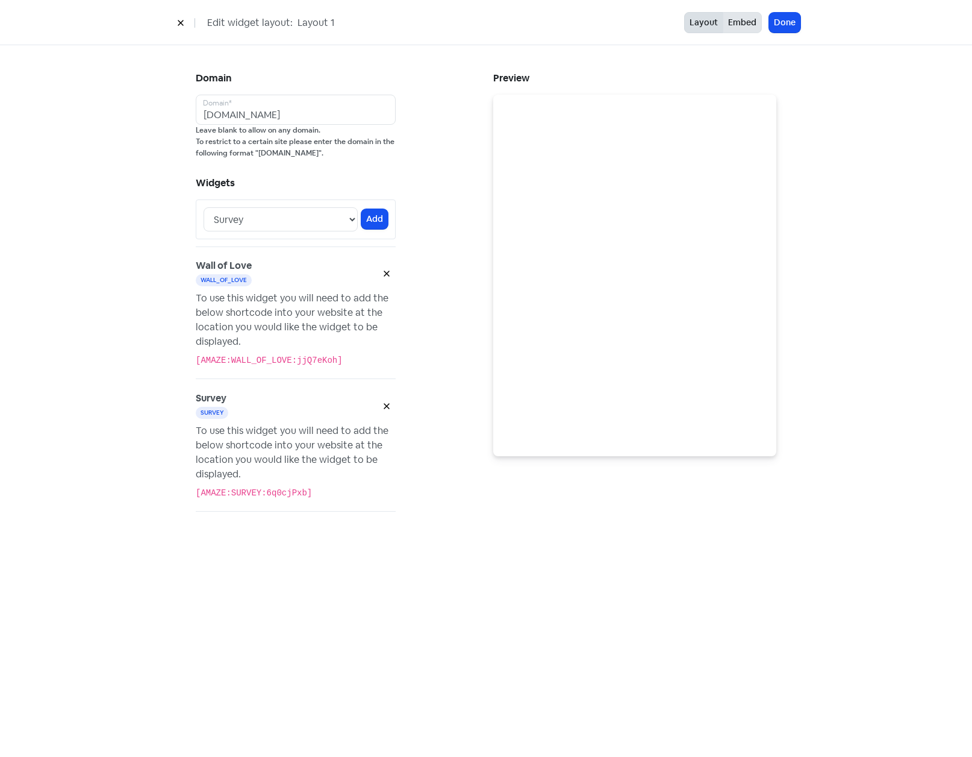
click at [750, 27] on button "Embed" at bounding box center [742, 22] width 39 height 21
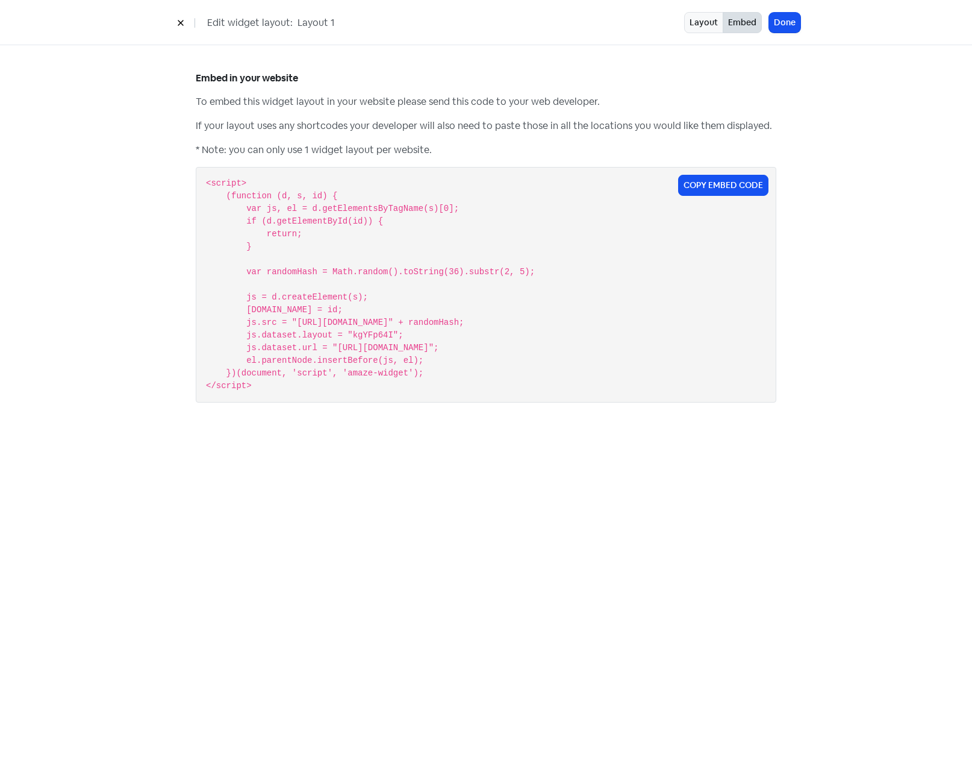
click at [186, 20] on button at bounding box center [181, 22] width 18 height 21
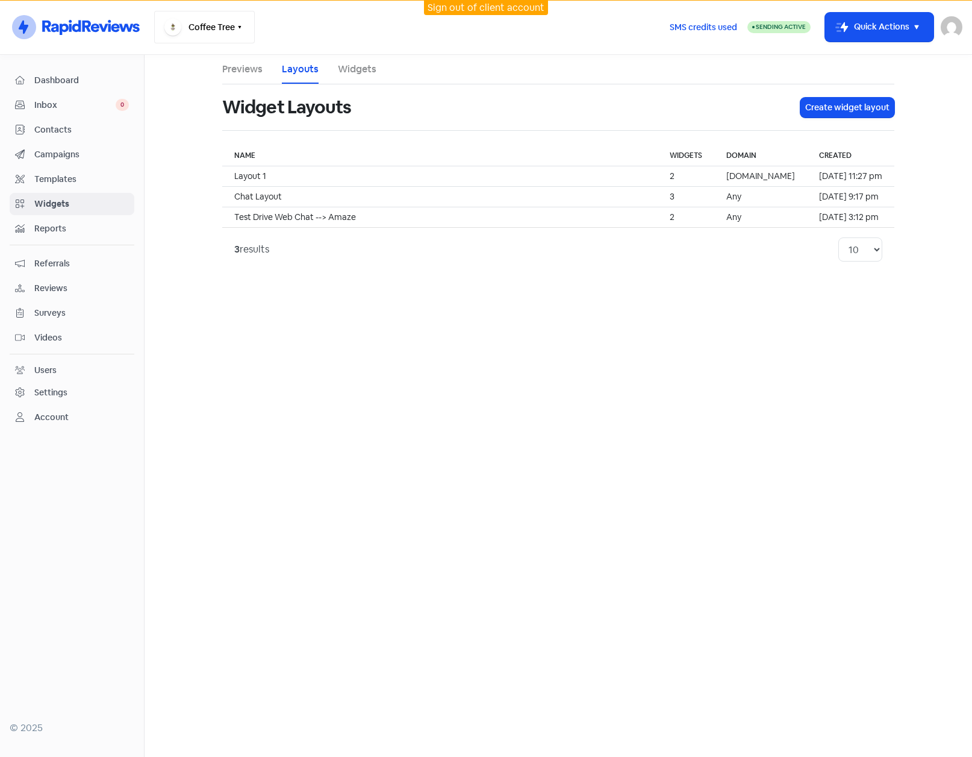
click at [243, 29] on icon "button" at bounding box center [240, 27] width 10 height 10
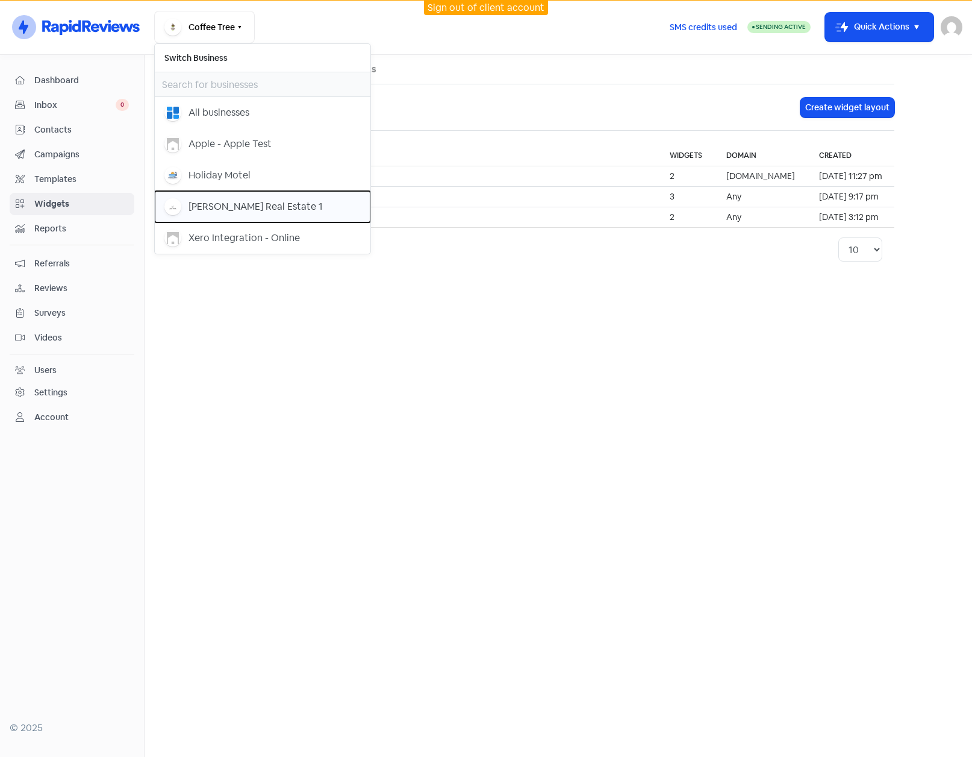
click at [225, 205] on div "[PERSON_NAME] Real Estate 1" at bounding box center [256, 206] width 134 height 14
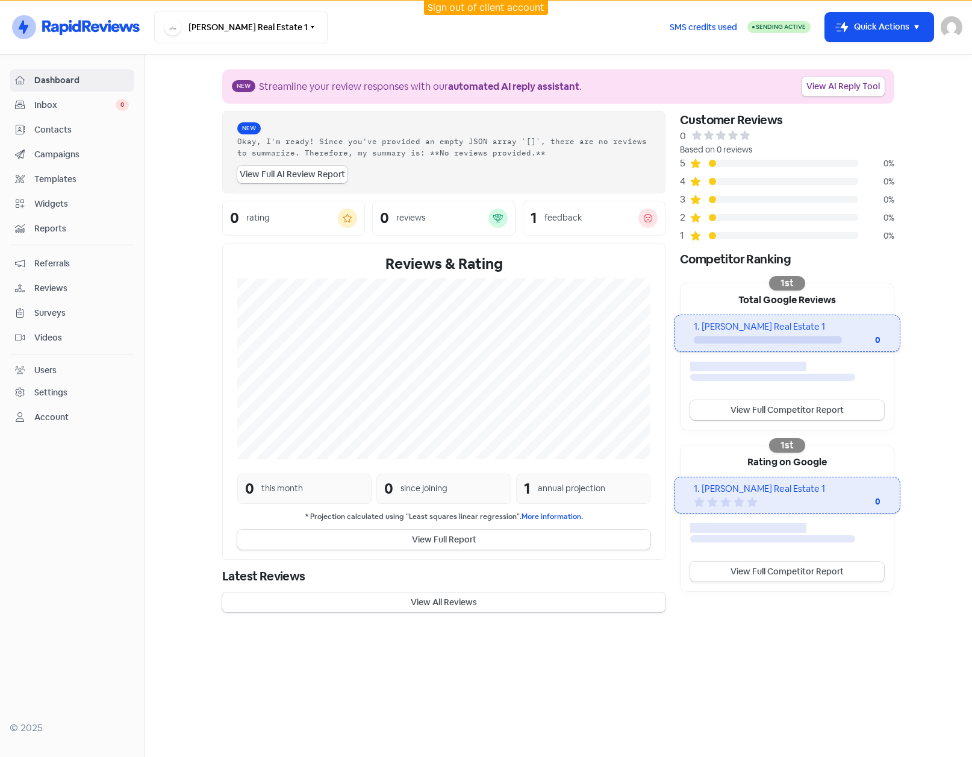
click at [73, 155] on span "Campaigns" at bounding box center [81, 154] width 95 height 13
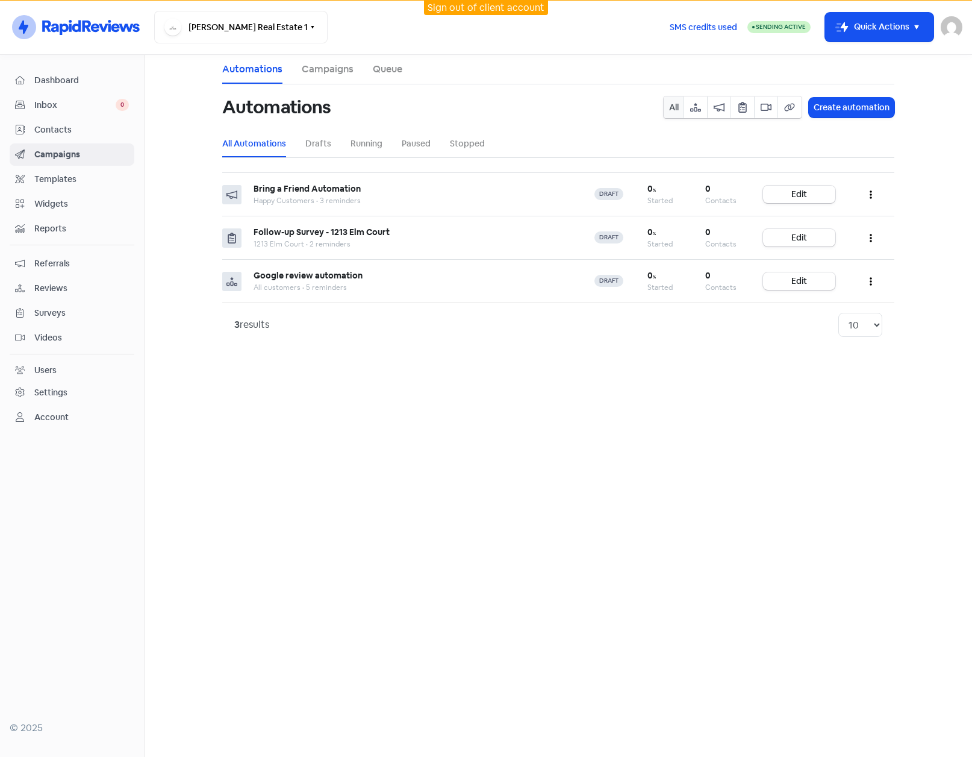
click at [57, 126] on span "Contacts" at bounding box center [81, 129] width 95 height 13
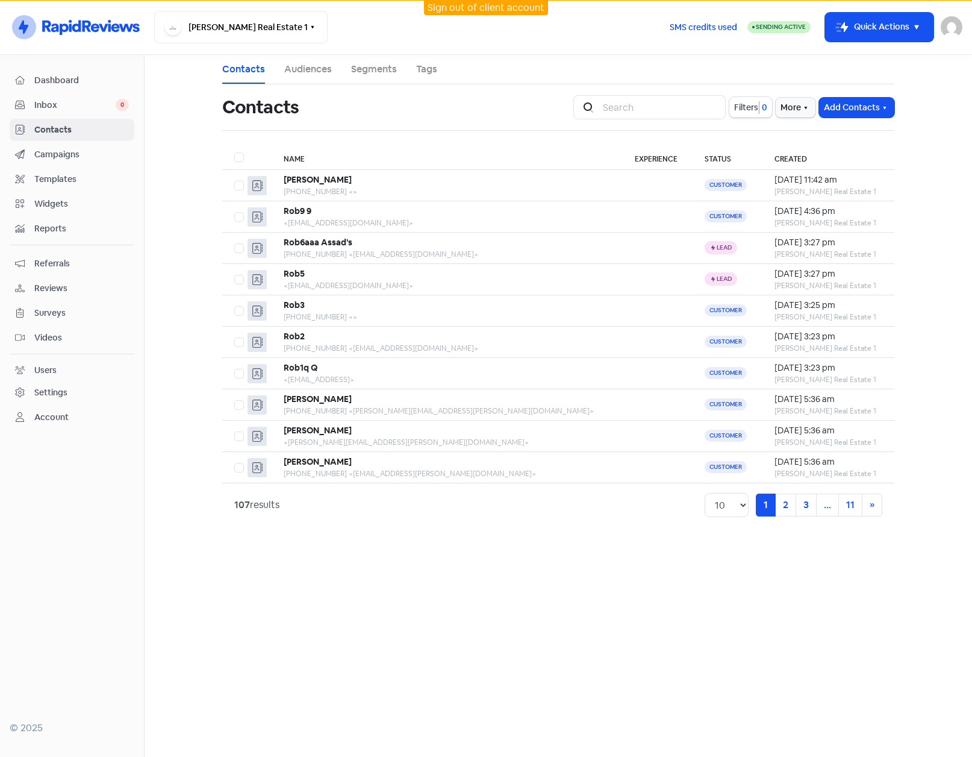
click at [310, 66] on link "Audiences" at bounding box center [308, 69] width 48 height 14
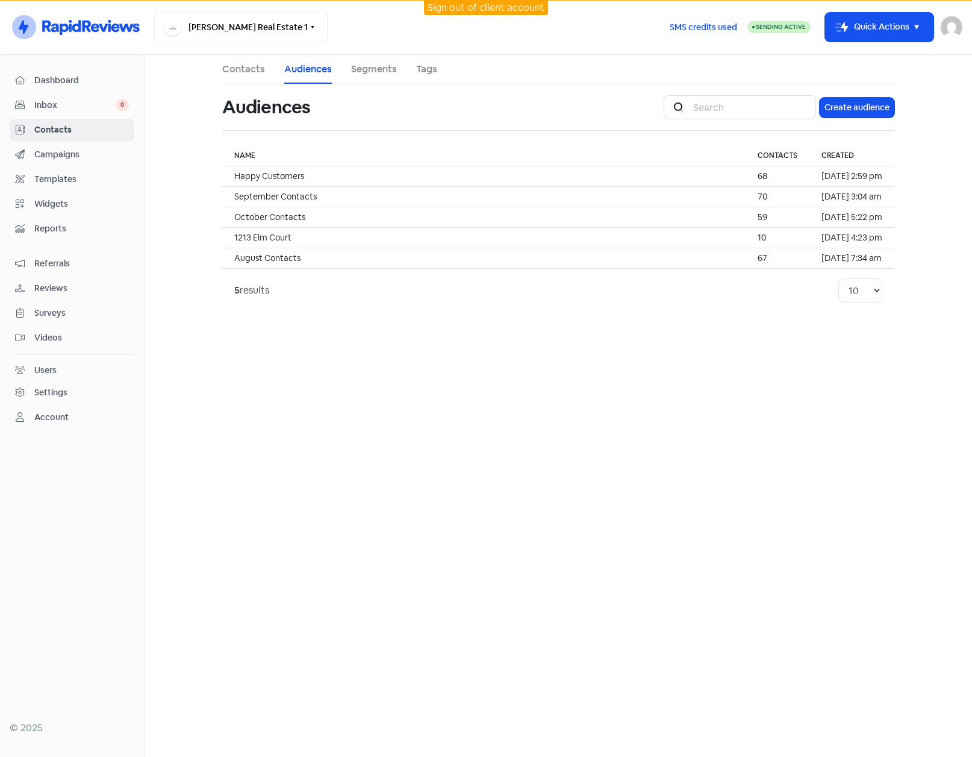
click at [368, 72] on link "Segments" at bounding box center [374, 69] width 46 height 14
click at [425, 66] on link "Tags" at bounding box center [426, 69] width 21 height 14
click at [362, 56] on li "Segments" at bounding box center [374, 69] width 46 height 29
click at [363, 72] on link "Segments" at bounding box center [374, 69] width 46 height 14
click at [332, 181] on td "All- 18-39" at bounding box center [455, 176] width 467 height 20
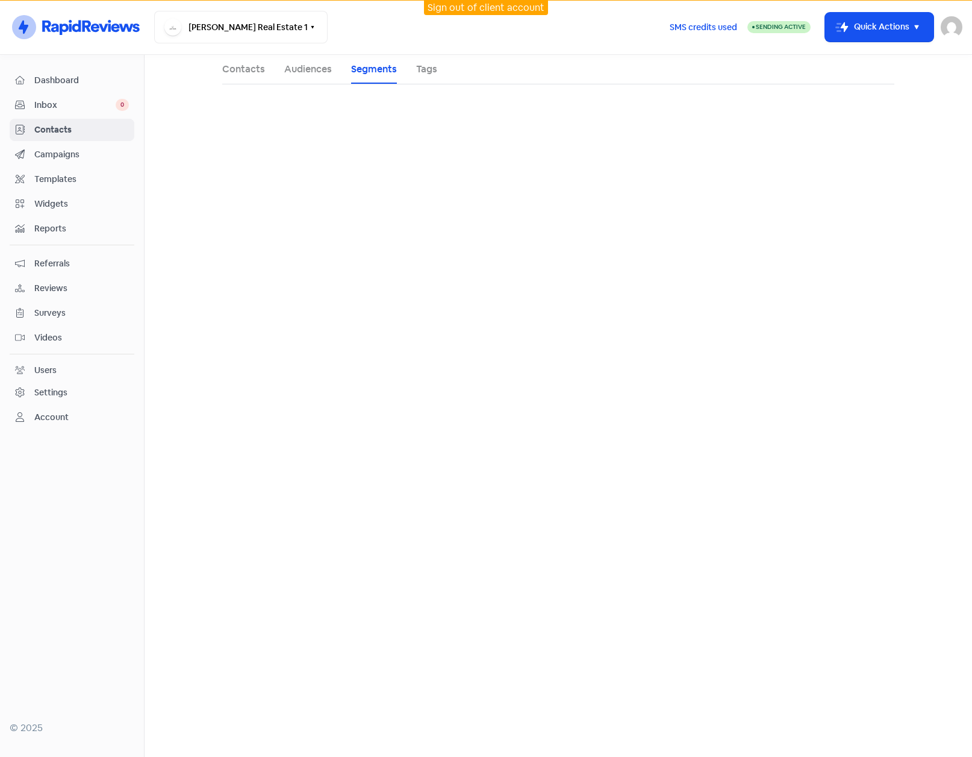
select select "status"
select select "lead"
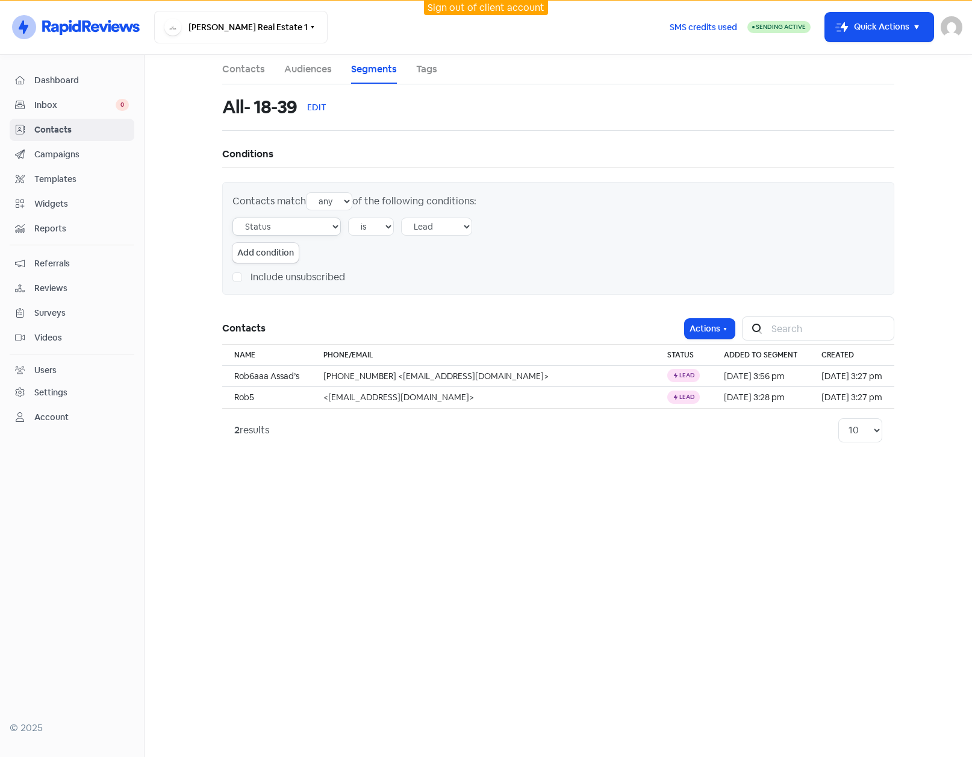
click at [318, 226] on select "Tag Audience Experience rating Created by user Creation source Status Email Pho…" at bounding box center [287, 226] width 108 height 18
click at [543, 269] on div "Contacts match any all of the following conditions: Tag Audience Experience rat…" at bounding box center [558, 238] width 672 height 113
click at [166, 137] on main "Contacts Audiences Segments Tags All- 18-39 EDIT Conditions Contacts match any …" at bounding box center [559, 406] width 828 height 702
